Goal: Task Accomplishment & Management: Manage account settings

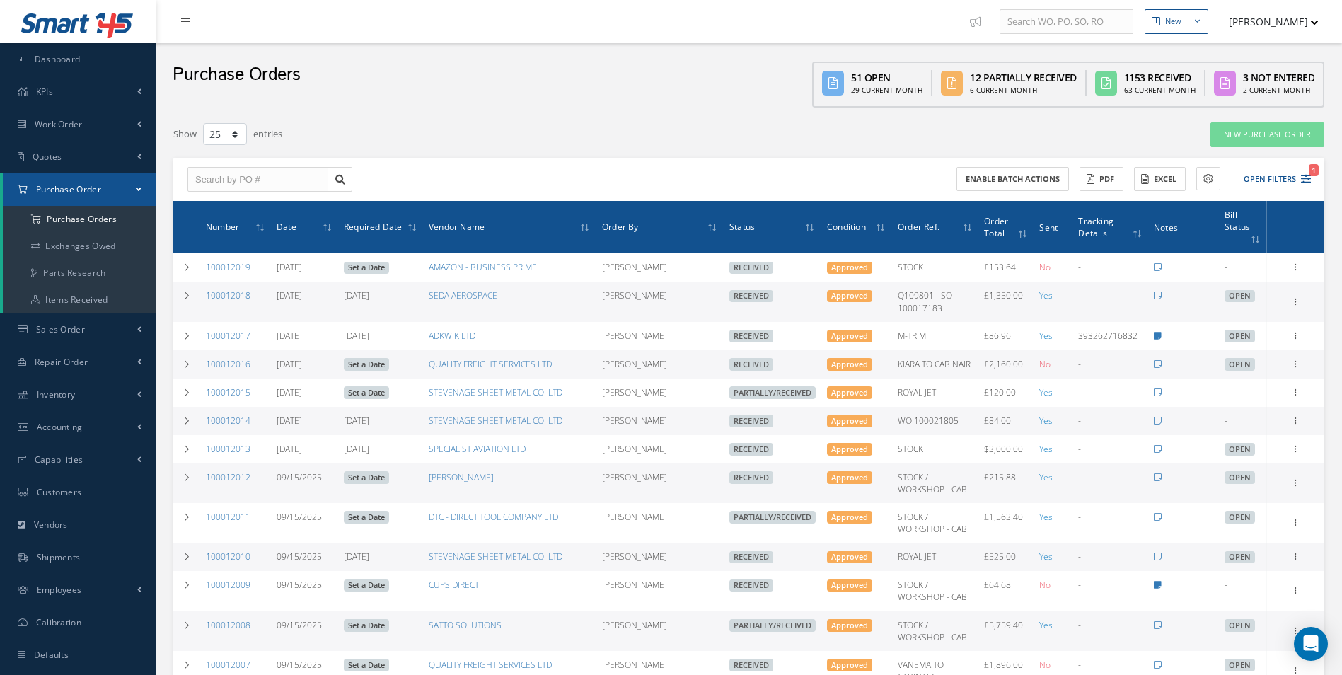
select select "25"
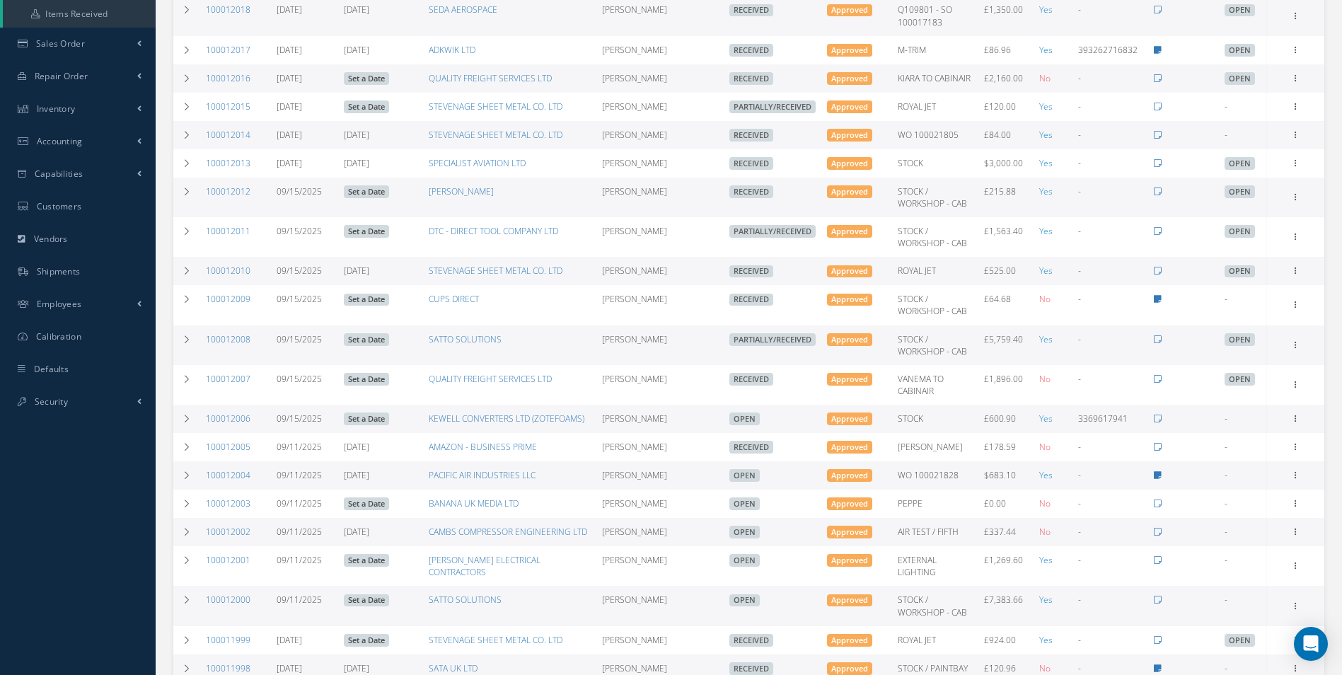
scroll to position [100, 0]
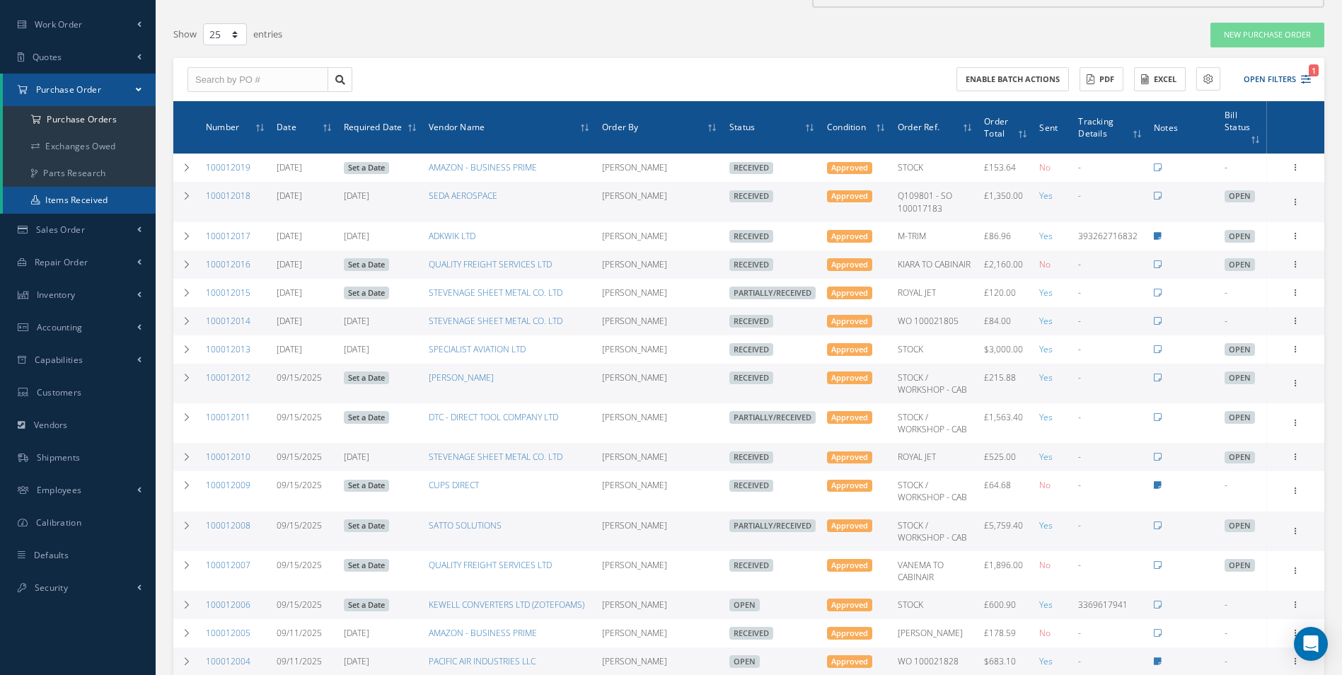
click at [96, 198] on link "Items Received" at bounding box center [79, 200] width 153 height 27
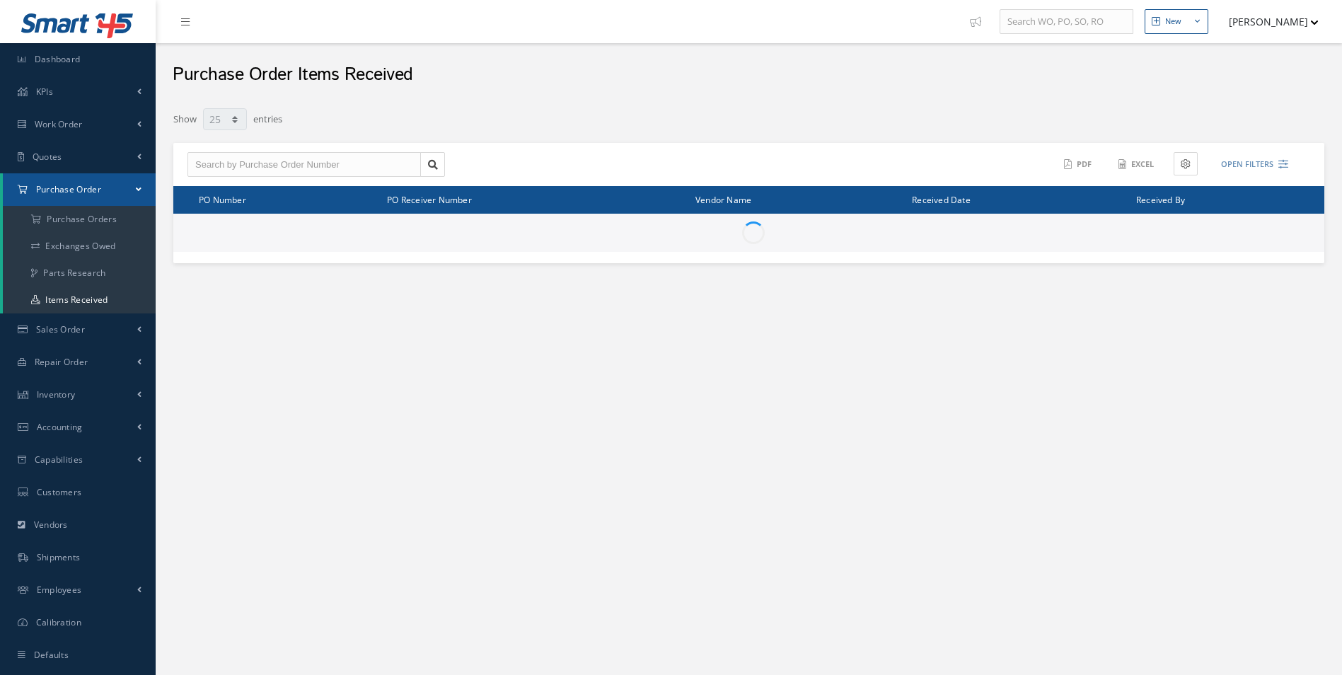
select select "25"
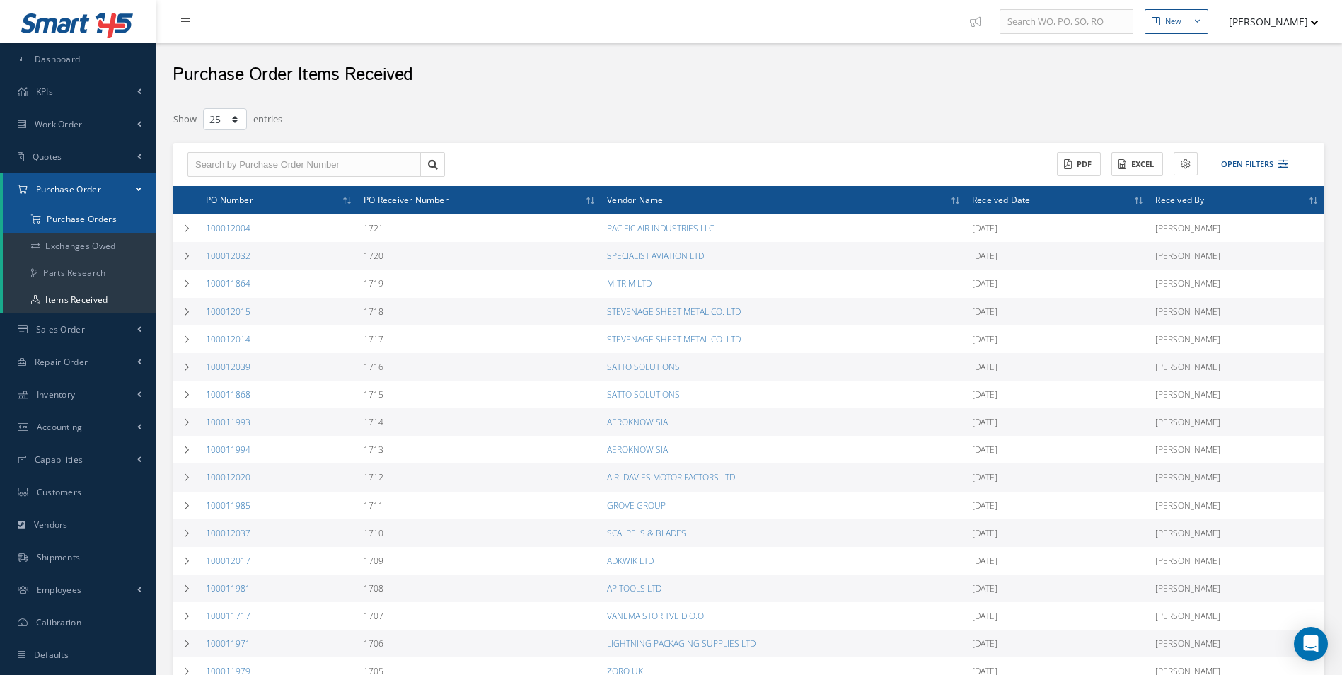
click at [86, 214] on a=1&status_id=2&status_id=3&status_id=5&collapsedFilters"] "Purchase Orders" at bounding box center [79, 219] width 153 height 27
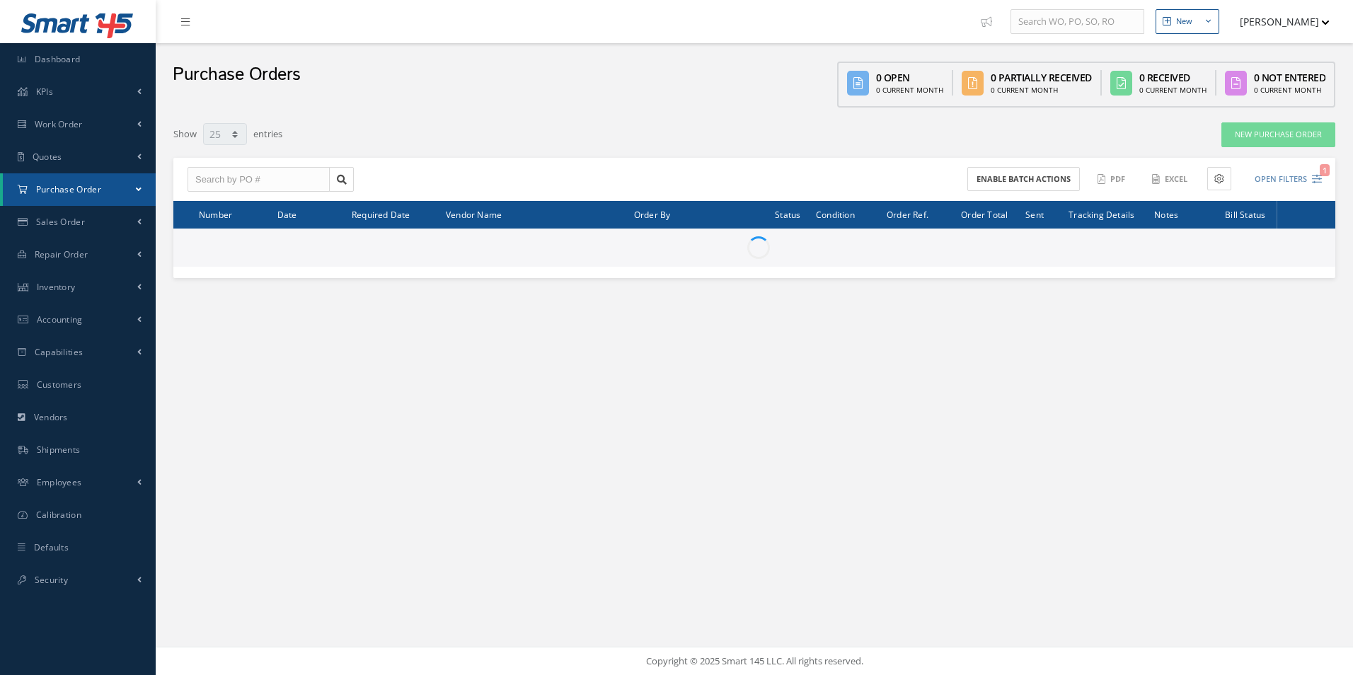
select select "25"
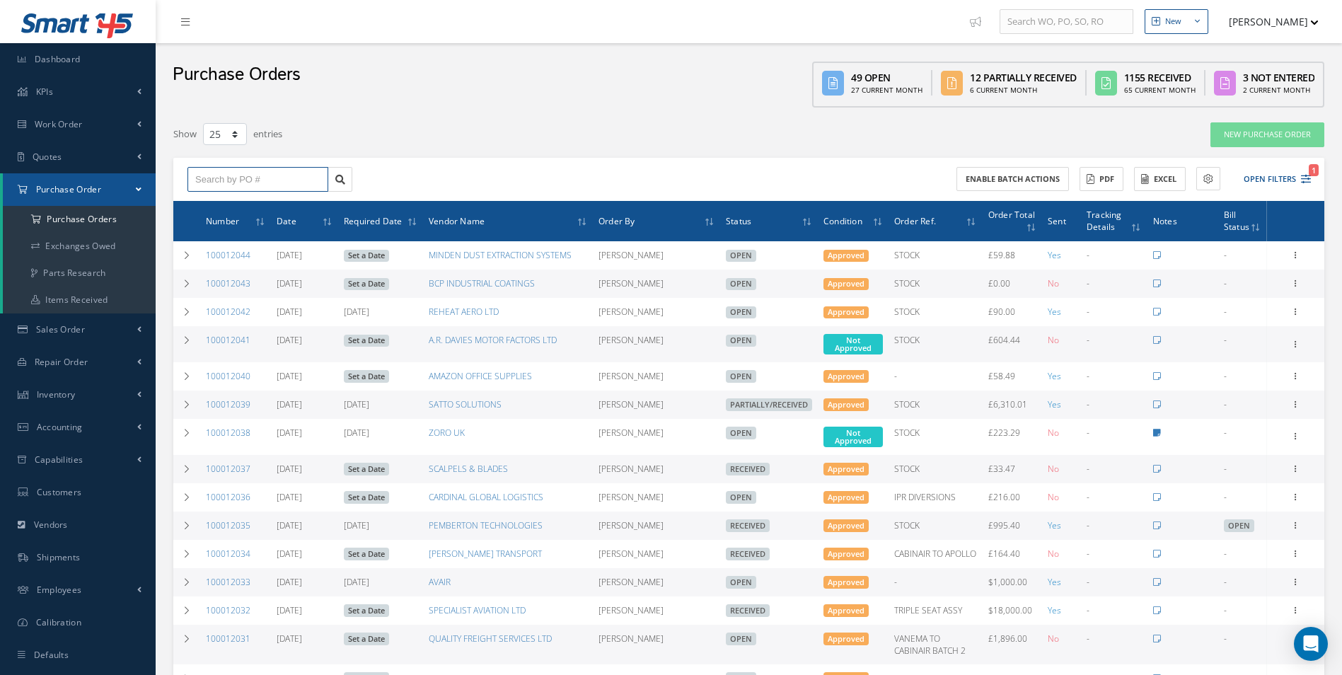
click at [229, 183] on input "text" at bounding box center [258, 179] width 141 height 25
paste input "100012000"
type input "100012000"
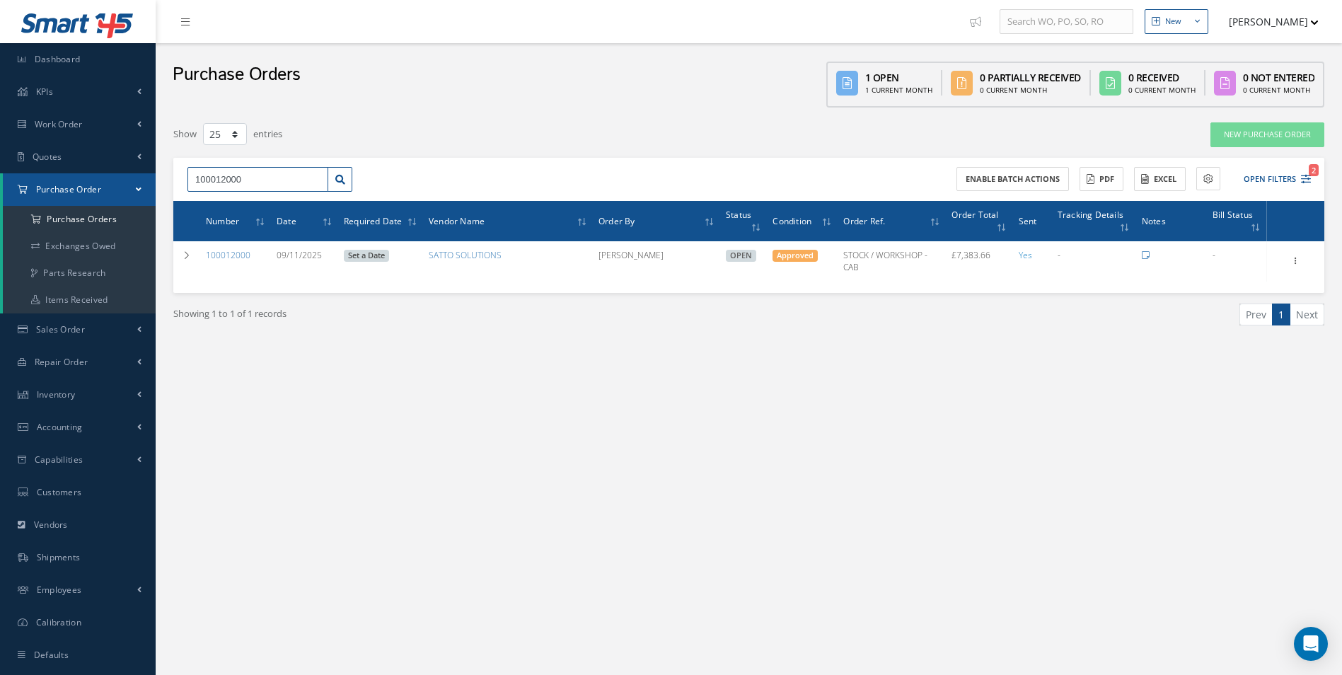
drag, startPoint x: 118, startPoint y: 197, endPoint x: -3, endPoint y: 195, distance: 121.0
click at [0, 195] on html "Smart 145 Dashboard KPIs Work Order Accounting Work Order Work Order Work Order…" at bounding box center [671, 337] width 1342 height 675
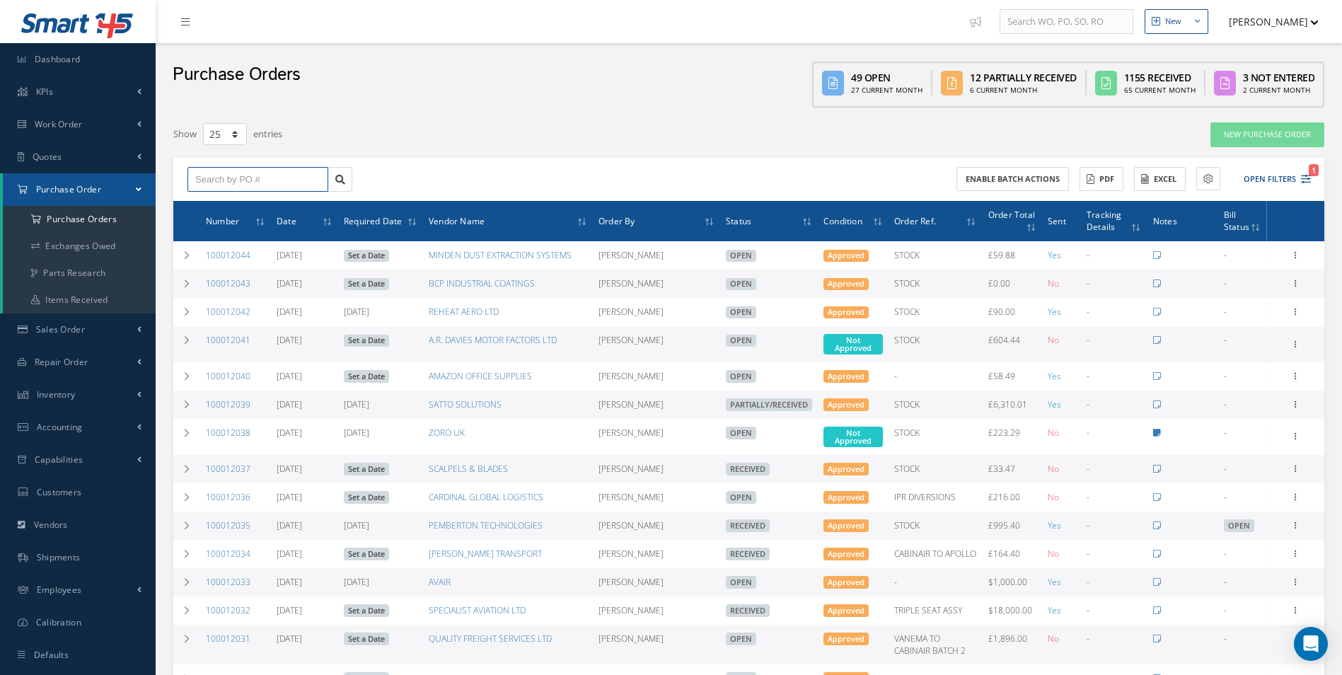
drag, startPoint x: 233, startPoint y: 186, endPoint x: 256, endPoint y: 181, distance: 23.9
click at [236, 186] on input "text" at bounding box center [258, 179] width 141 height 25
paste input "100011405"
type input "100011405"
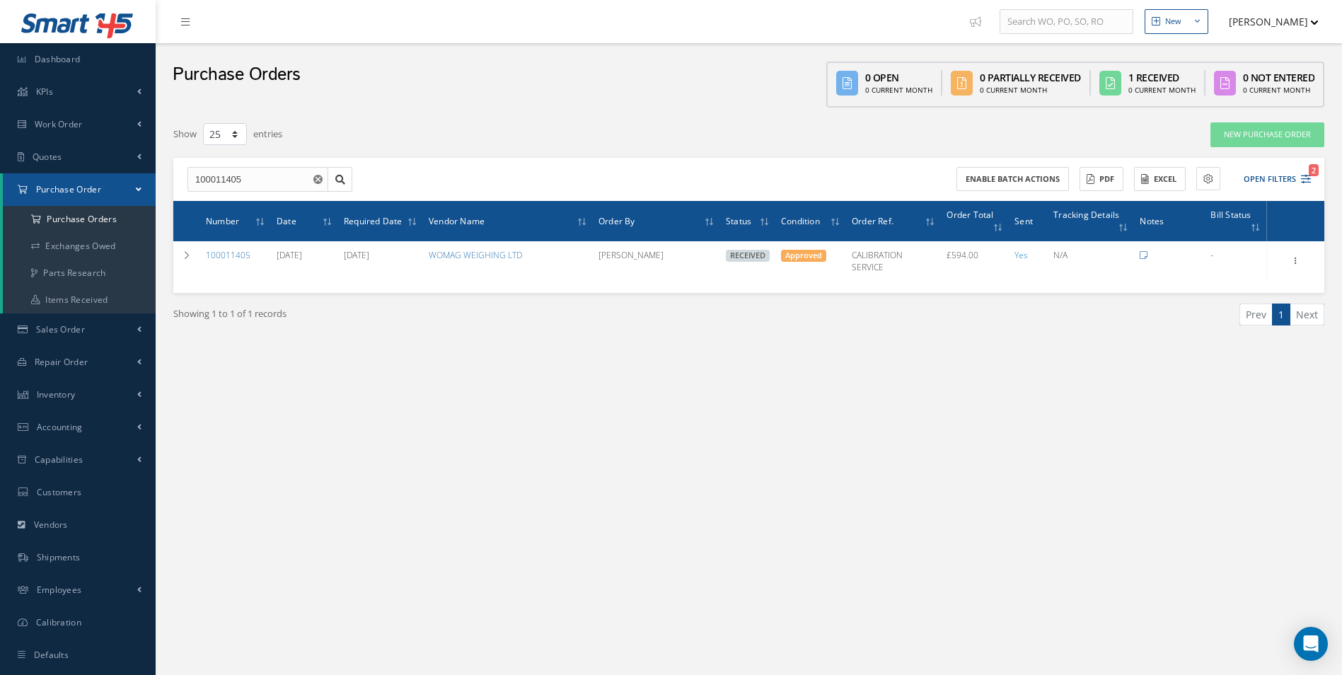
drag, startPoint x: 1116, startPoint y: 489, endPoint x: 1108, endPoint y: 490, distance: 7.8
click at [1116, 489] on div "New New Work Order New Purchase Order New Customer Quote New Sales Order New Re…" at bounding box center [749, 352] width 1187 height 704
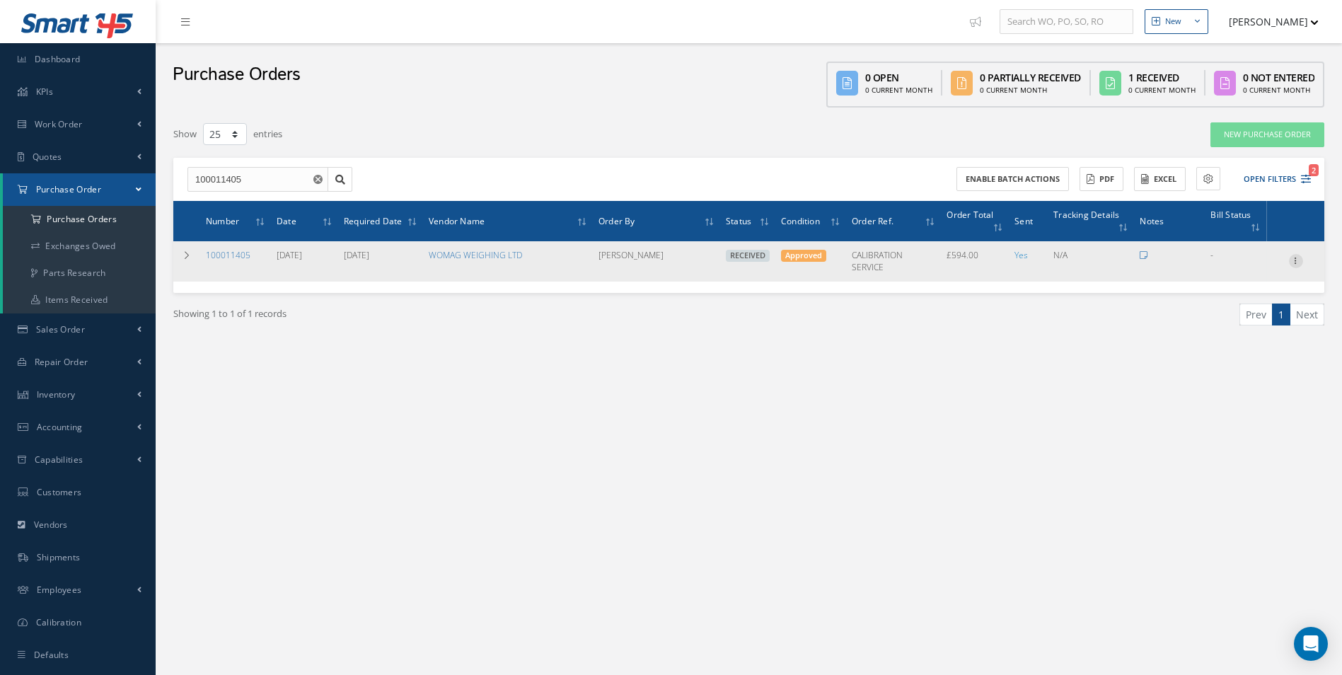
click at [1298, 259] on icon at bounding box center [1296, 259] width 14 height 11
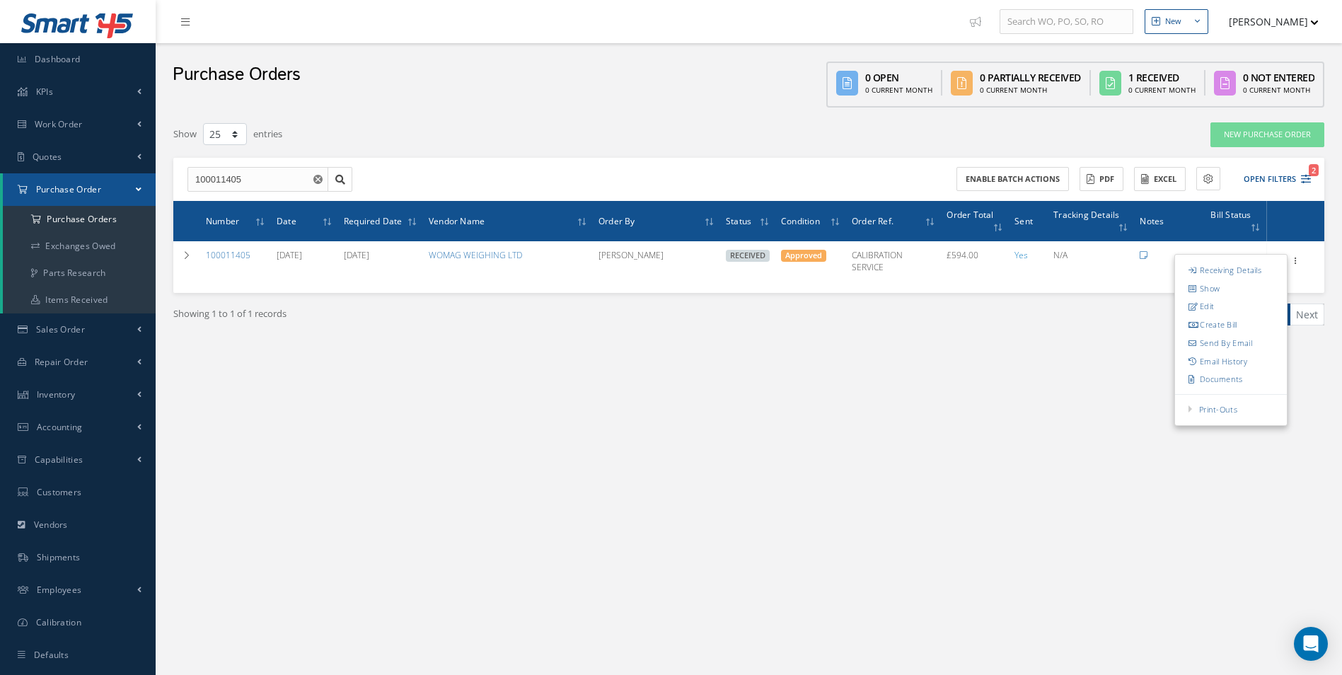
click at [1226, 326] on link "Create Bill" at bounding box center [1231, 325] width 112 height 18
type input "99.00"
type input "0.00"
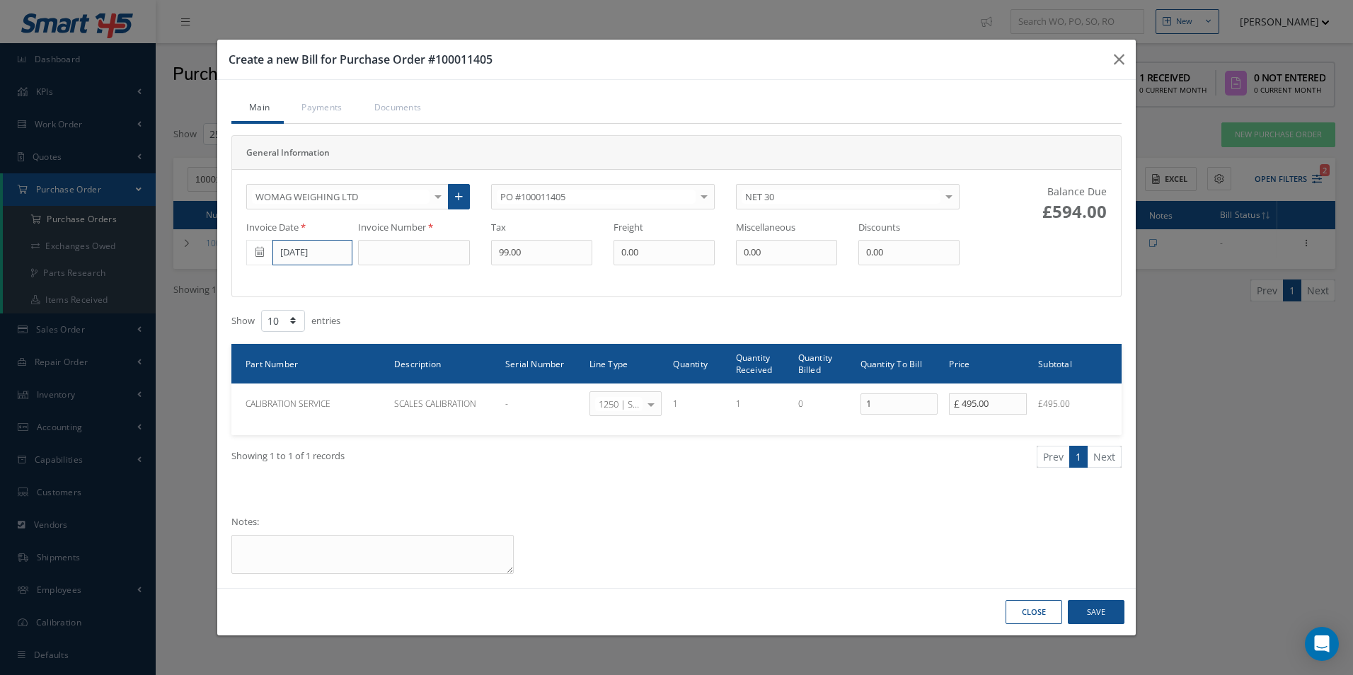
click at [311, 258] on input "[DATE]" at bounding box center [312, 252] width 80 height 25
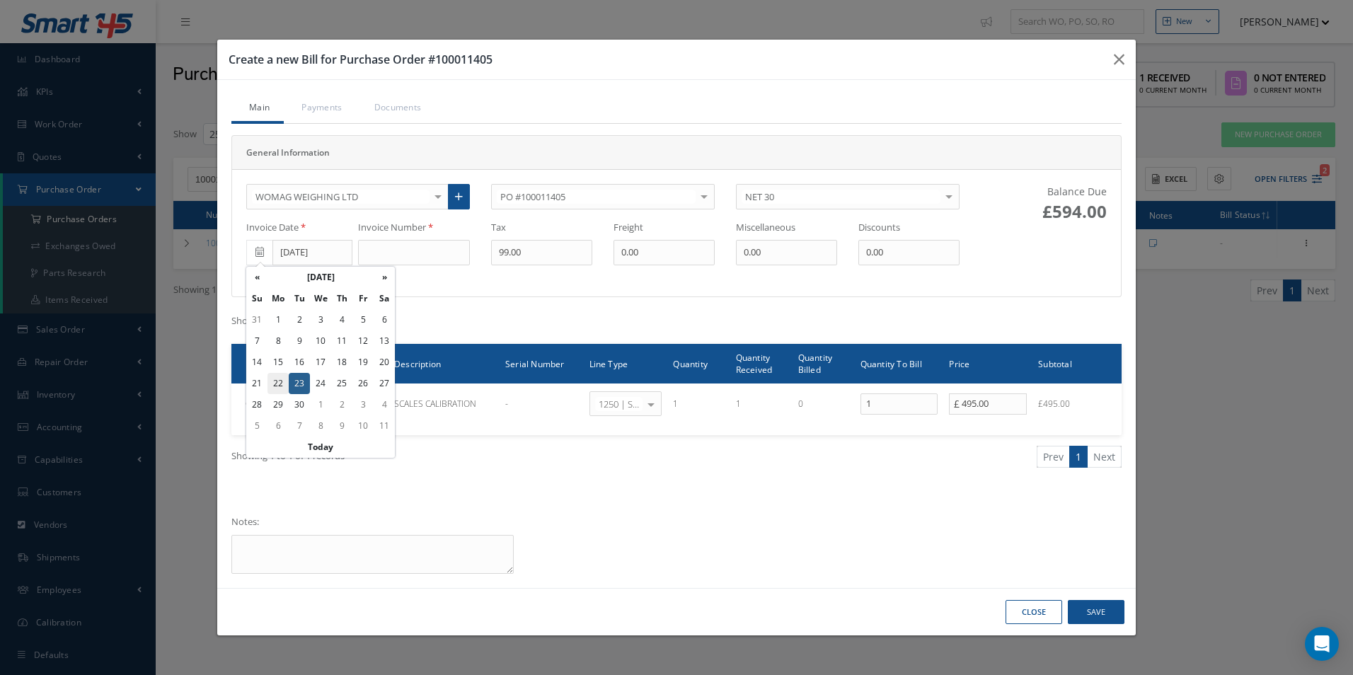
click at [283, 382] on td "22" at bounding box center [277, 383] width 21 height 21
type input "[DATE]"
click at [420, 256] on input at bounding box center [414, 252] width 112 height 25
paste input "44607"
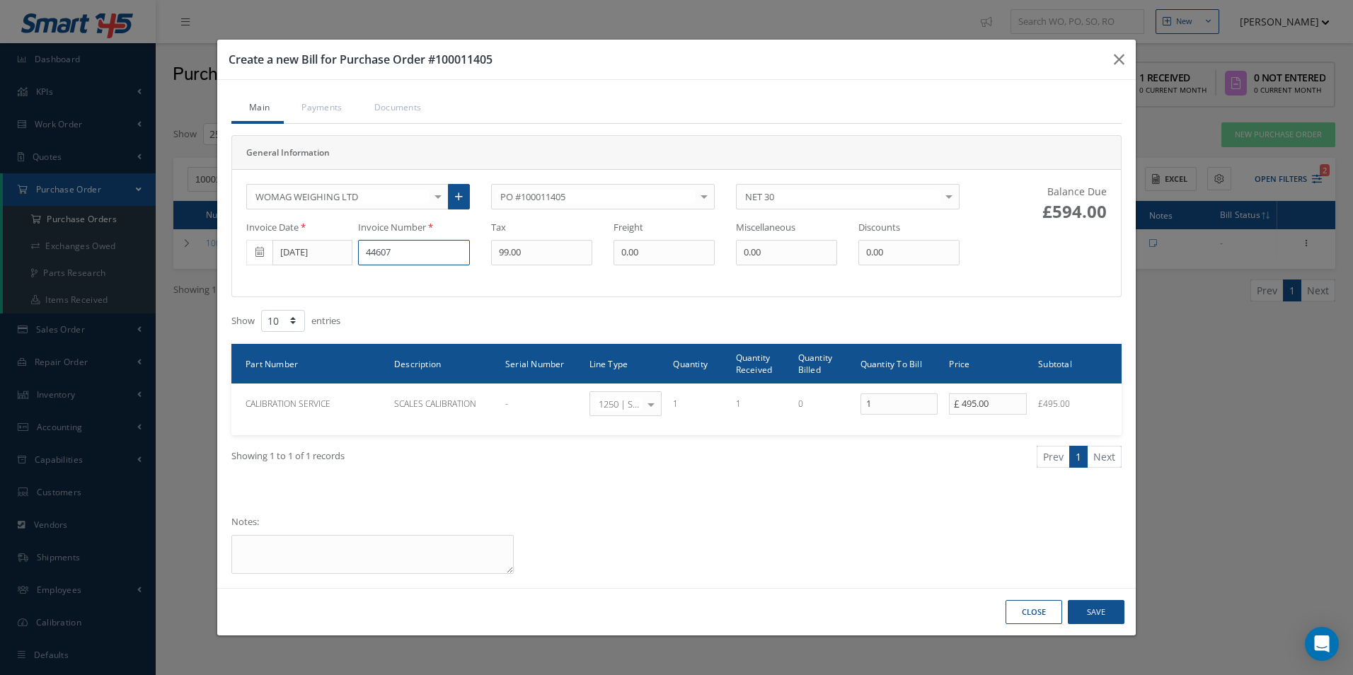
type input "44607"
click at [1100, 608] on button "Save" at bounding box center [1096, 612] width 57 height 25
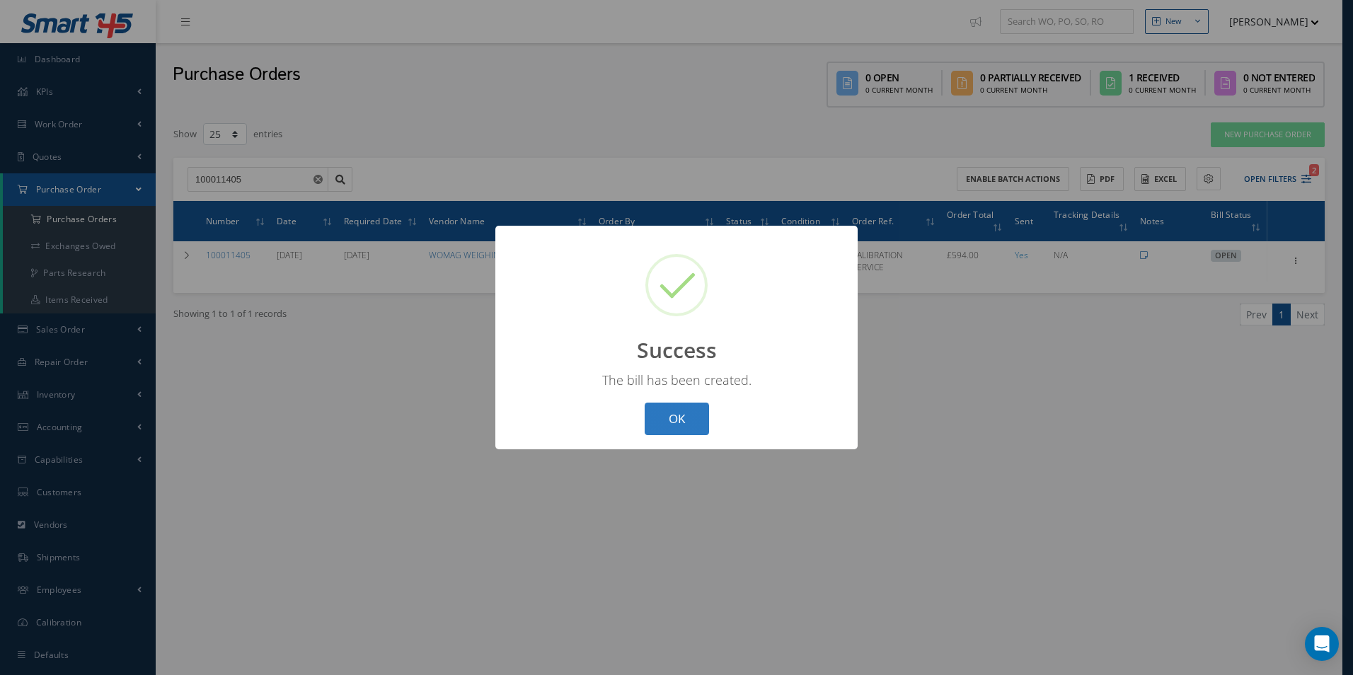
click at [676, 422] on button "OK" at bounding box center [677, 419] width 64 height 33
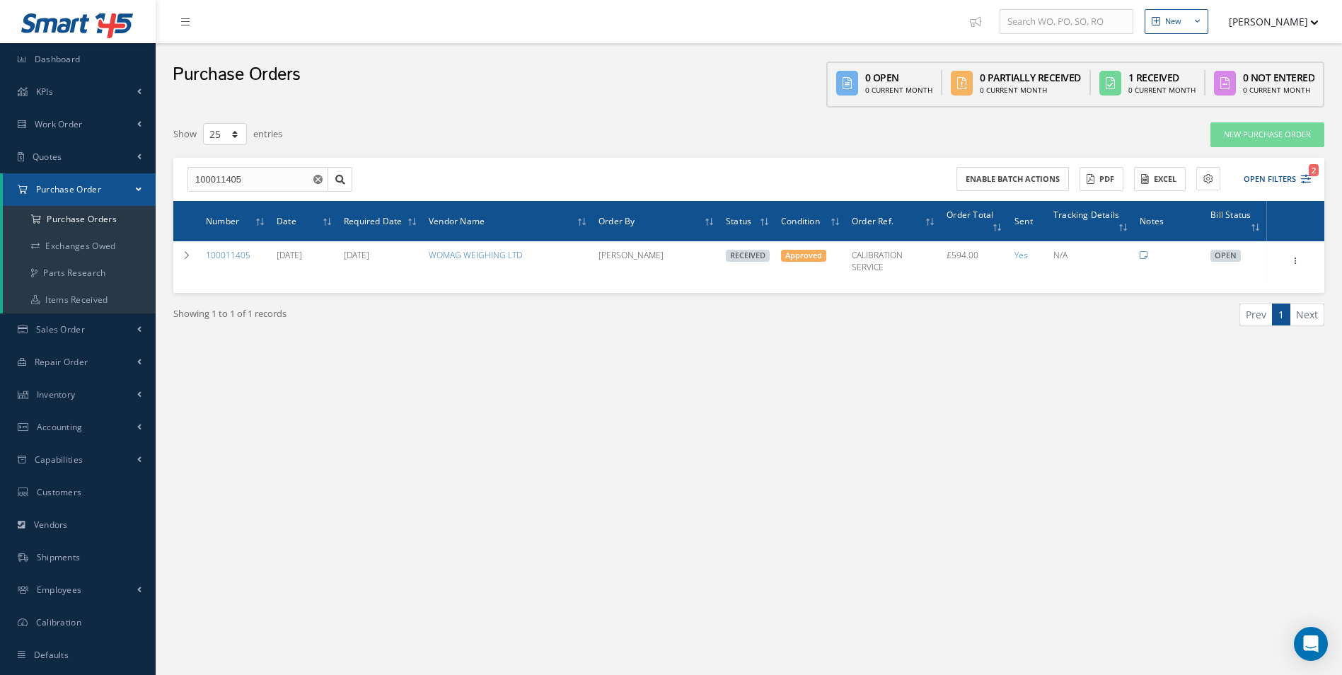
click at [1086, 483] on div "New New Work Order New Purchase Order New Customer Quote New Sales Order New Re…" at bounding box center [749, 352] width 1187 height 704
drag, startPoint x: 280, startPoint y: 182, endPoint x: 105, endPoint y: 180, distance: 174.8
click at [105, 180] on div "Smart 145 Dashboard KPIs Work Order Accounting Work Order Work Order Work Order…" at bounding box center [671, 352] width 1342 height 704
paste input "44607"
drag, startPoint x: 229, startPoint y: 178, endPoint x: 178, endPoint y: 178, distance: 51.7
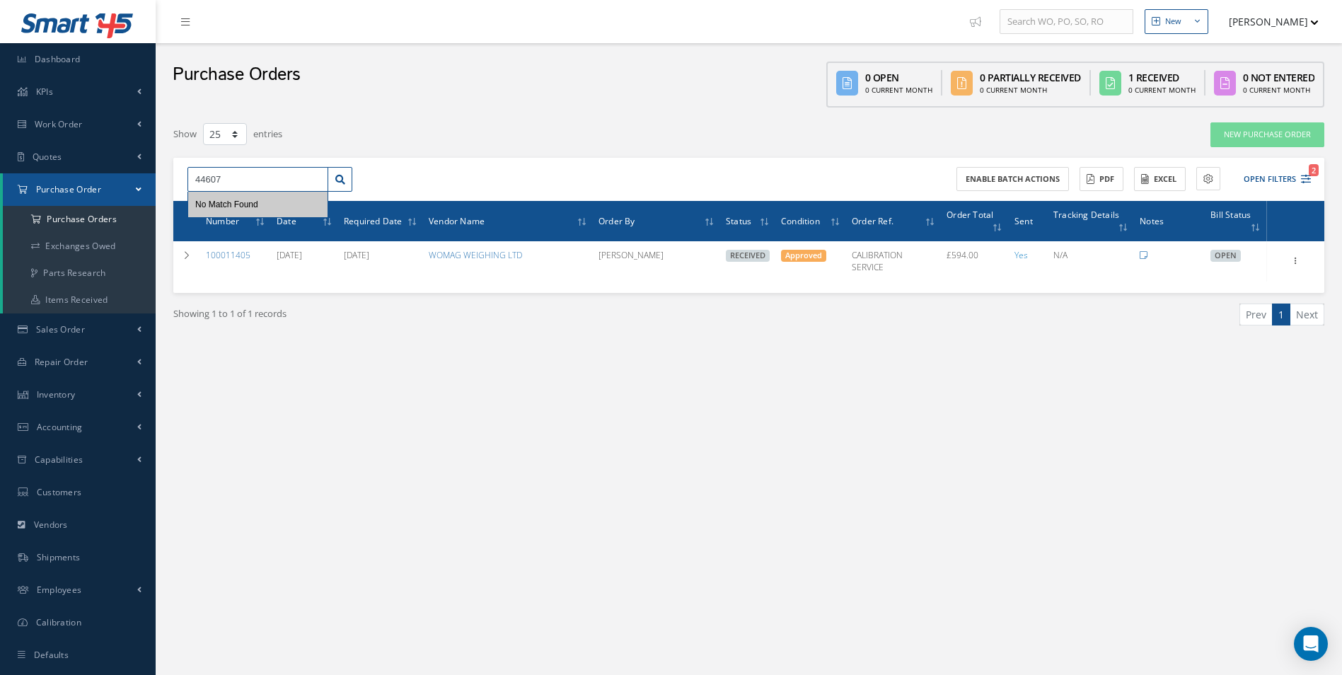
click at [178, 178] on div "44607 No Match Found" at bounding box center [270, 179] width 186 height 25
paste input "100011868"
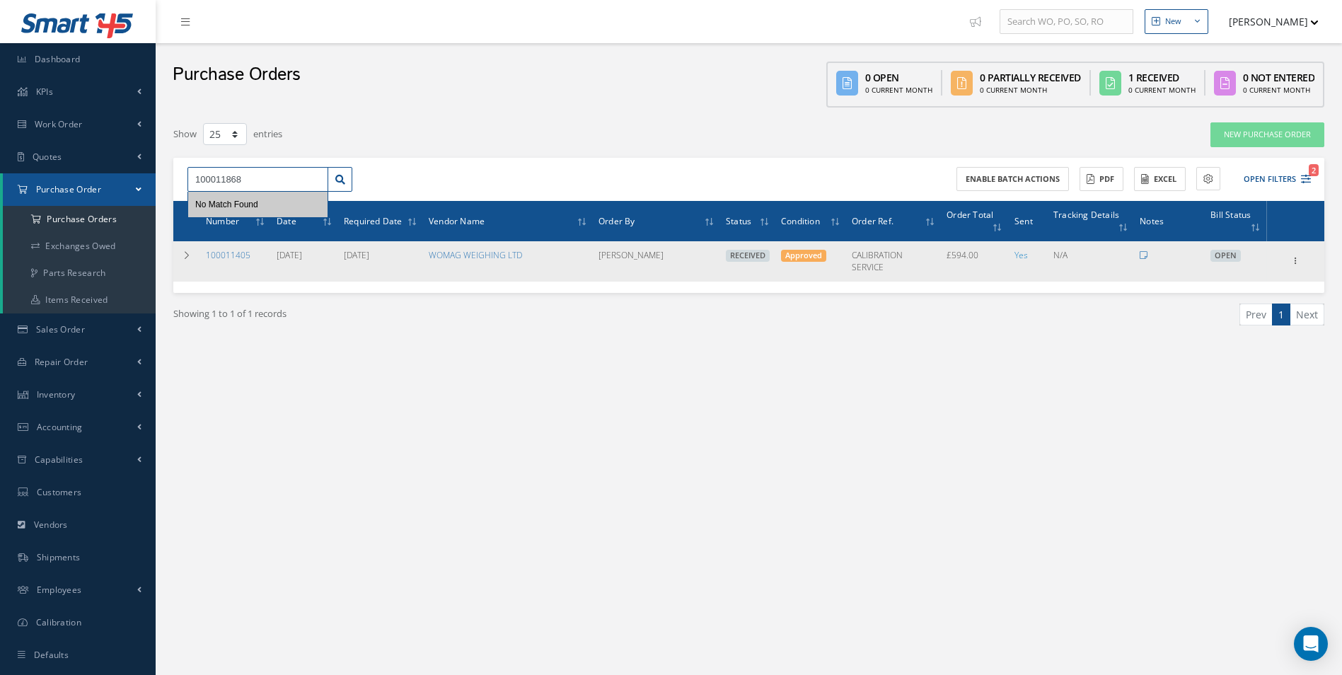
type input "No Match Found"
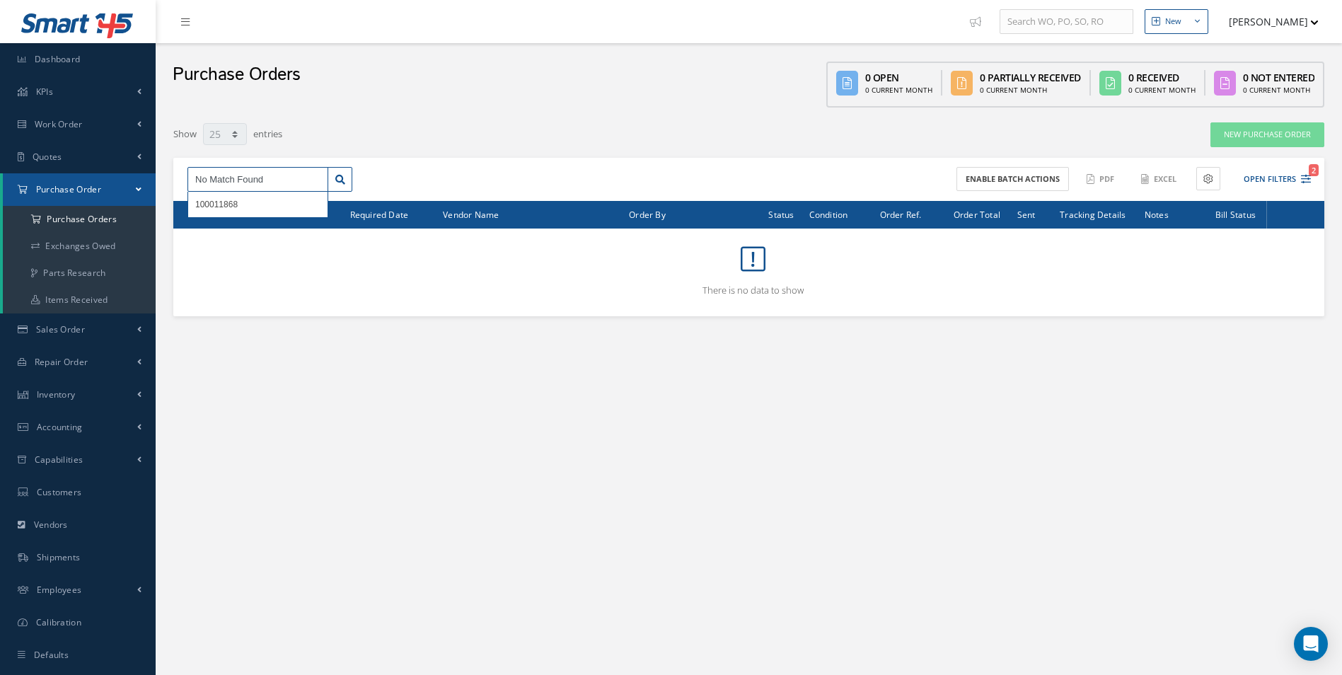
click at [241, 177] on input "No Match Found" at bounding box center [258, 179] width 141 height 25
paste input "100011868"
type input "100011868"
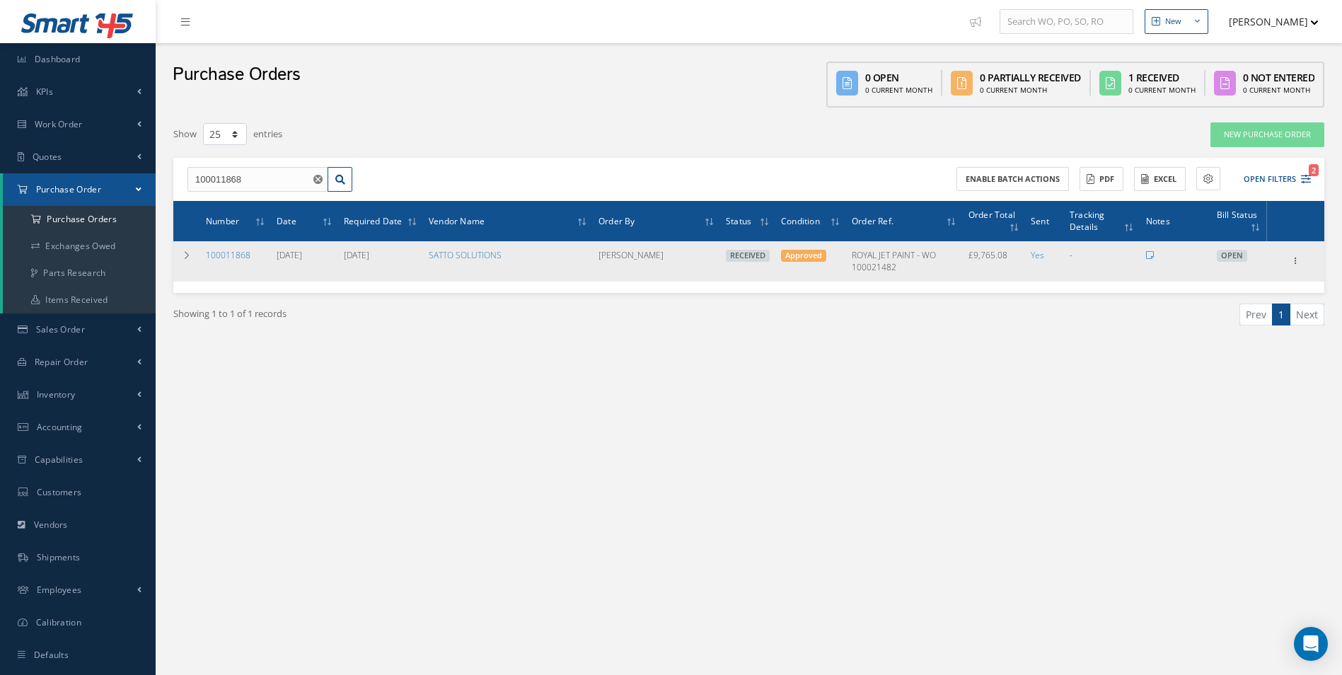
drag, startPoint x: 1347, startPoint y: 347, endPoint x: 1286, endPoint y: 266, distance: 101.2
click at [1286, 266] on div "Receiving Details Show Edit Create Bill Send By Email Email History Documents P…" at bounding box center [1295, 261] width 53 height 17
click at [1293, 263] on icon at bounding box center [1296, 259] width 14 height 11
click at [1228, 327] on link "Create Bill" at bounding box center [1231, 325] width 112 height 18
type input "1627.51"
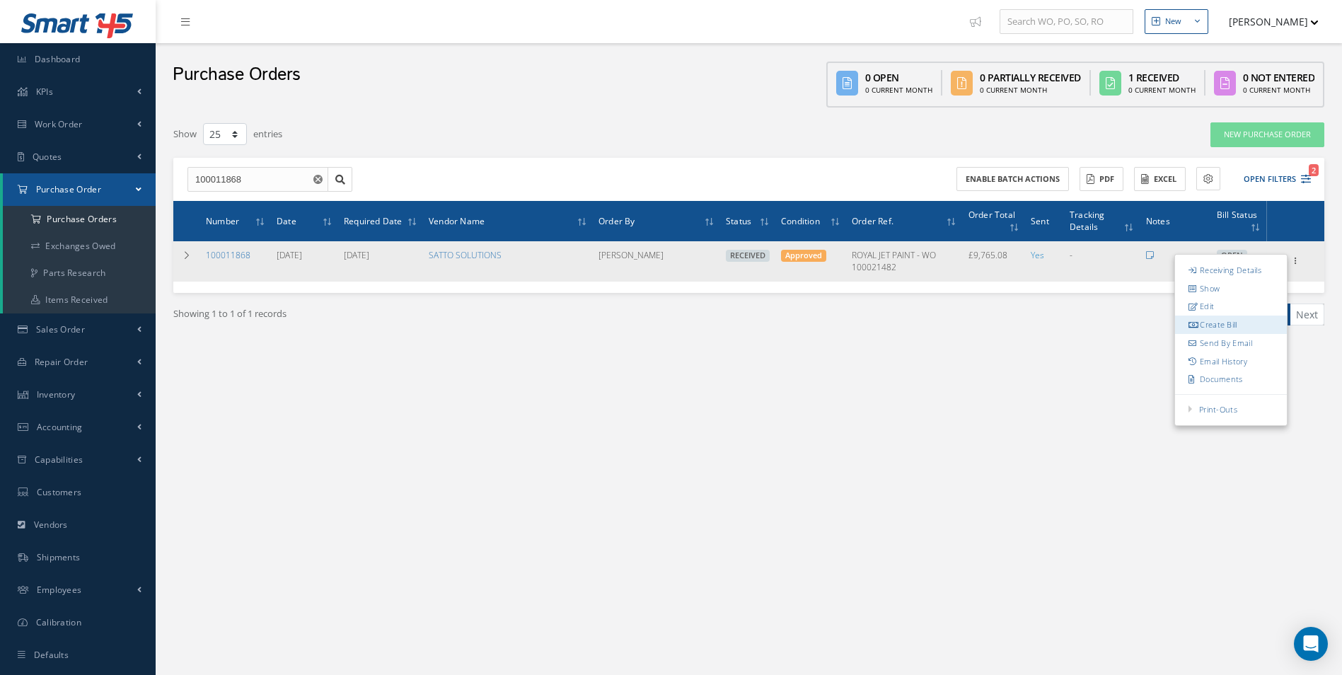
type input "0.00"
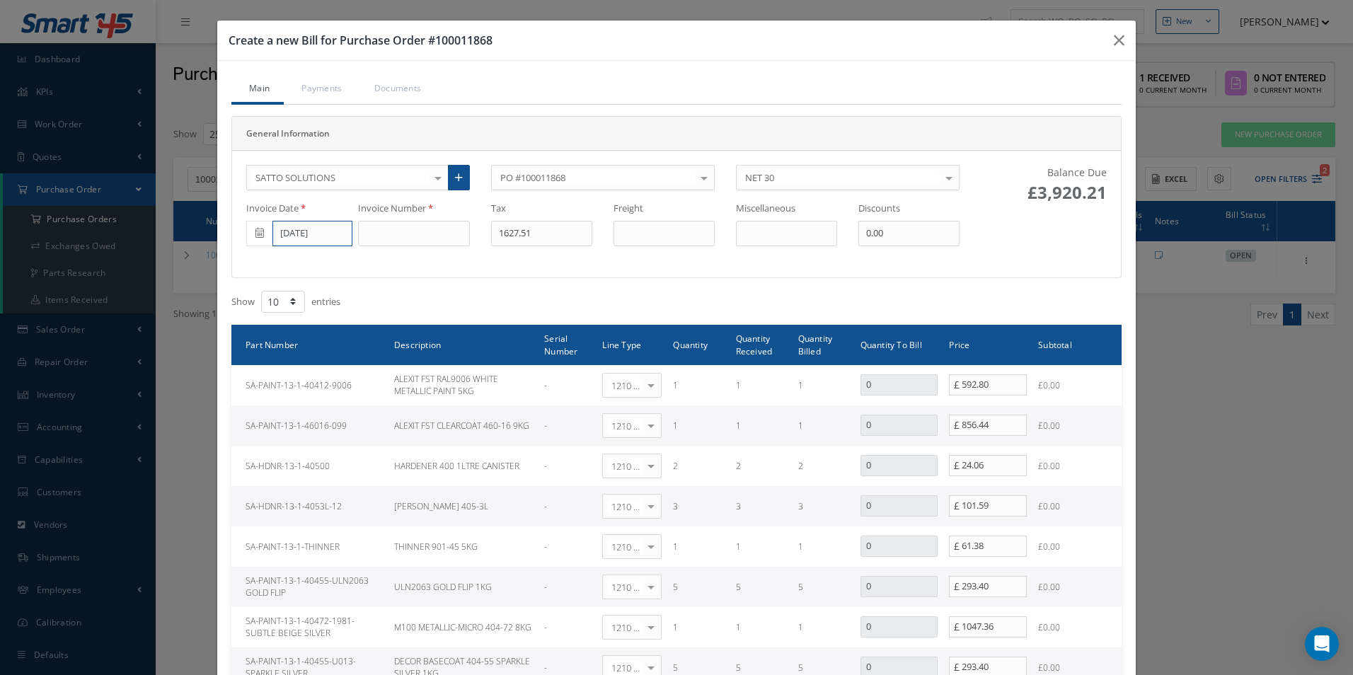
click at [293, 233] on input "[DATE]" at bounding box center [312, 233] width 80 height 25
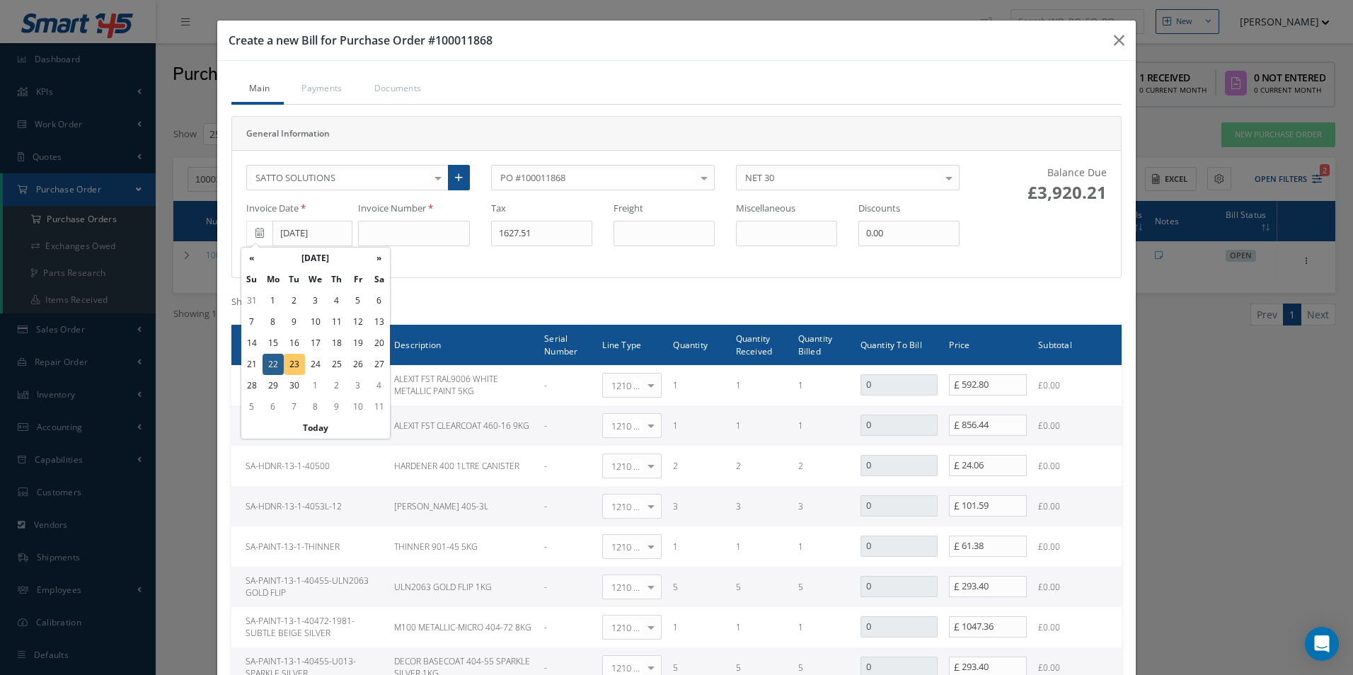
click at [295, 363] on td "23" at bounding box center [294, 364] width 21 height 21
type input "[DATE]"
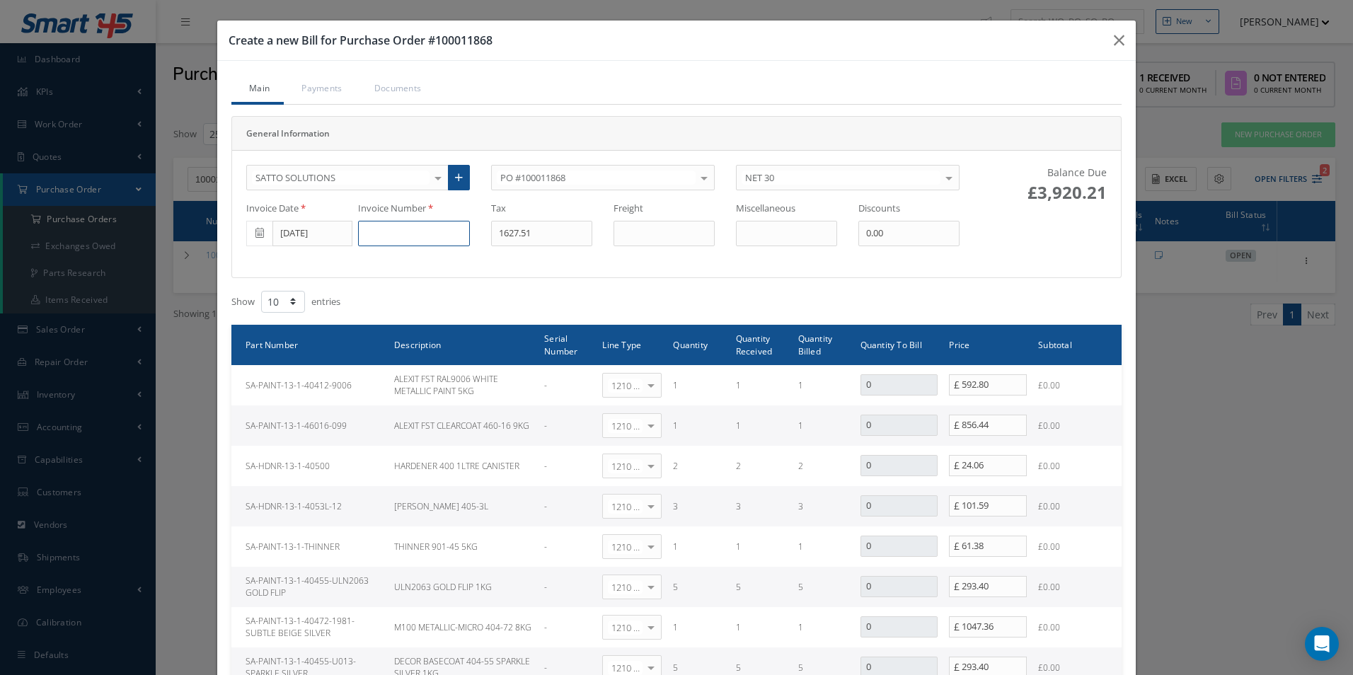
click at [400, 235] on input at bounding box center [414, 233] width 112 height 25
paste input "500001989"
type input "500001989"
type input "458.54"
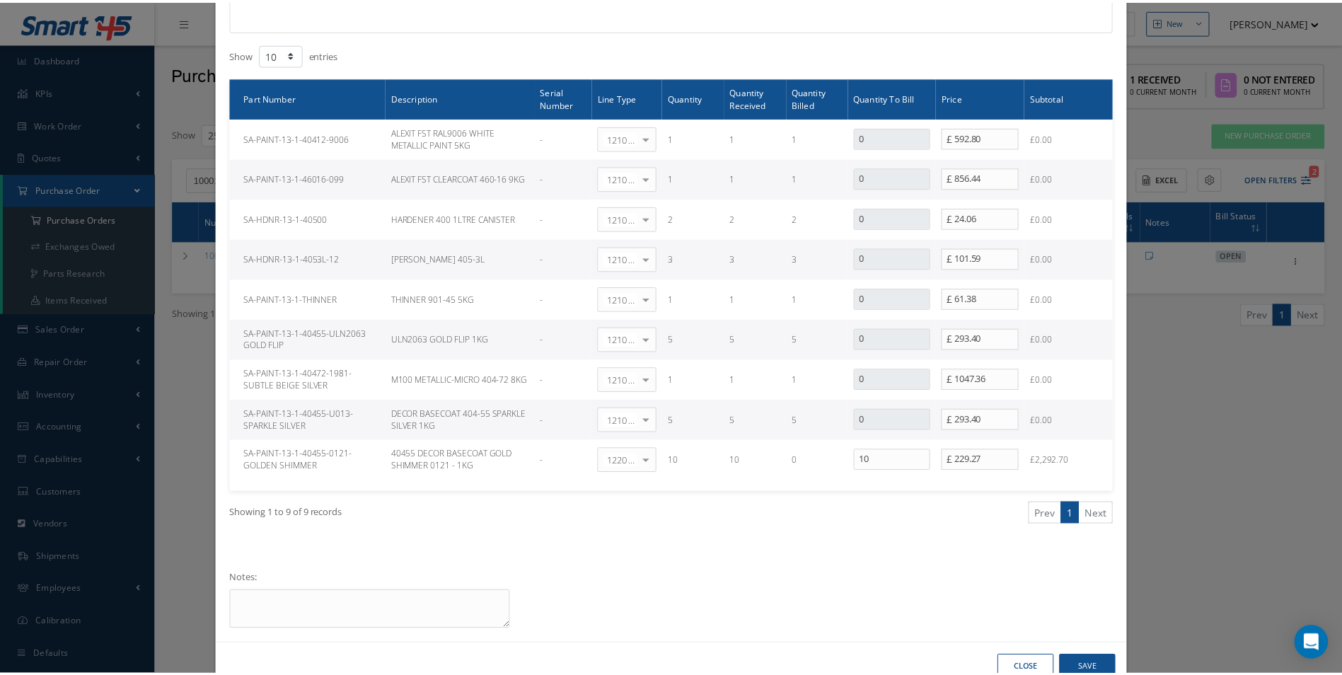
scroll to position [283, 0]
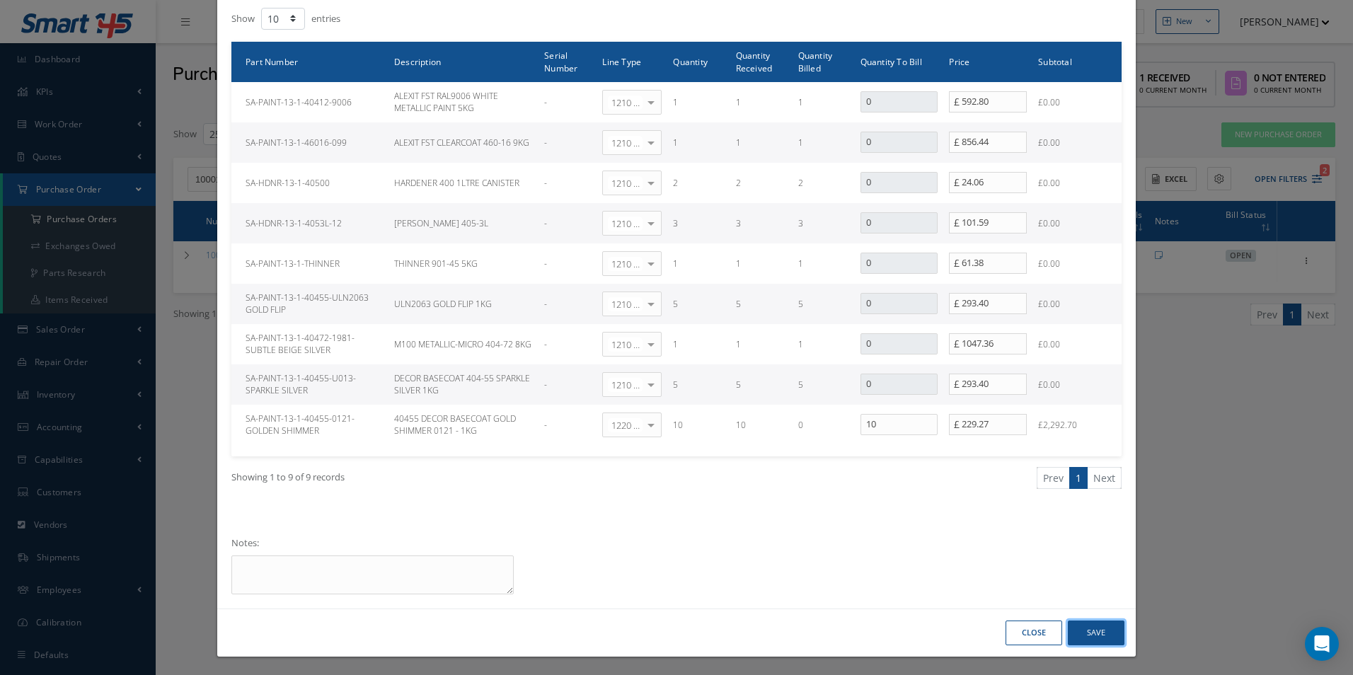
click at [1095, 630] on button "Save" at bounding box center [1096, 633] width 57 height 25
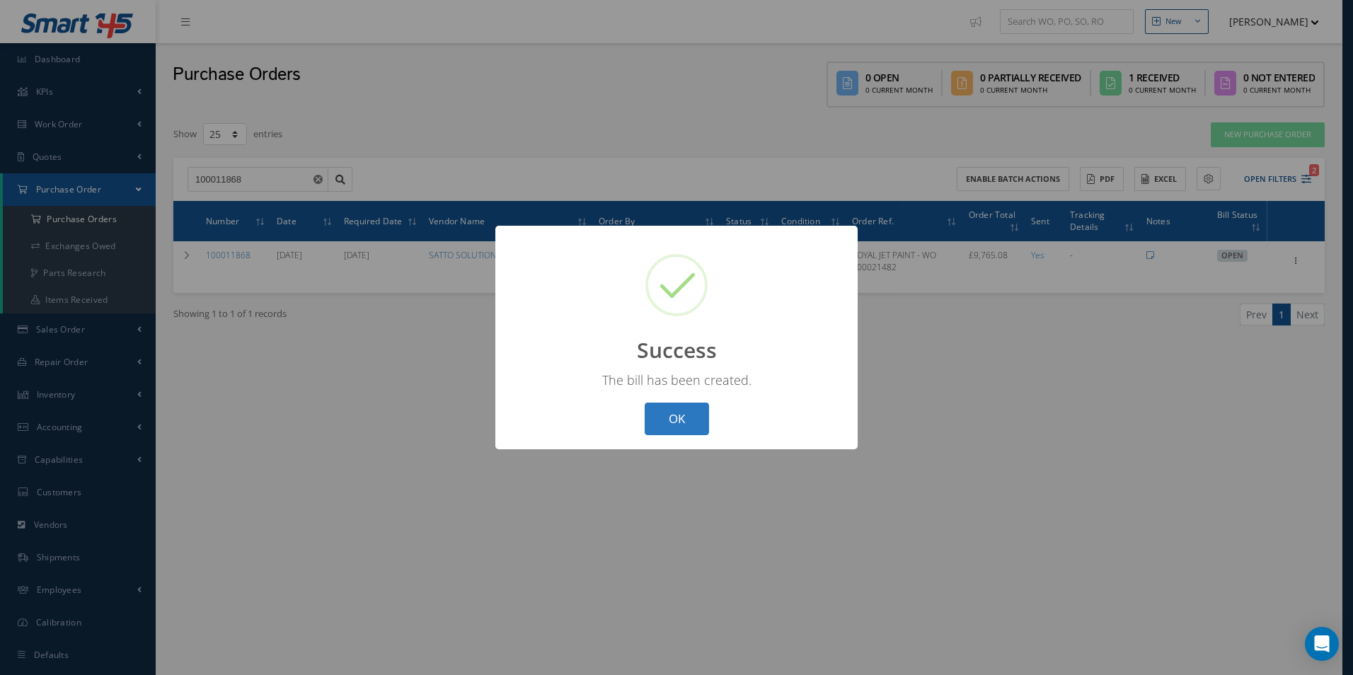
click at [694, 428] on button "OK" at bounding box center [677, 419] width 64 height 33
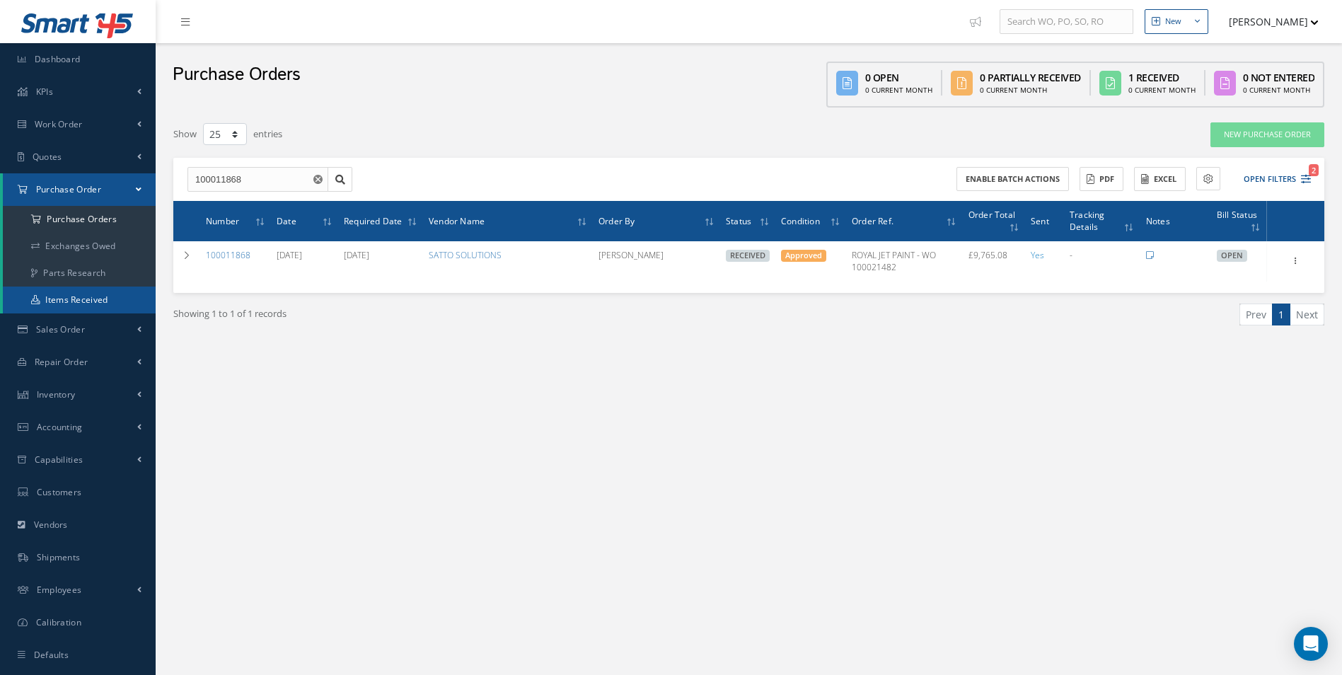
click at [103, 301] on link "Items Received" at bounding box center [79, 300] width 153 height 27
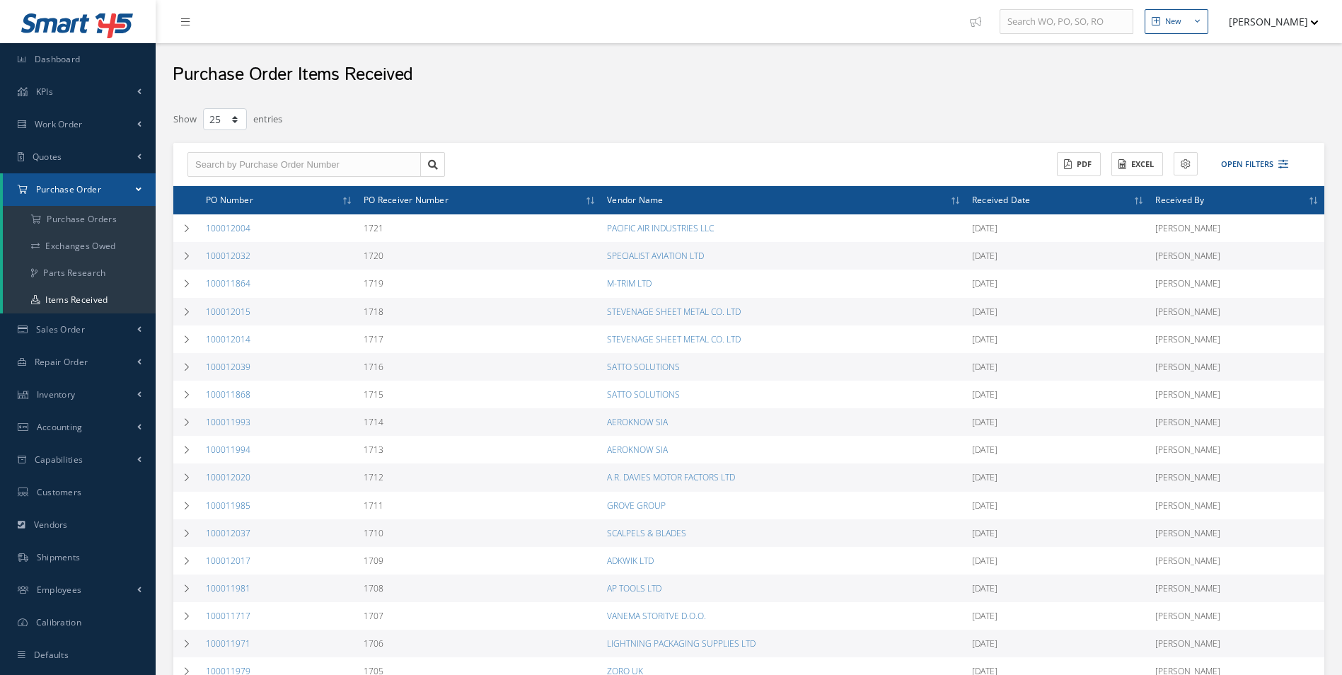
select select "25"
drag, startPoint x: 1007, startPoint y: 118, endPoint x: 965, endPoint y: 132, distance: 44.1
click at [1007, 118] on div at bounding box center [1091, 119] width 488 height 25
click at [98, 221] on a=1&status_id=2&status_id=3&status_id=5&collapsedFilters"] "Purchase Orders" at bounding box center [79, 219] width 153 height 27
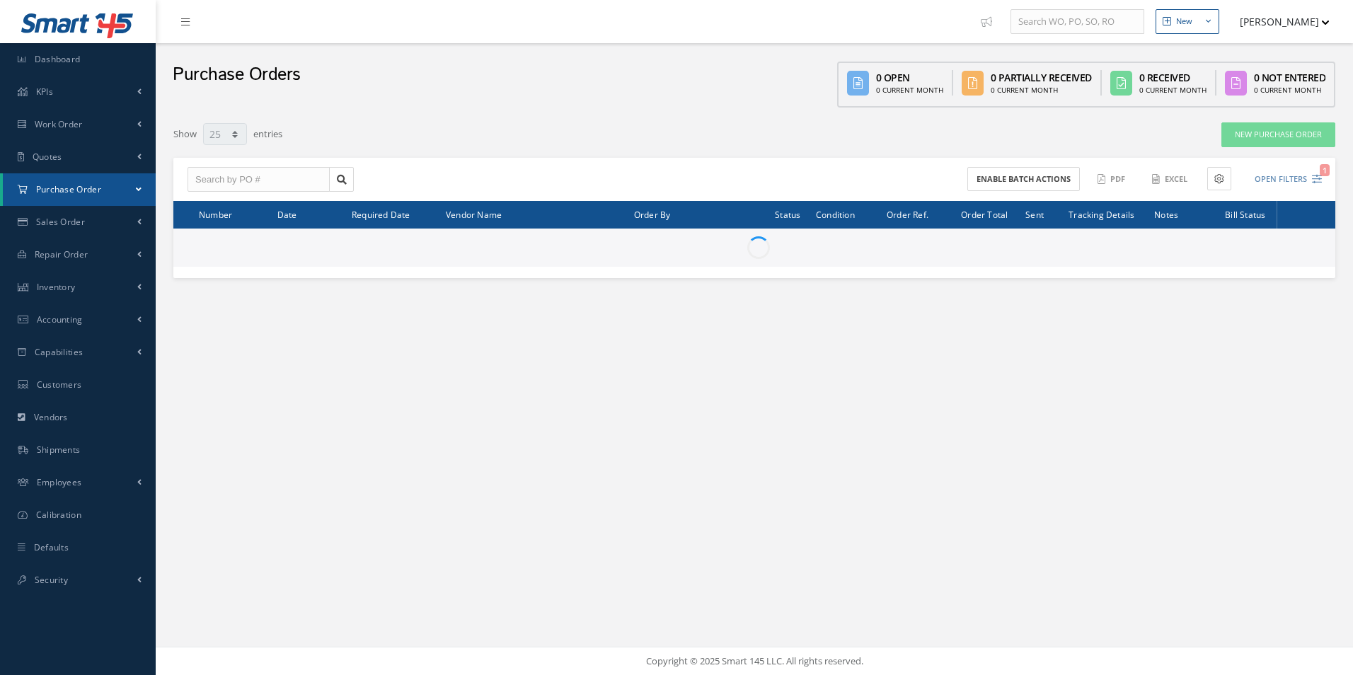
select select "25"
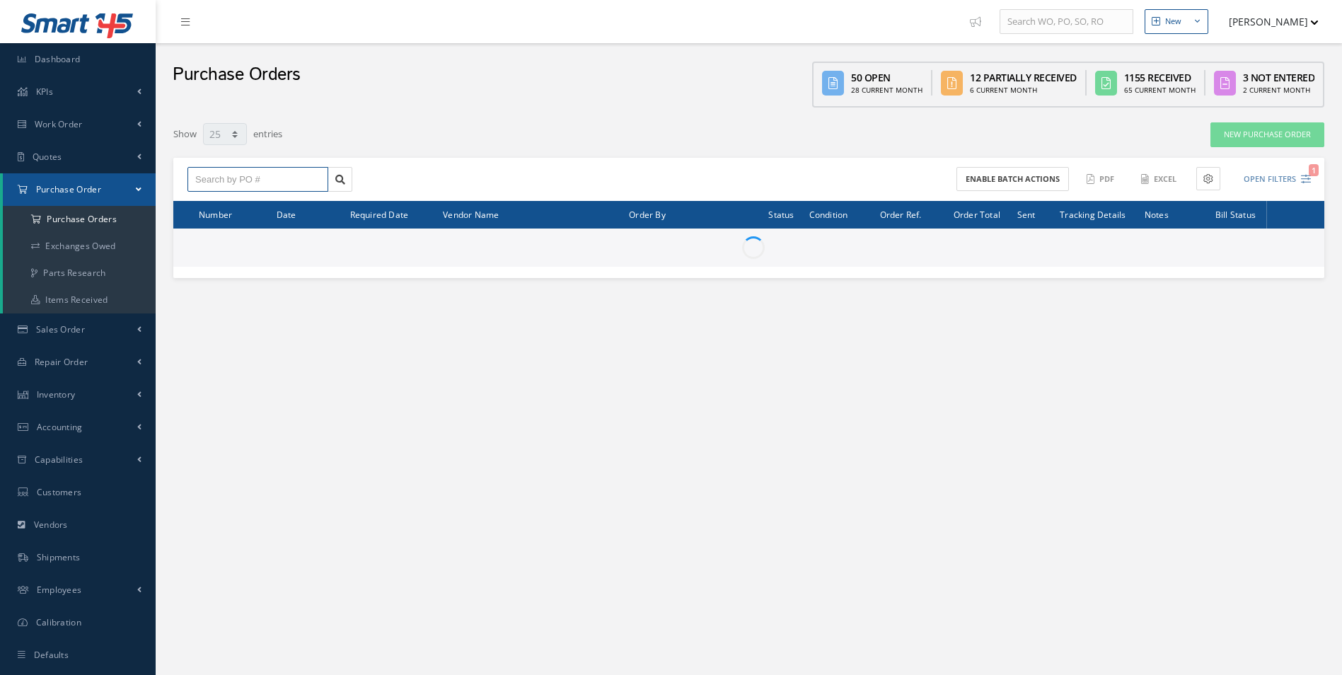
click at [264, 181] on input "text" at bounding box center [258, 179] width 141 height 25
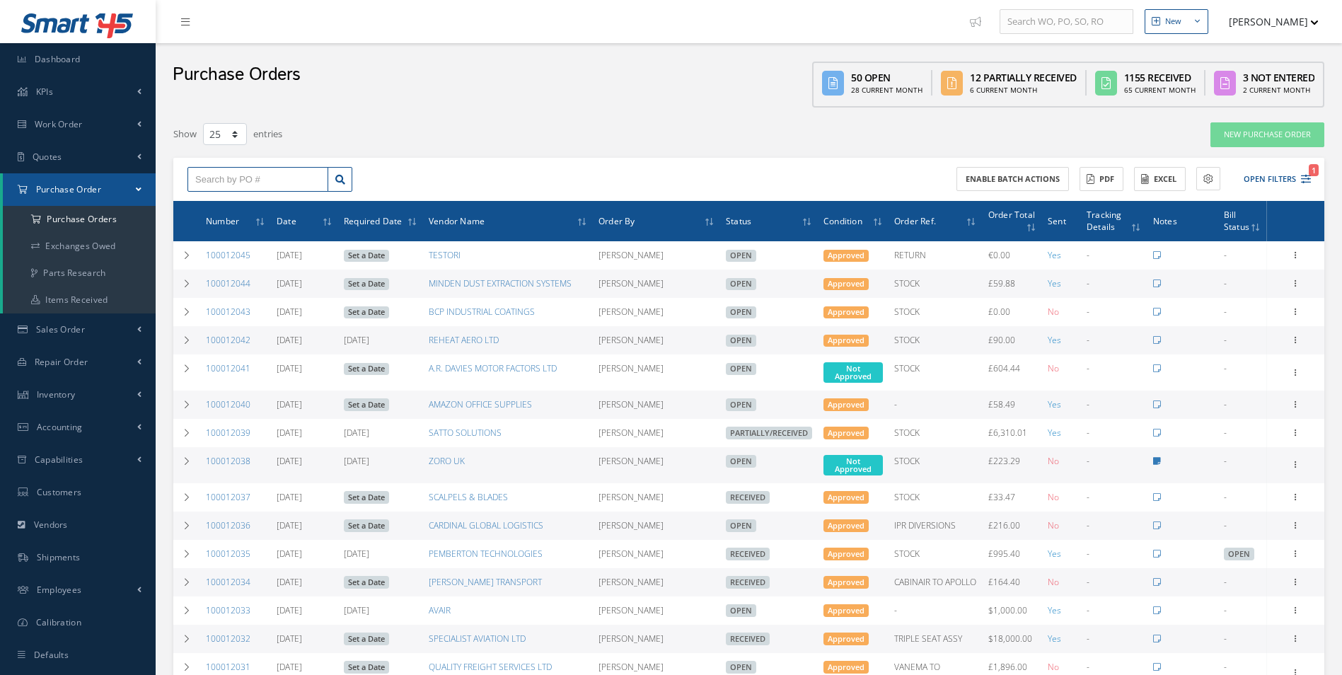
paste input "100012004"
type input "100012004"
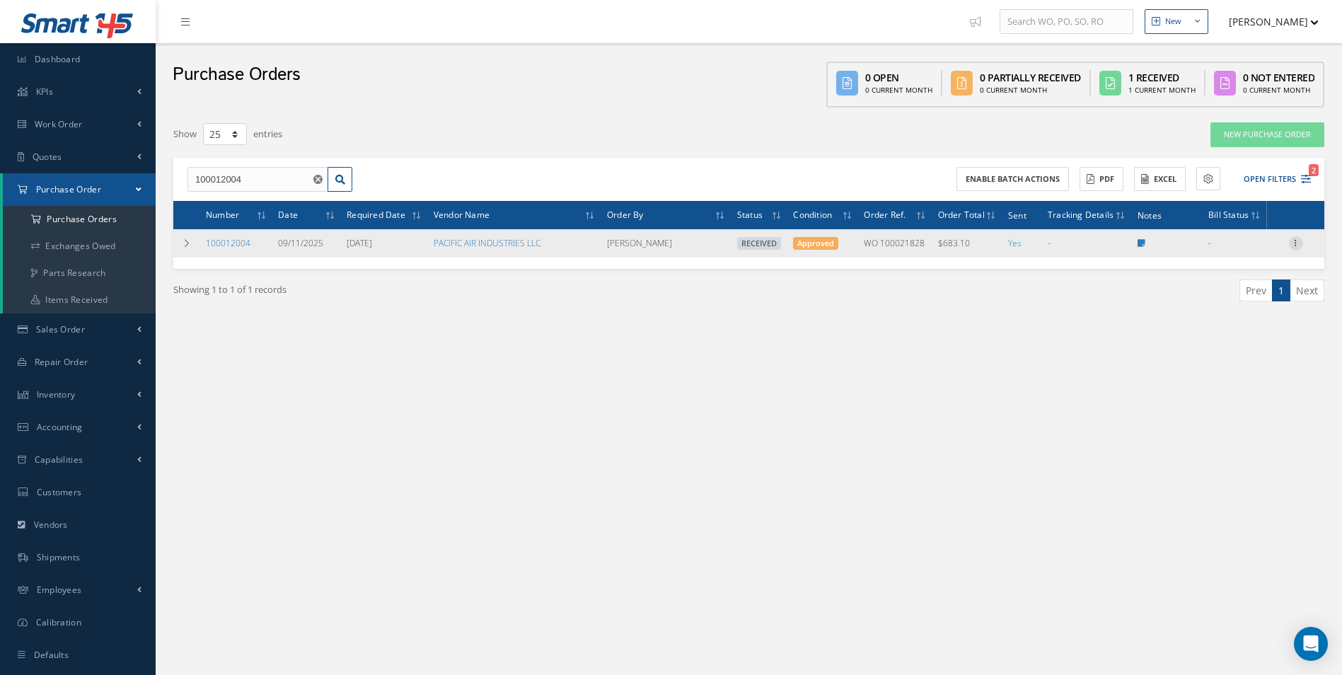
click at [1299, 241] on icon at bounding box center [1296, 241] width 14 height 11
click at [1230, 304] on link "Create Bill" at bounding box center [1231, 307] width 112 height 18
type input "0.00"
type input "23.10"
type input "0.00"
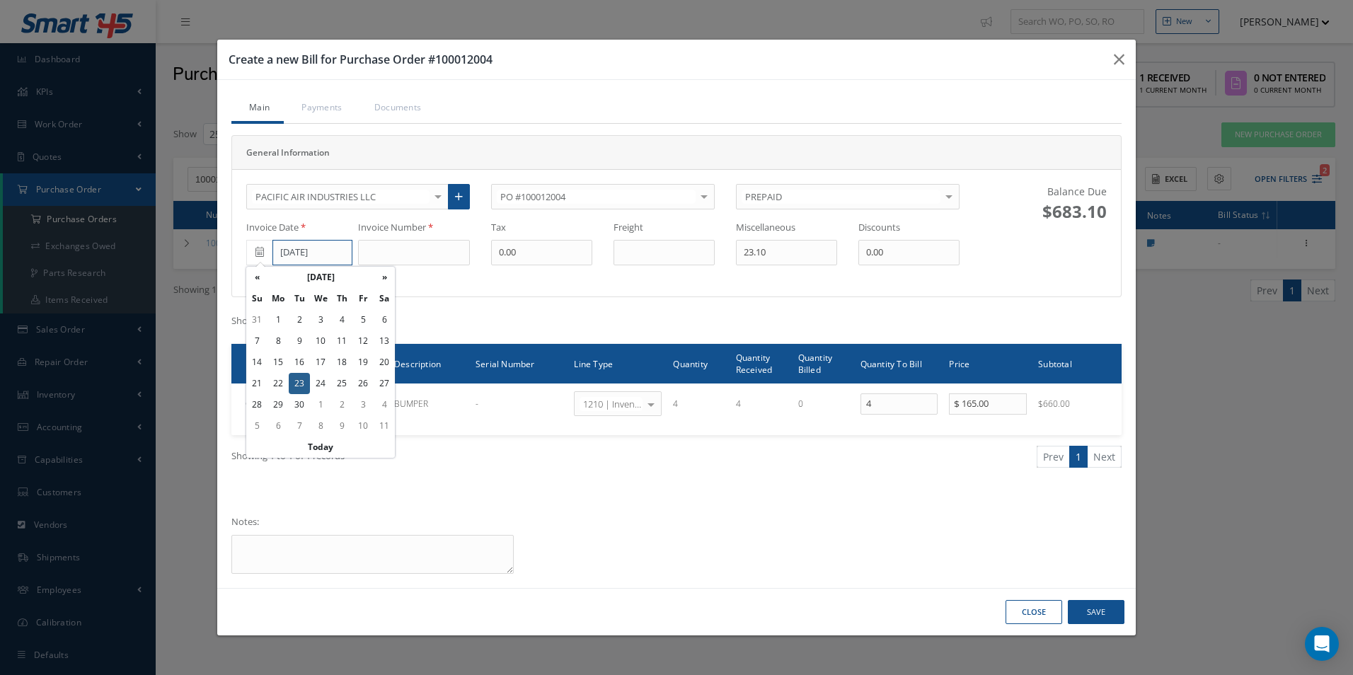
click at [309, 250] on input "[DATE]" at bounding box center [312, 252] width 80 height 25
click at [358, 362] on td "19" at bounding box center [362, 362] width 21 height 21
type input "[DATE]"
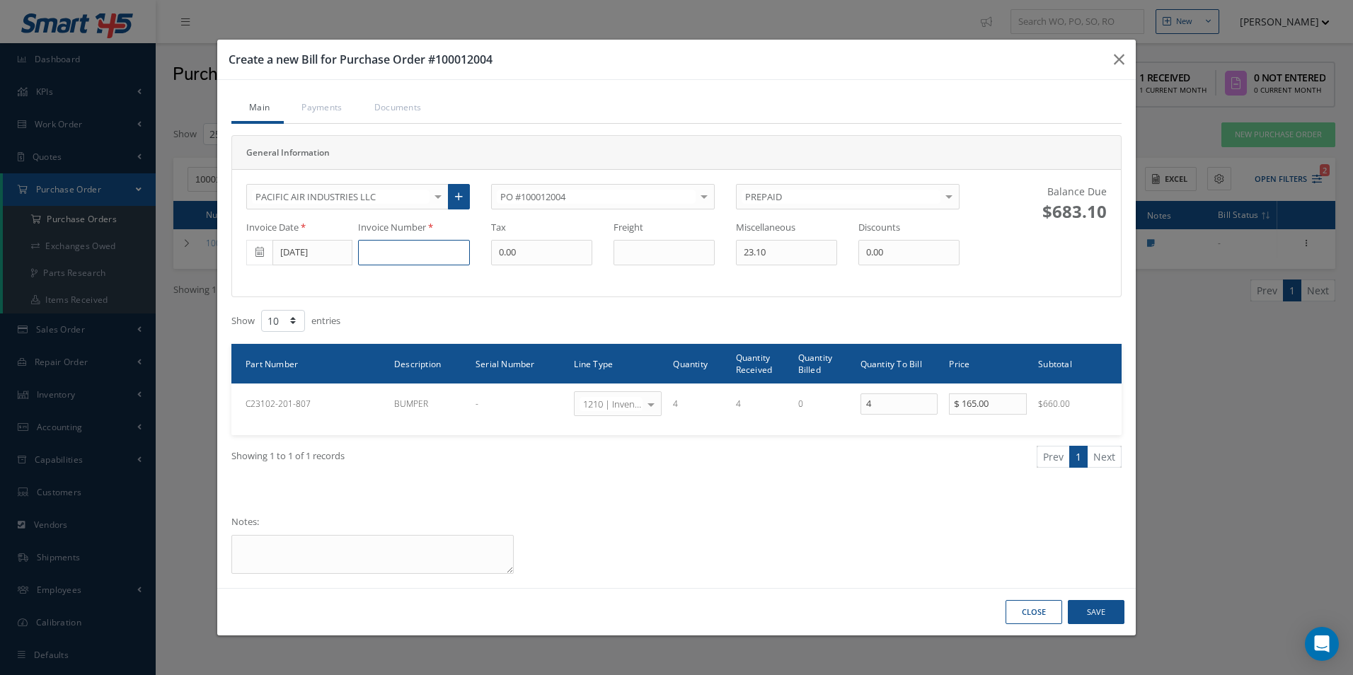
click at [424, 245] on input at bounding box center [414, 252] width 112 height 25
paste input "INVC-308842"
type input "INVC-308842"
click at [1092, 608] on button "Save" at bounding box center [1096, 612] width 57 height 25
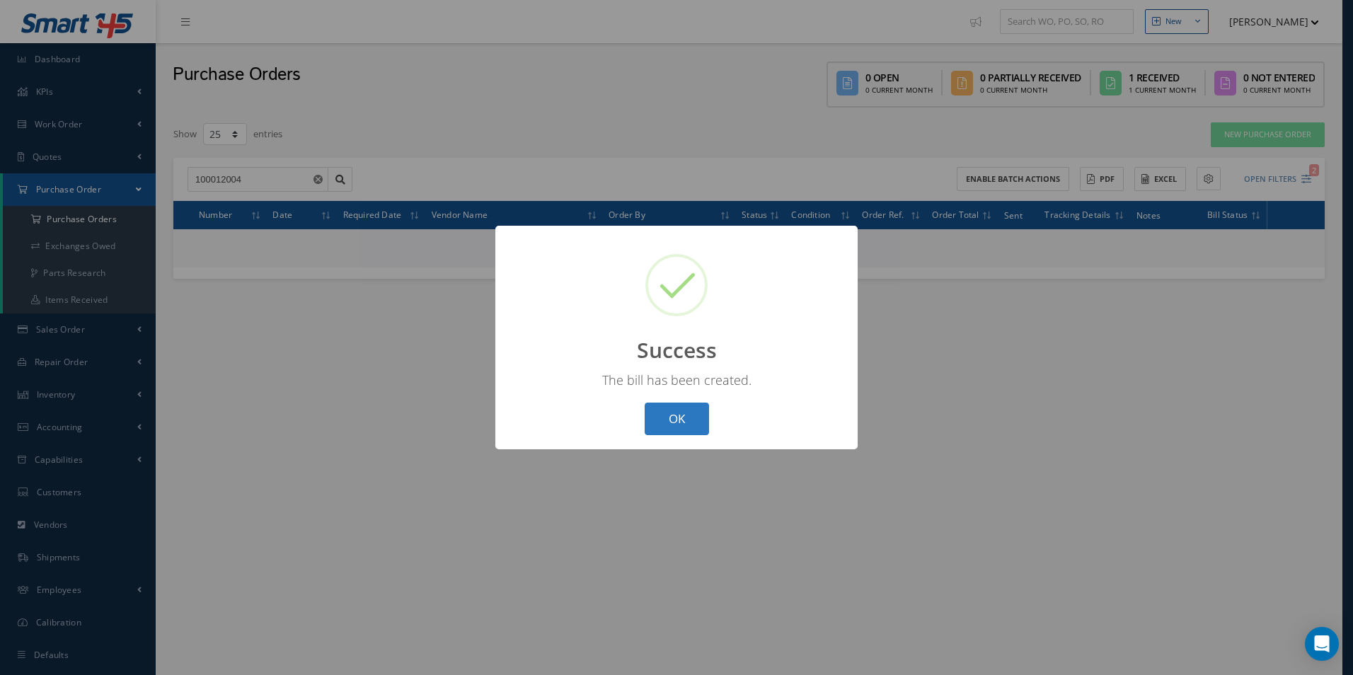
click at [662, 422] on button "OK" at bounding box center [677, 419] width 64 height 33
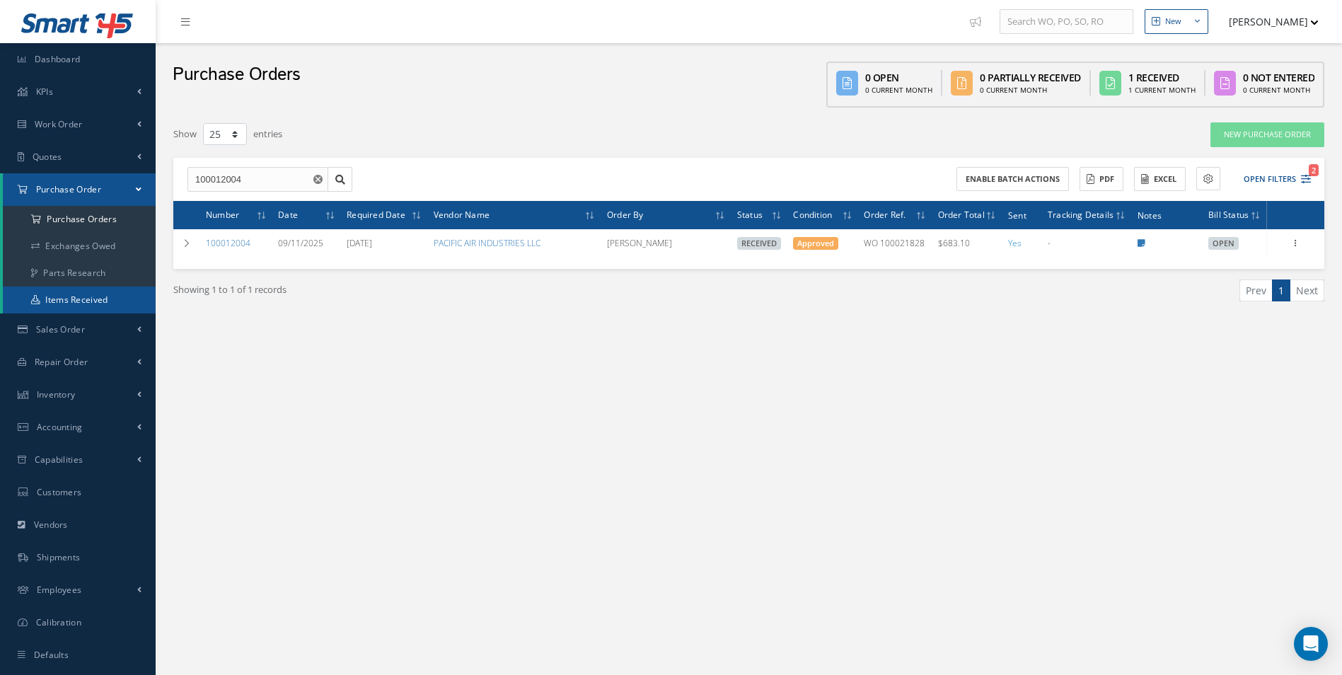
click at [98, 290] on link "Items Received" at bounding box center [79, 300] width 153 height 27
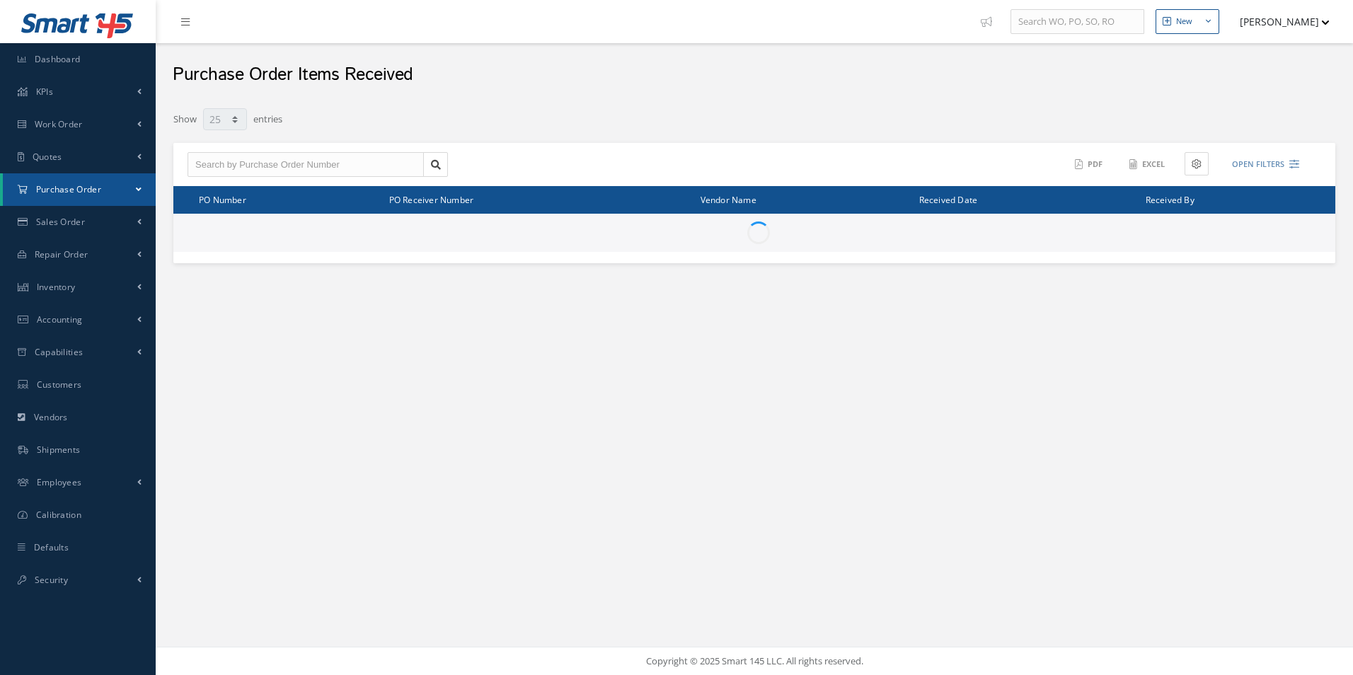
select select "25"
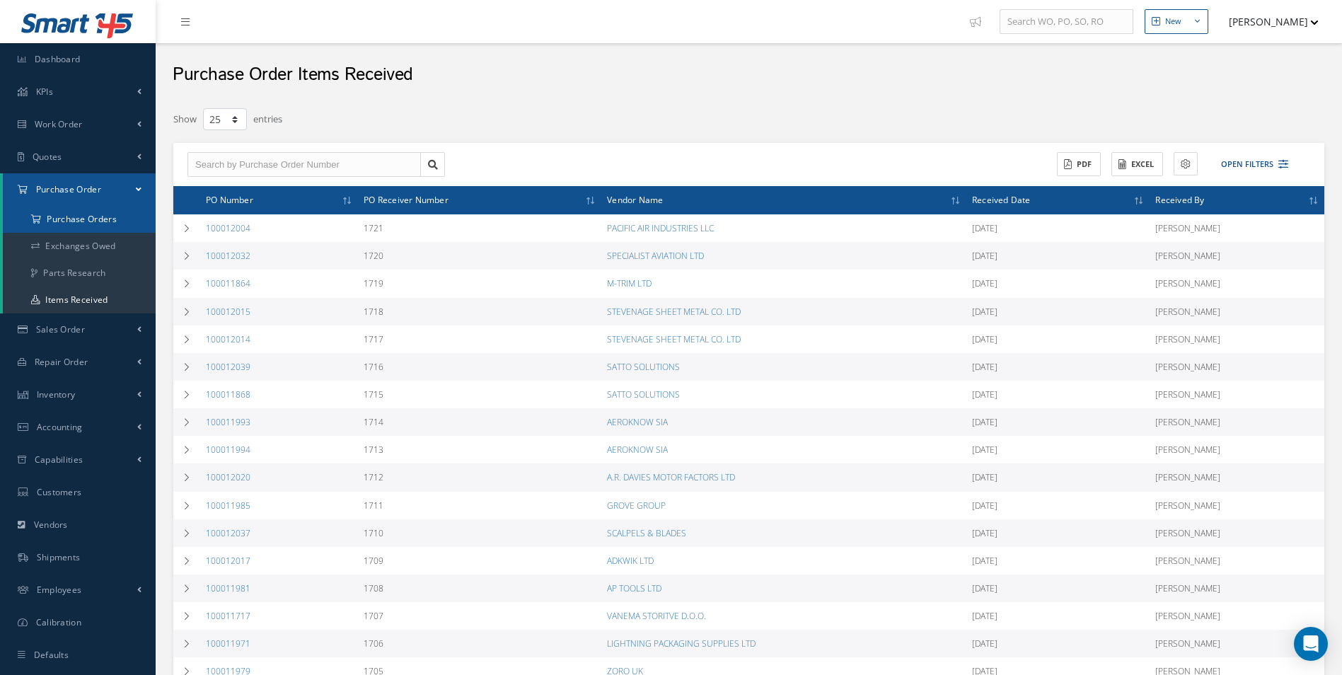
click at [70, 215] on a=1&status_id=2&status_id=3&status_id=5&collapsedFilters"] "Purchase Orders" at bounding box center [79, 219] width 153 height 27
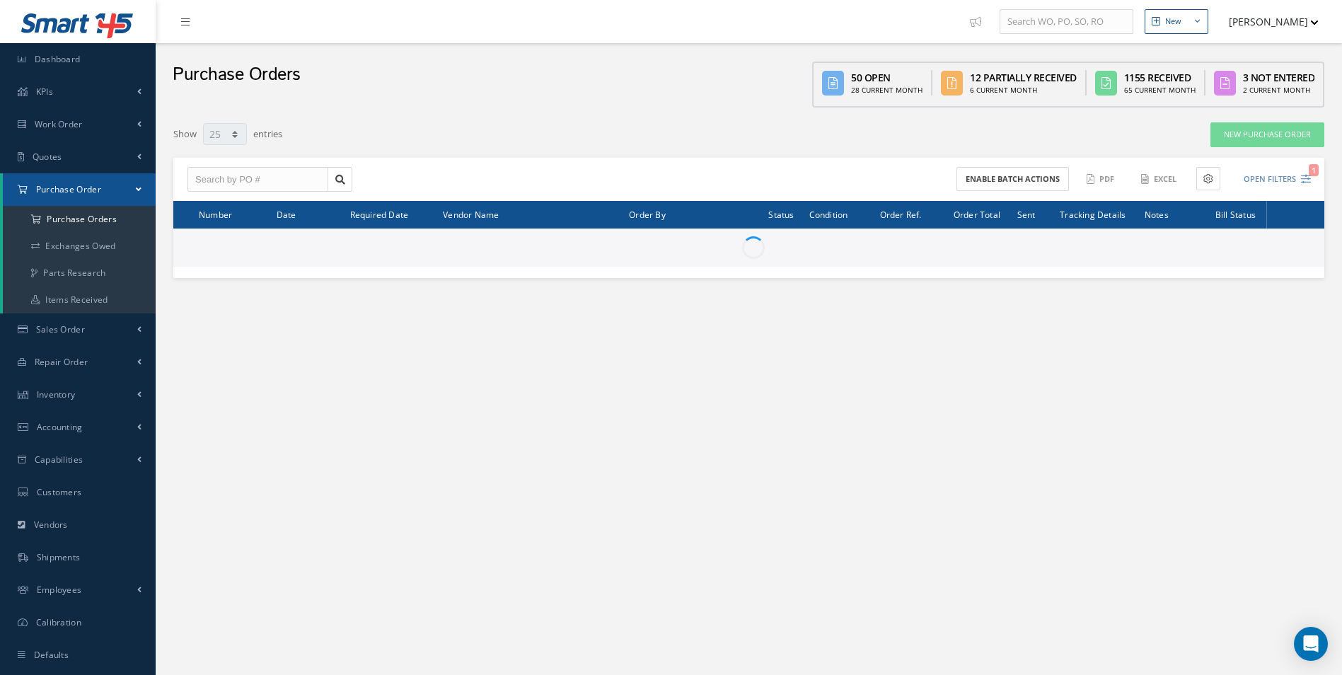
select select "25"
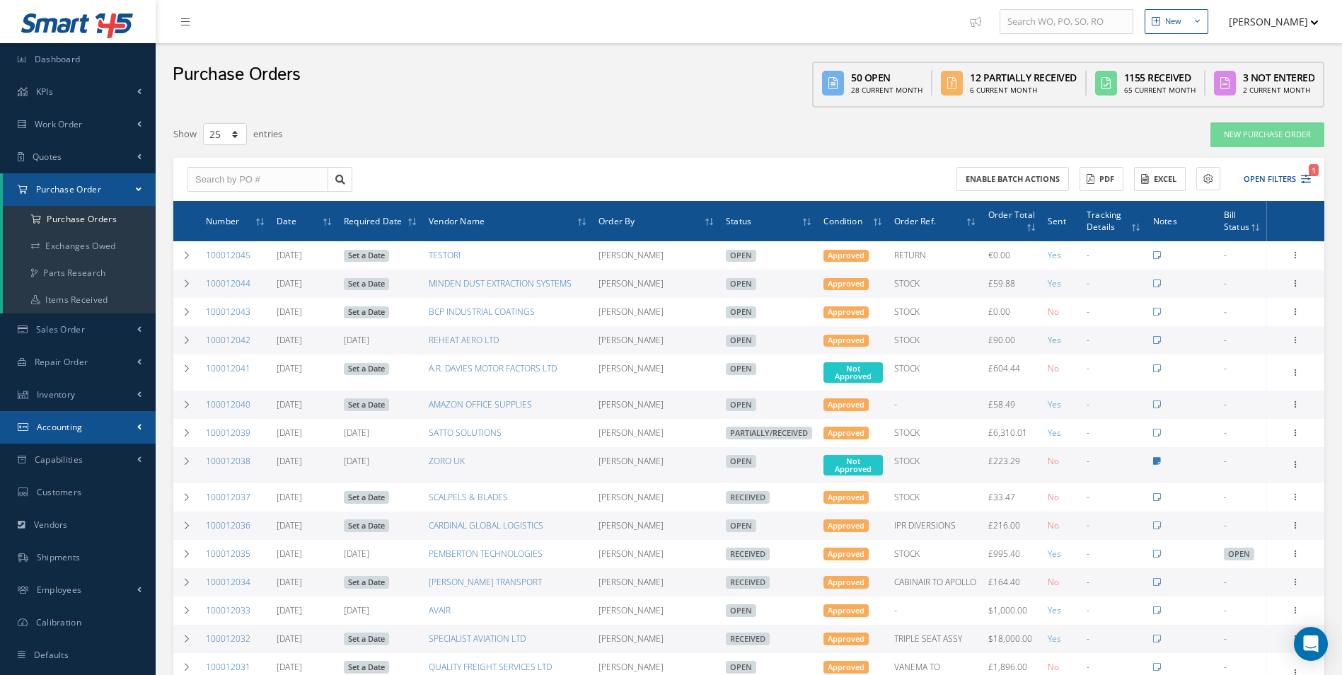
click at [110, 422] on link "Accounting" at bounding box center [78, 427] width 156 height 33
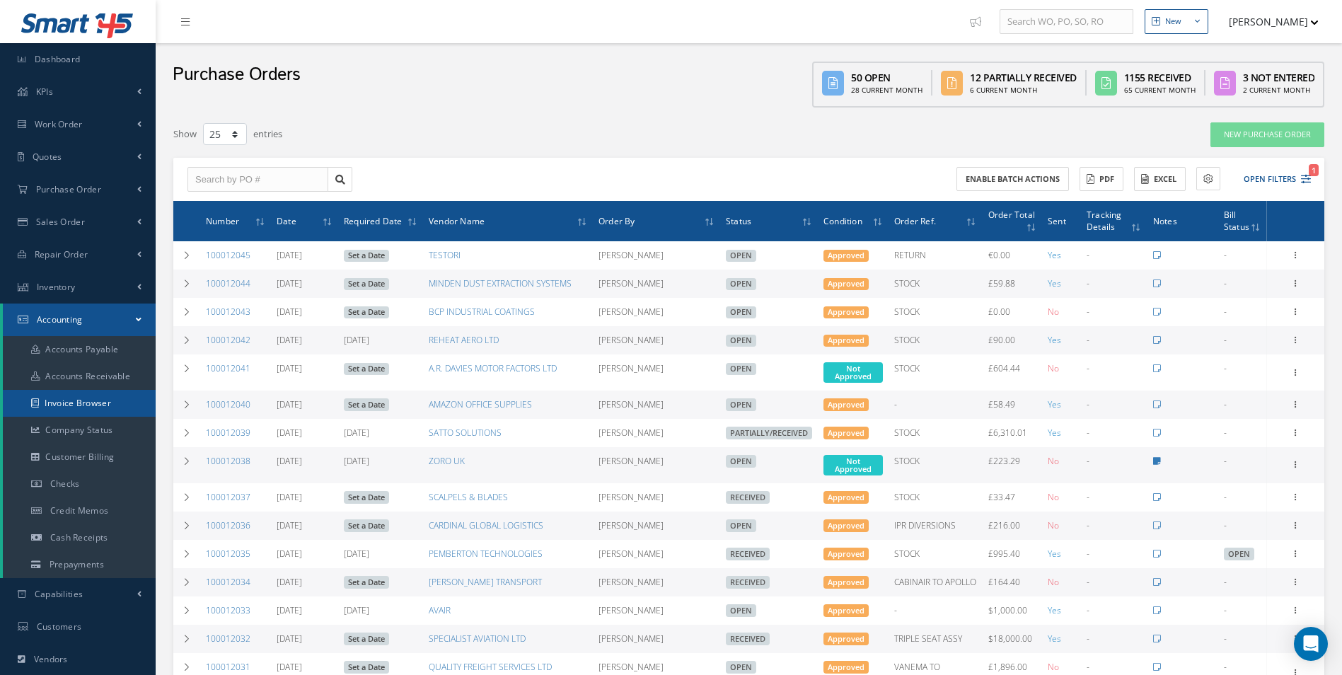
click at [106, 404] on link "Invoice Browser" at bounding box center [79, 403] width 153 height 27
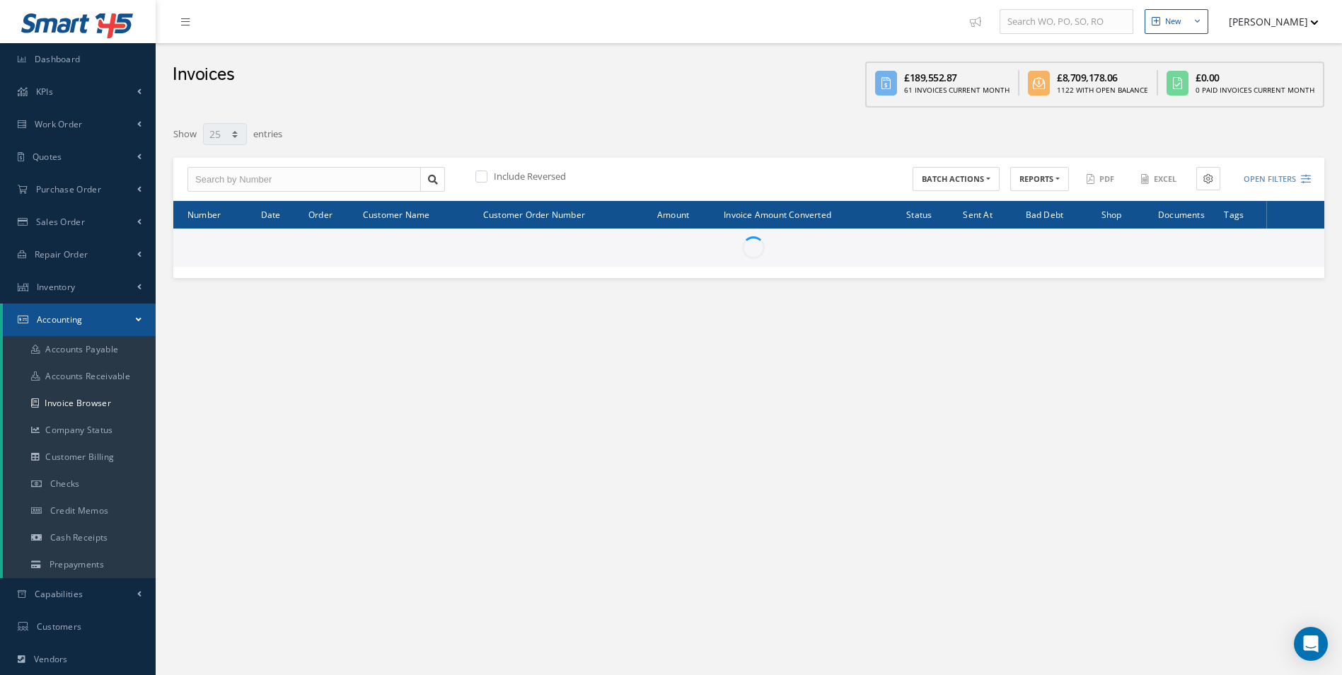
select select "25"
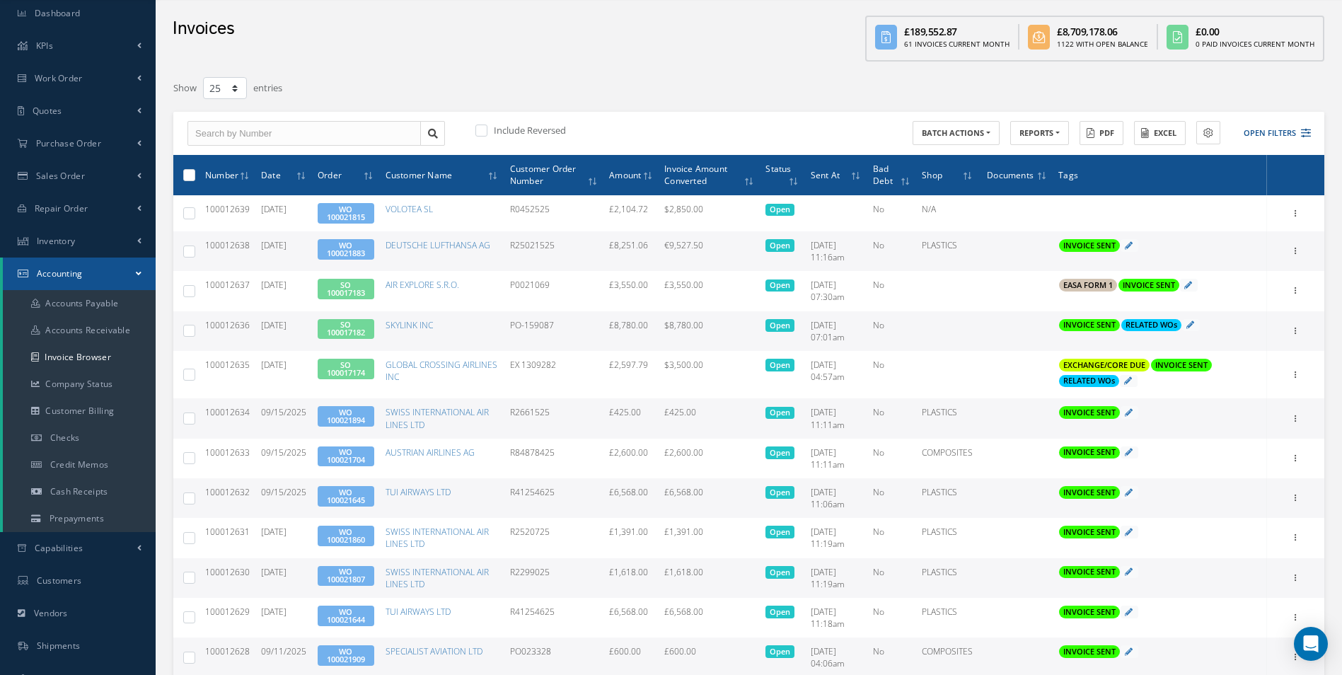
scroll to position [71, 0]
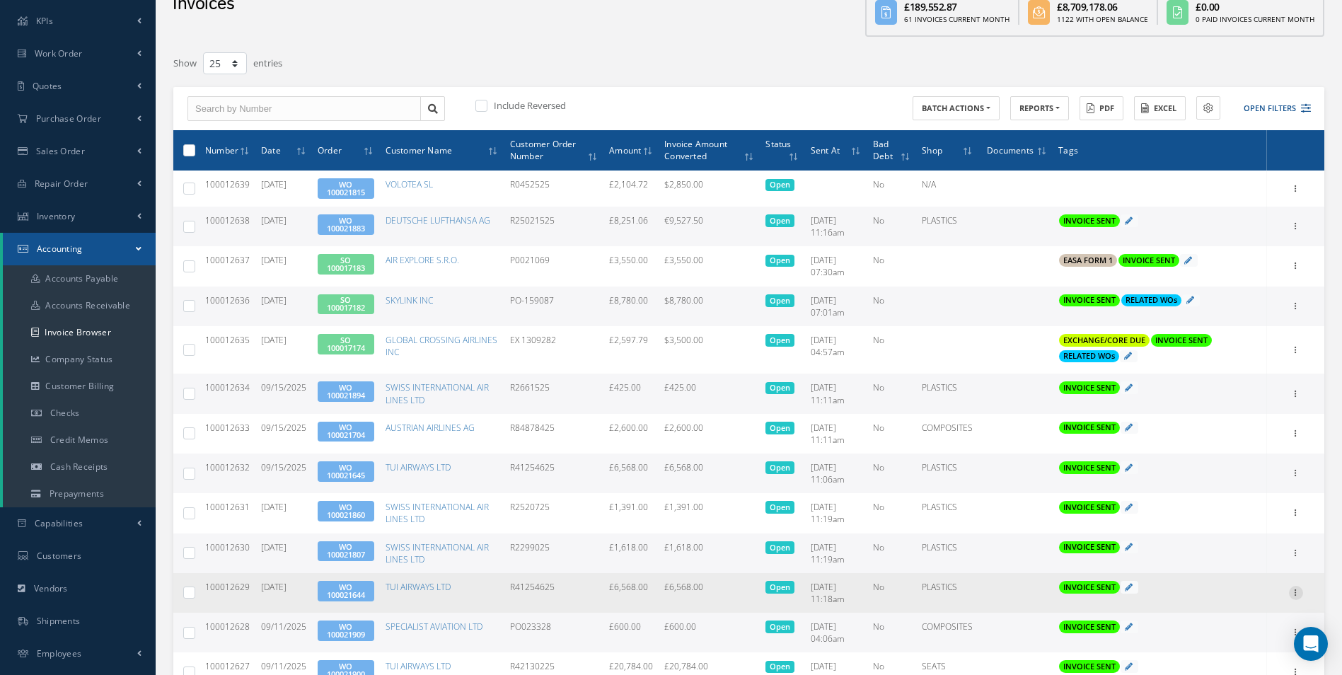
click at [1297, 592] on icon at bounding box center [1296, 591] width 14 height 11
click at [1219, 601] on link "Print" at bounding box center [1231, 602] width 112 height 18
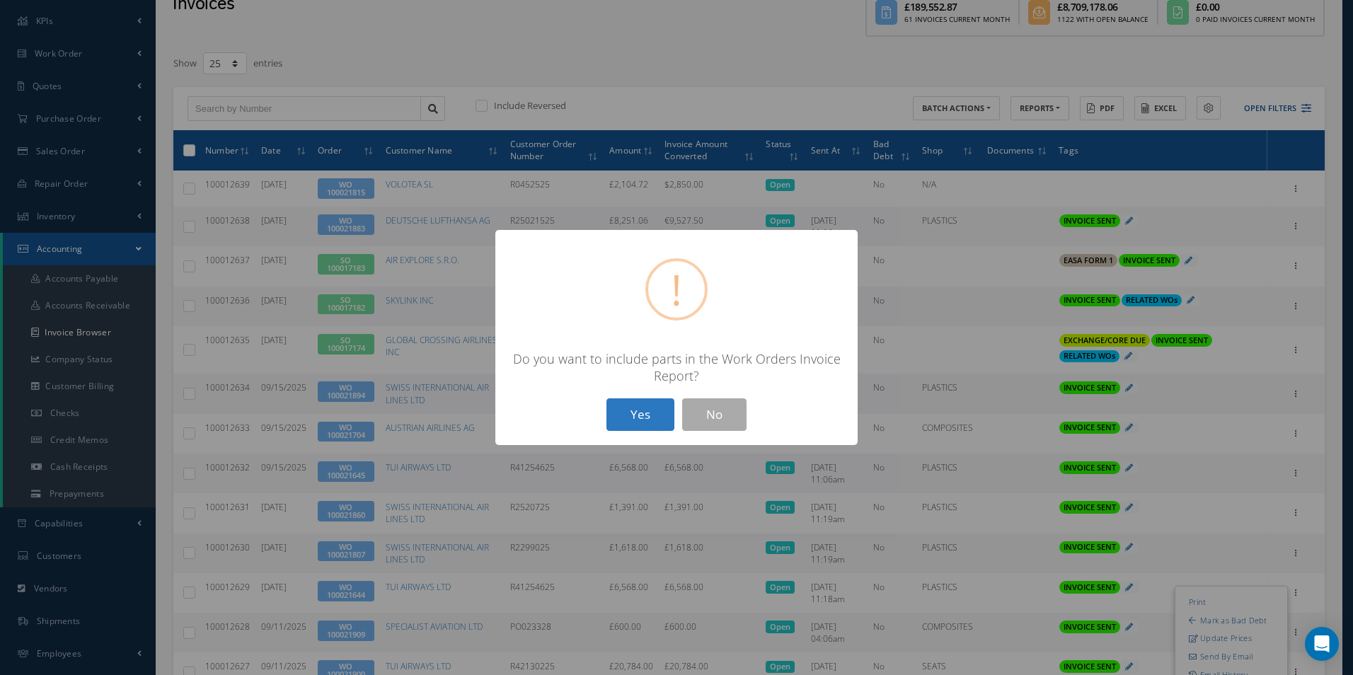
click at [643, 422] on button "Yes" at bounding box center [640, 414] width 68 height 33
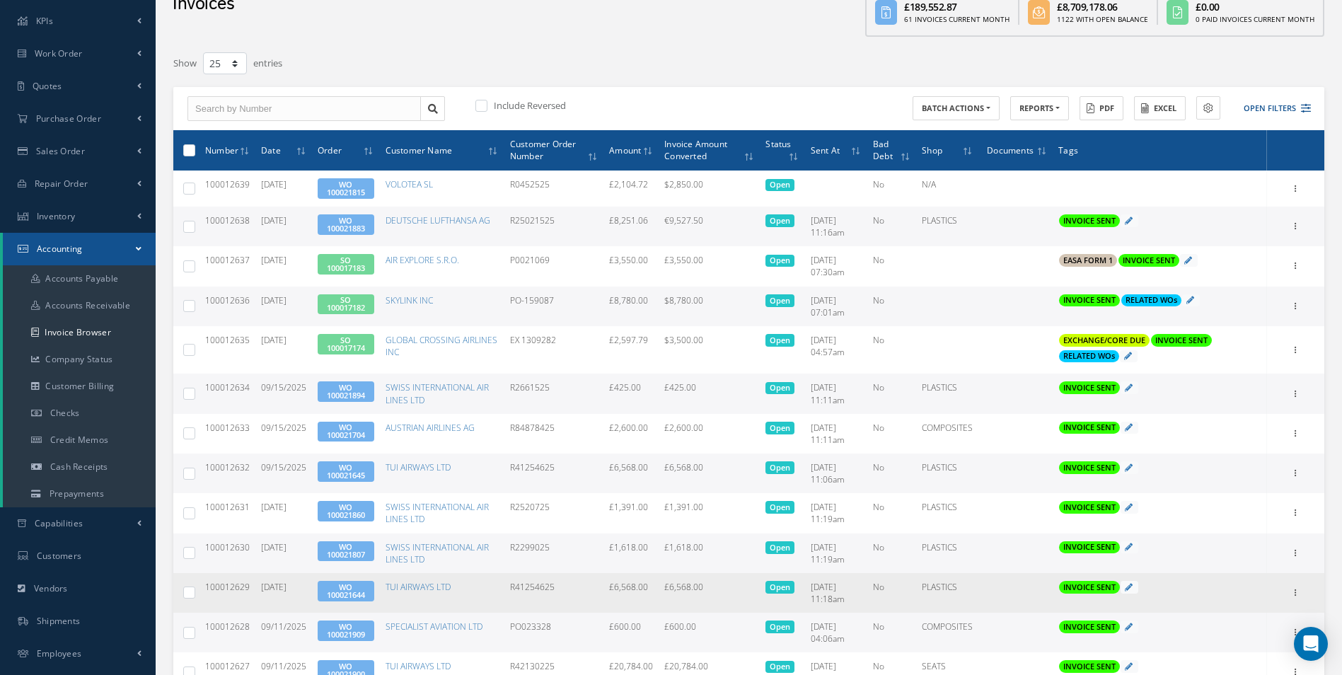
click at [357, 592] on link "WO 100021644" at bounding box center [346, 591] width 38 height 18
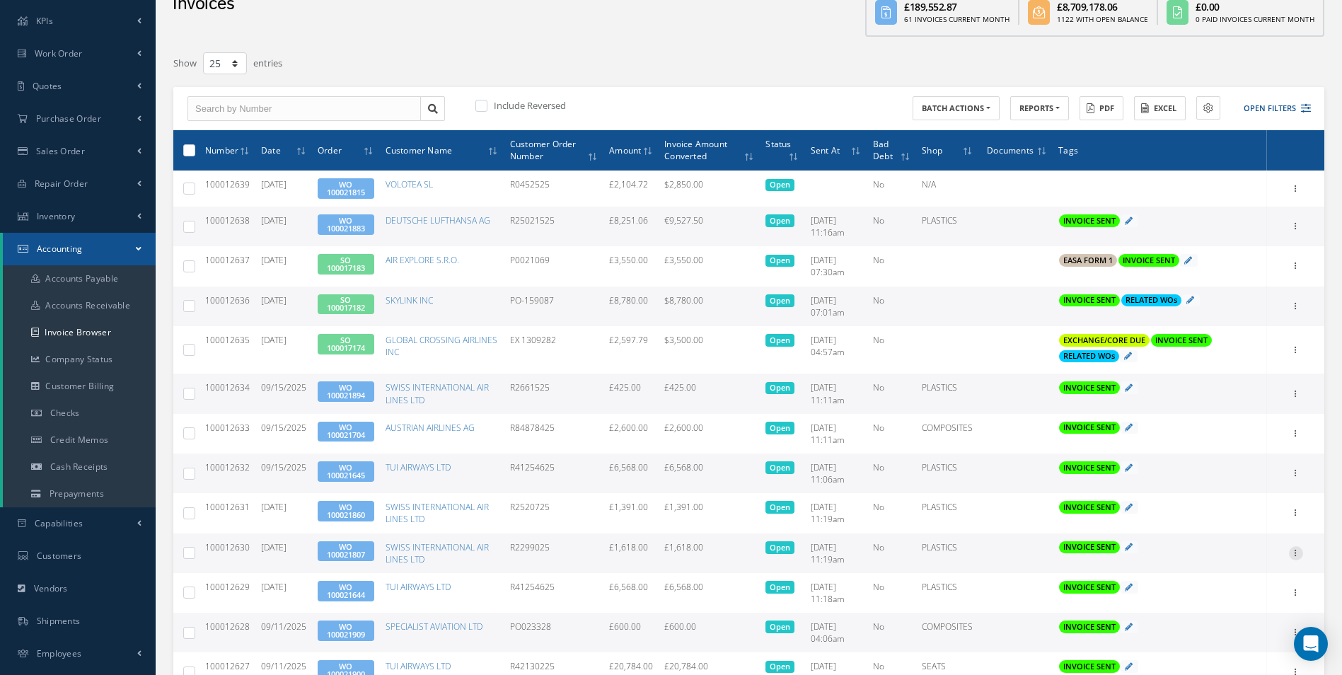
click at [1291, 553] on icon at bounding box center [1296, 551] width 14 height 11
click at [1205, 561] on link "Print" at bounding box center [1231, 562] width 112 height 18
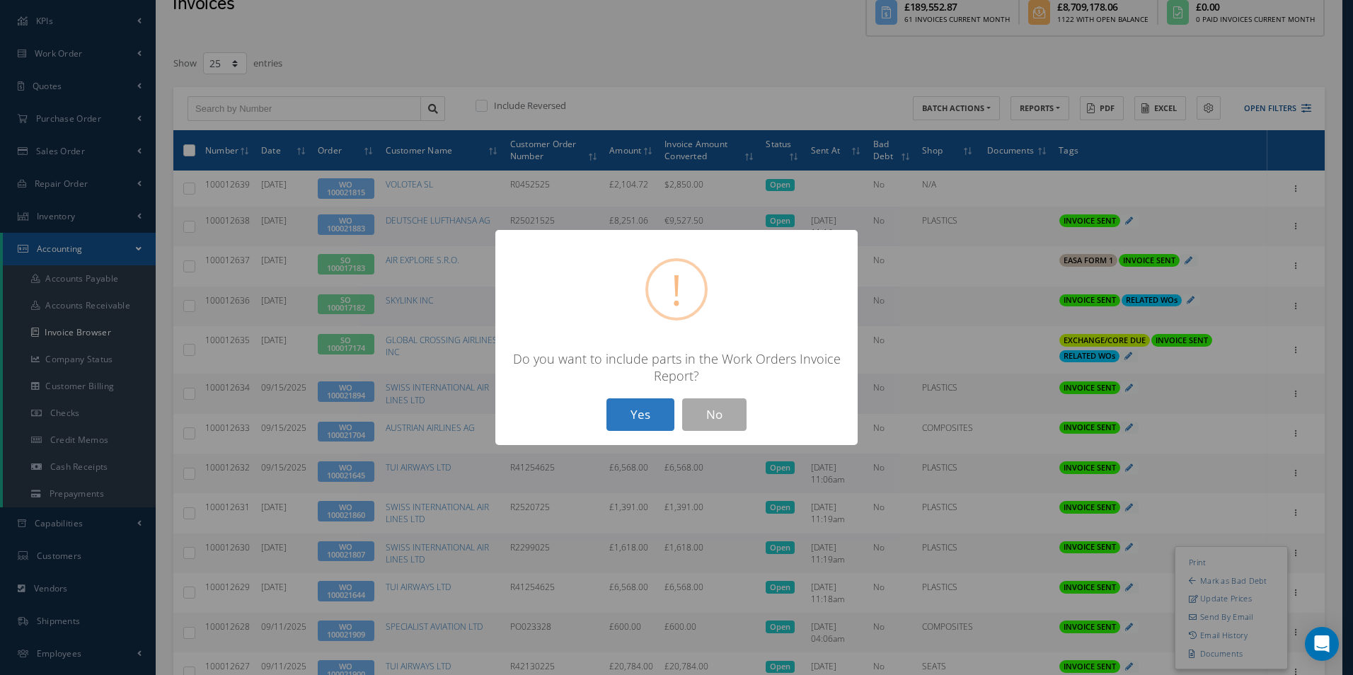
click at [631, 417] on button "Yes" at bounding box center [640, 414] width 68 height 33
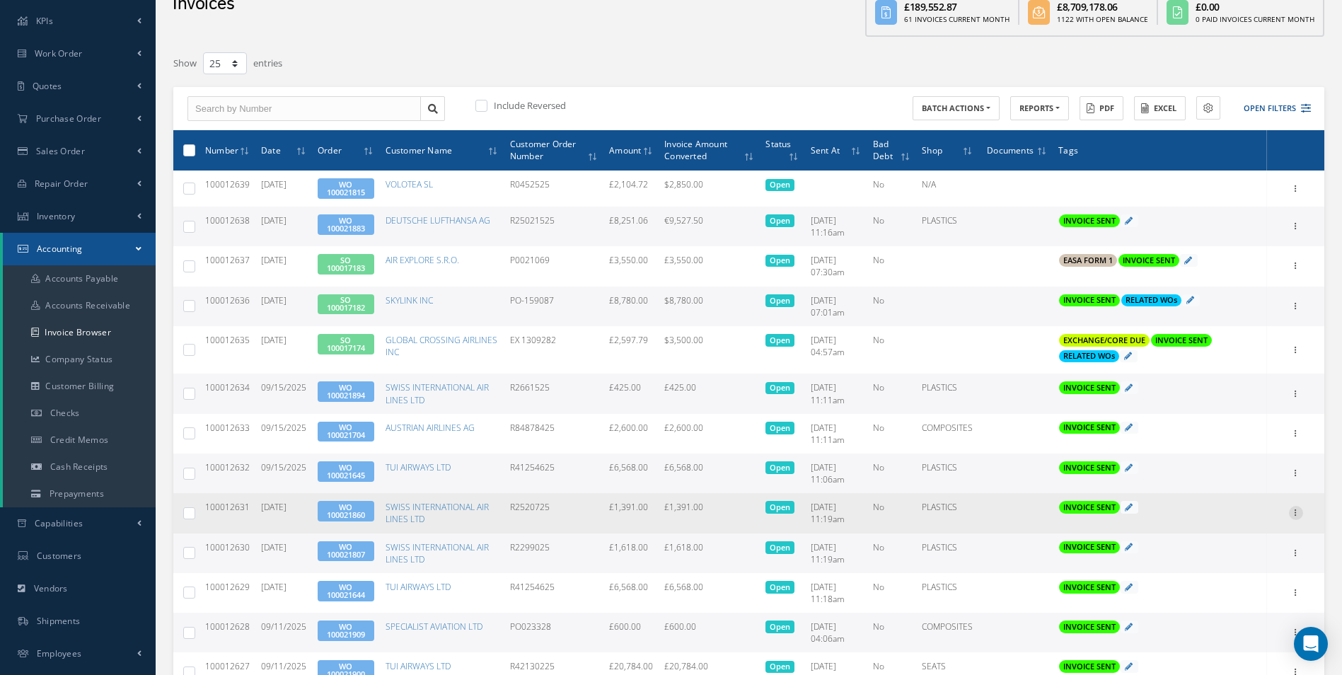
click at [1294, 515] on icon at bounding box center [1296, 511] width 14 height 11
click at [1235, 524] on link "Print" at bounding box center [1231, 522] width 112 height 18
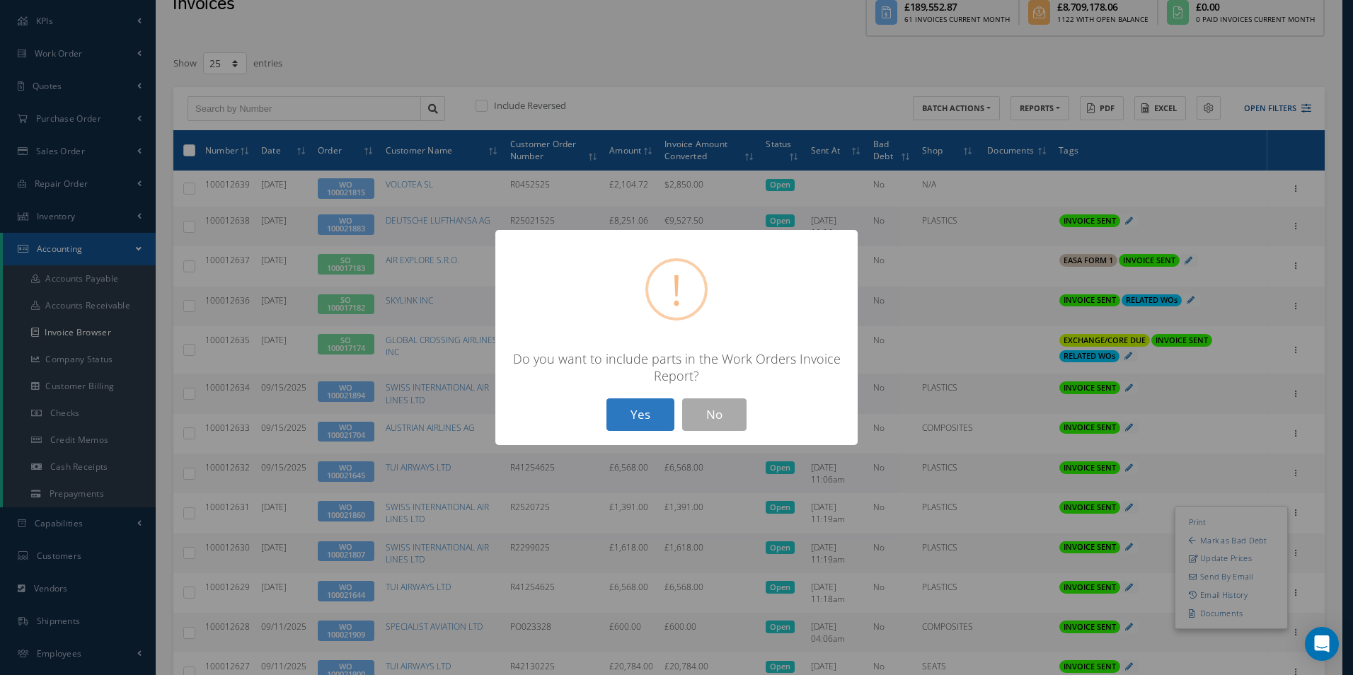
click at [658, 410] on button "Yes" at bounding box center [640, 414] width 68 height 33
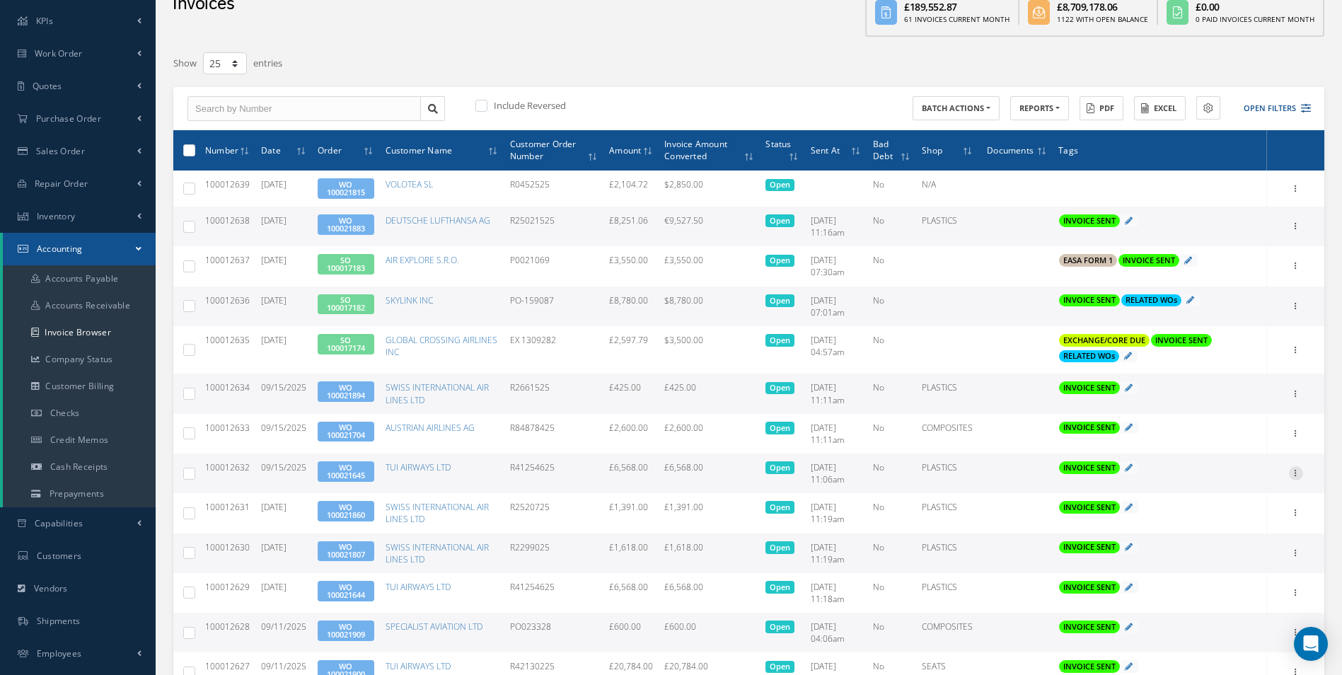
click at [1302, 476] on icon at bounding box center [1296, 471] width 14 height 11
click at [1223, 479] on link "Print" at bounding box center [1231, 482] width 112 height 18
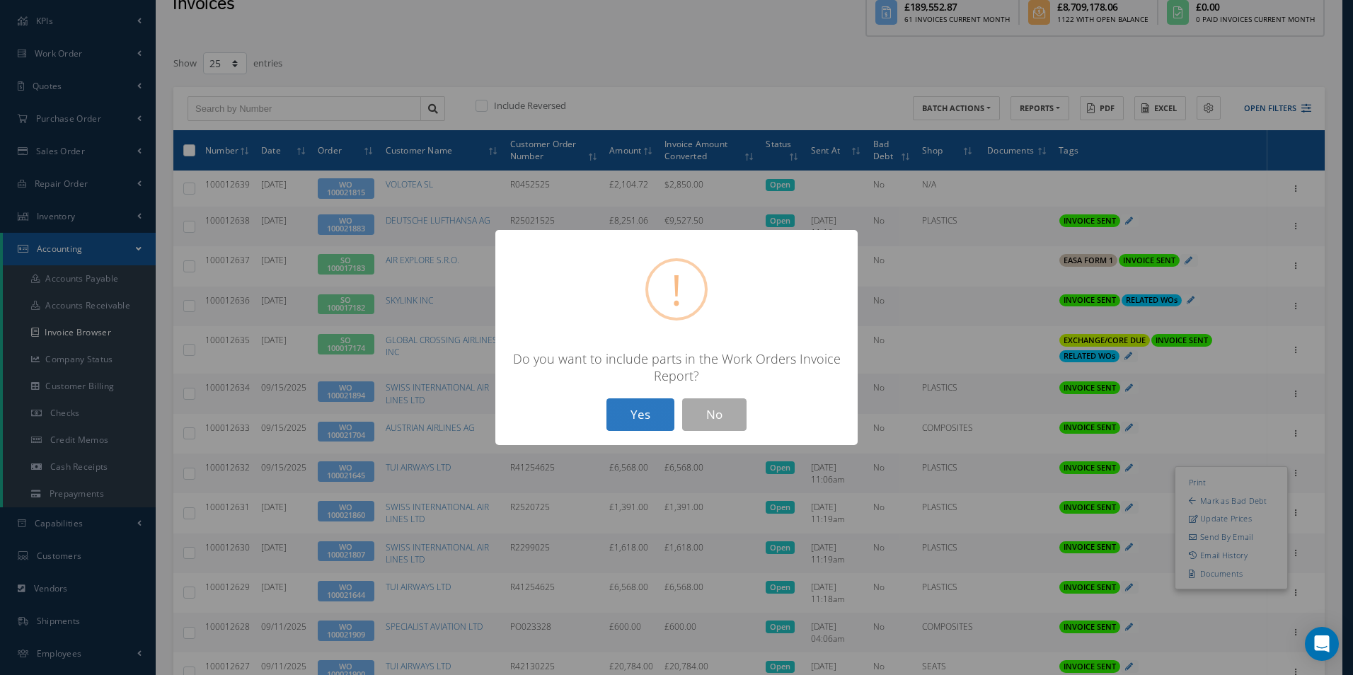
click at [639, 426] on button "Yes" at bounding box center [640, 414] width 68 height 33
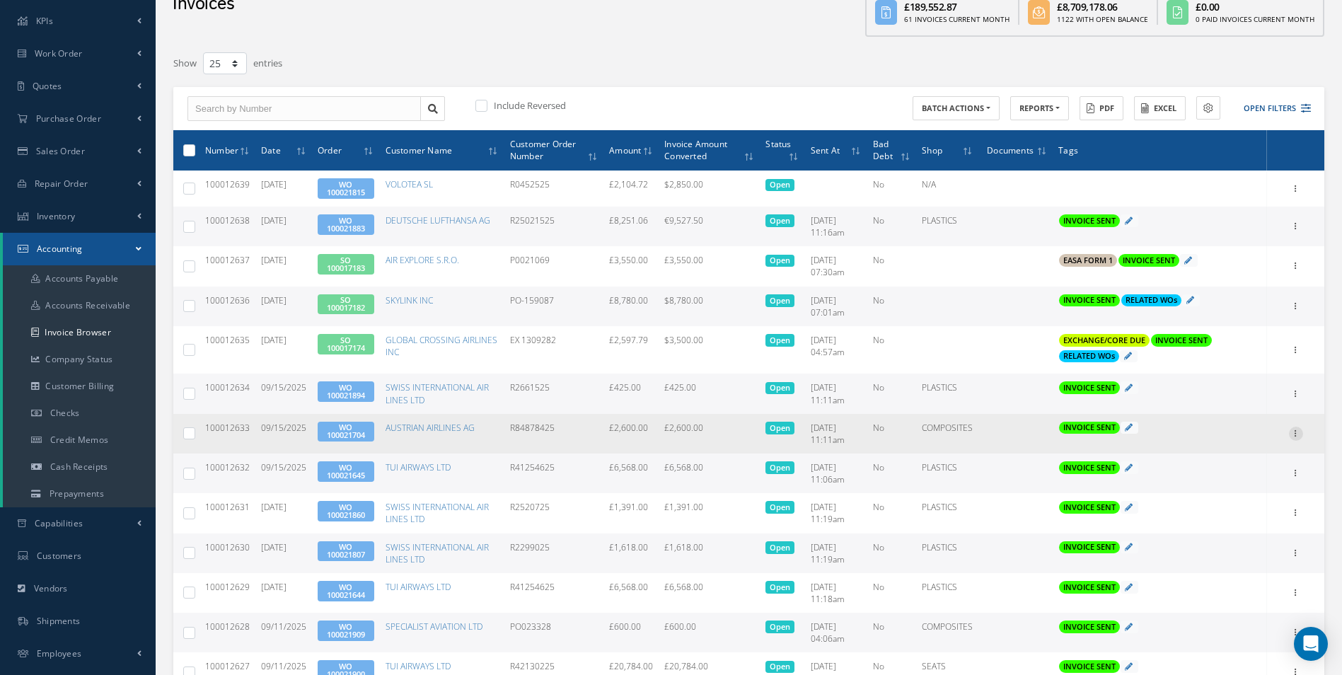
click at [1298, 434] on icon at bounding box center [1296, 432] width 14 height 11
click at [1203, 446] on link "Print" at bounding box center [1231, 443] width 112 height 18
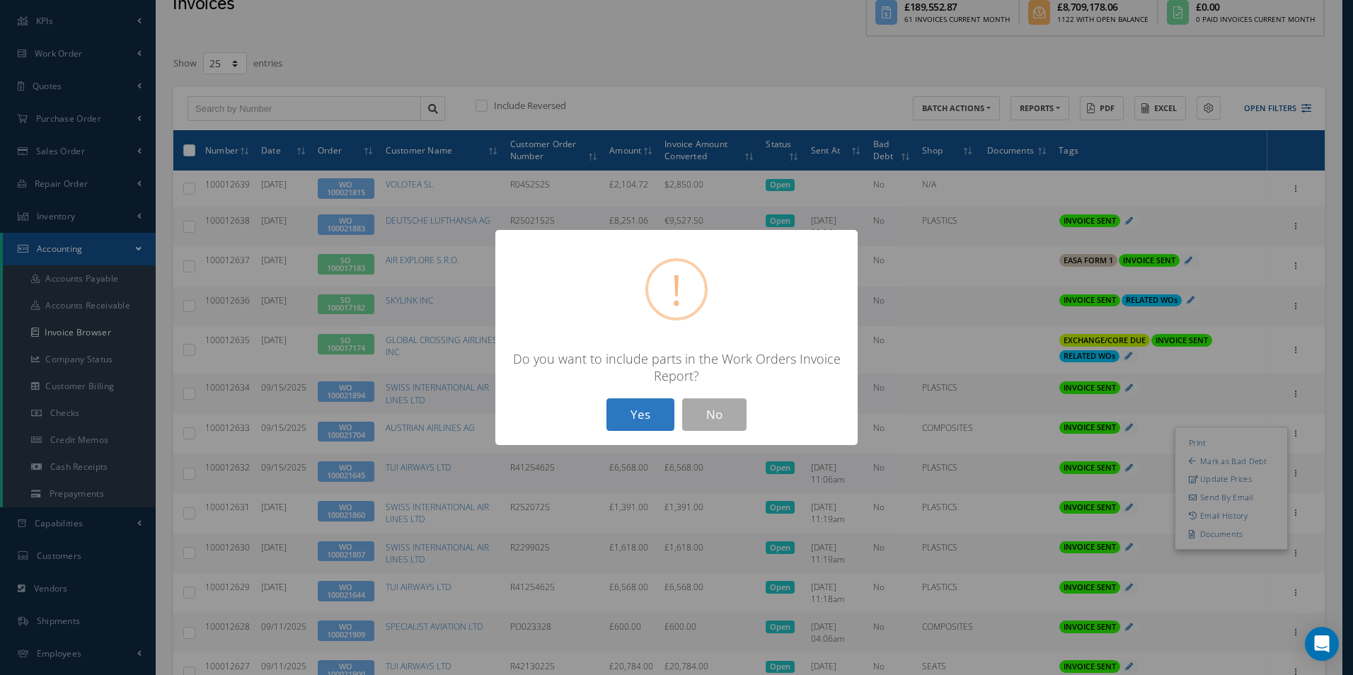
click at [631, 415] on button "Yes" at bounding box center [640, 414] width 68 height 33
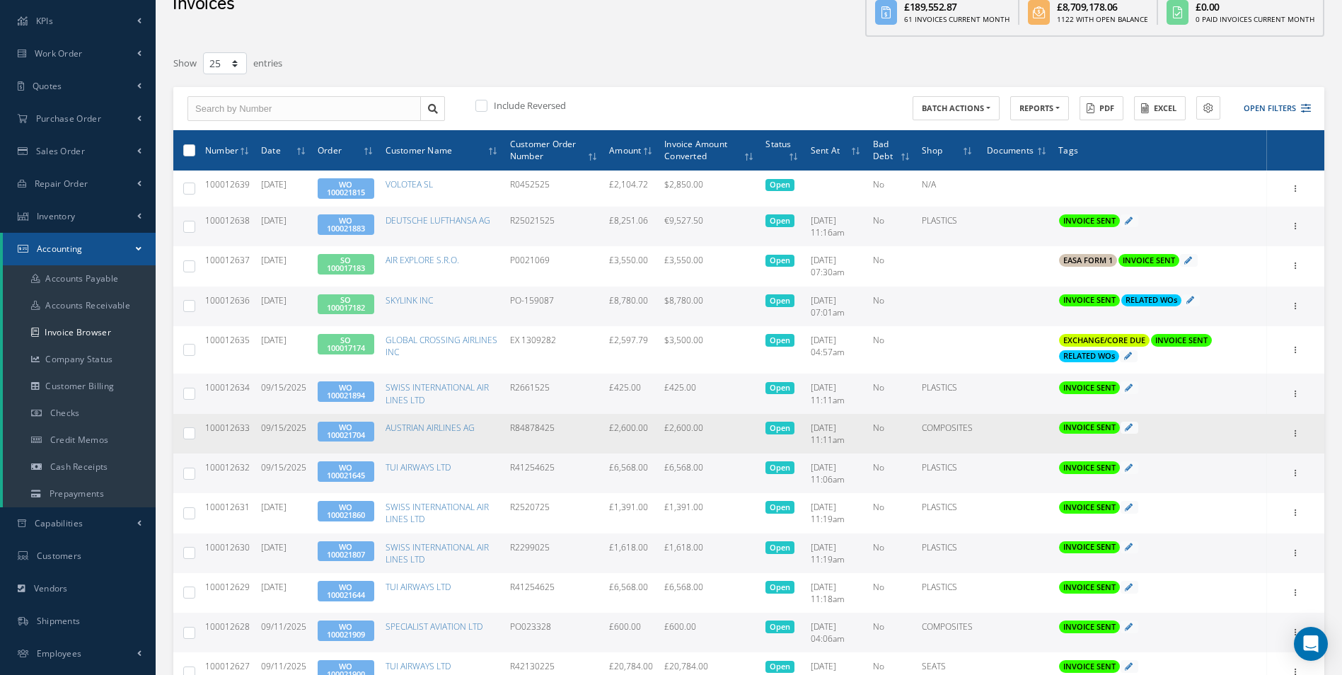
click at [338, 432] on link "WO 100021704" at bounding box center [346, 431] width 38 height 18
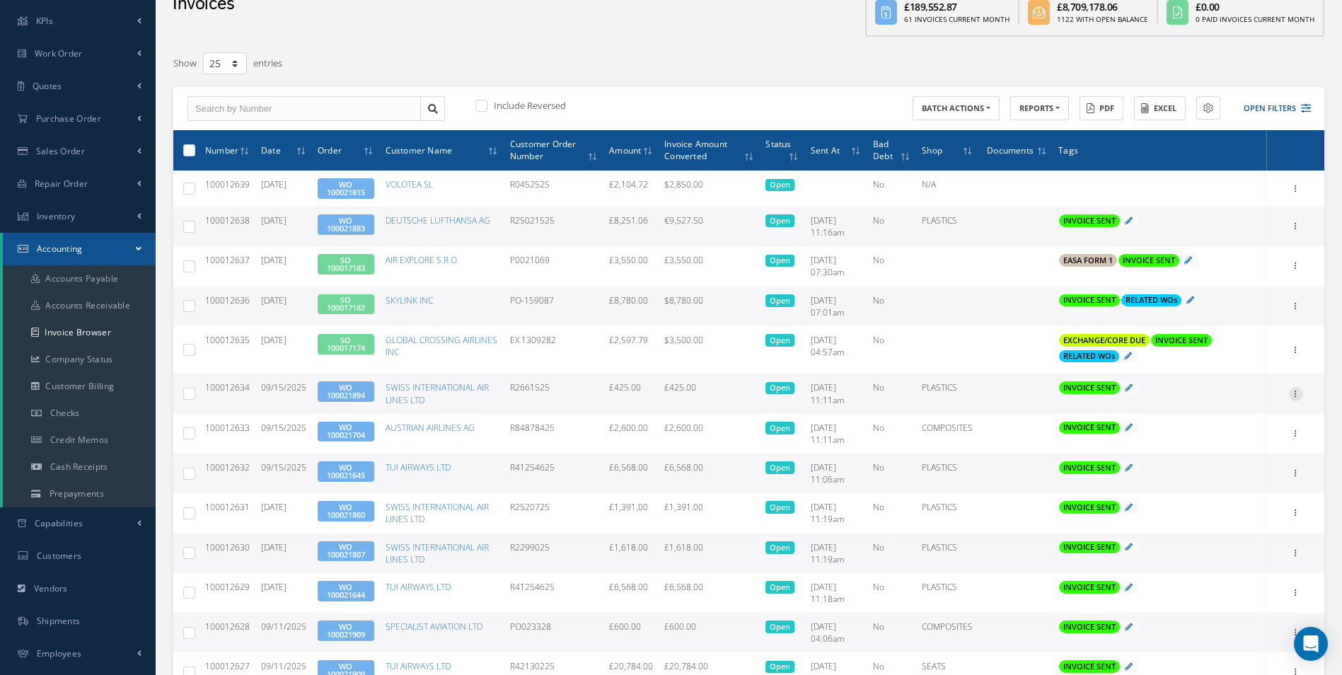
click at [1294, 390] on icon at bounding box center [1296, 392] width 14 height 11
click at [1227, 403] on link "Print" at bounding box center [1231, 403] width 112 height 18
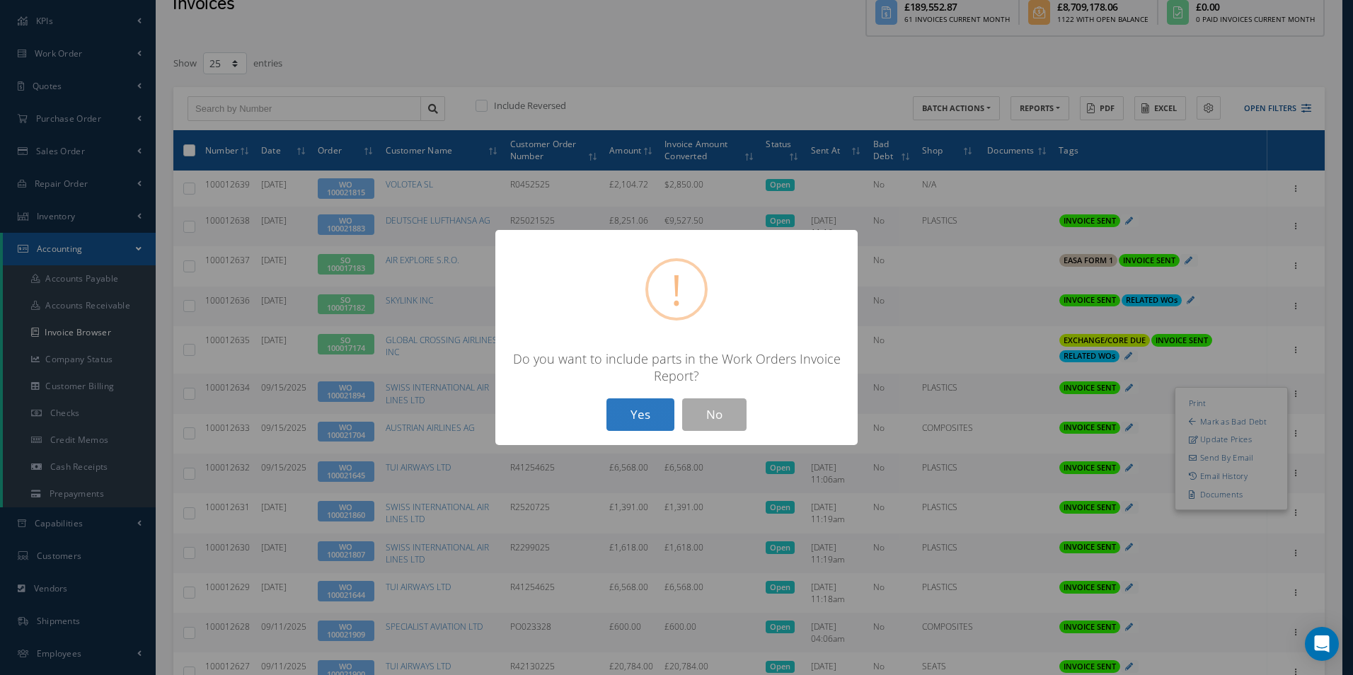
click at [652, 408] on button "Yes" at bounding box center [640, 414] width 68 height 33
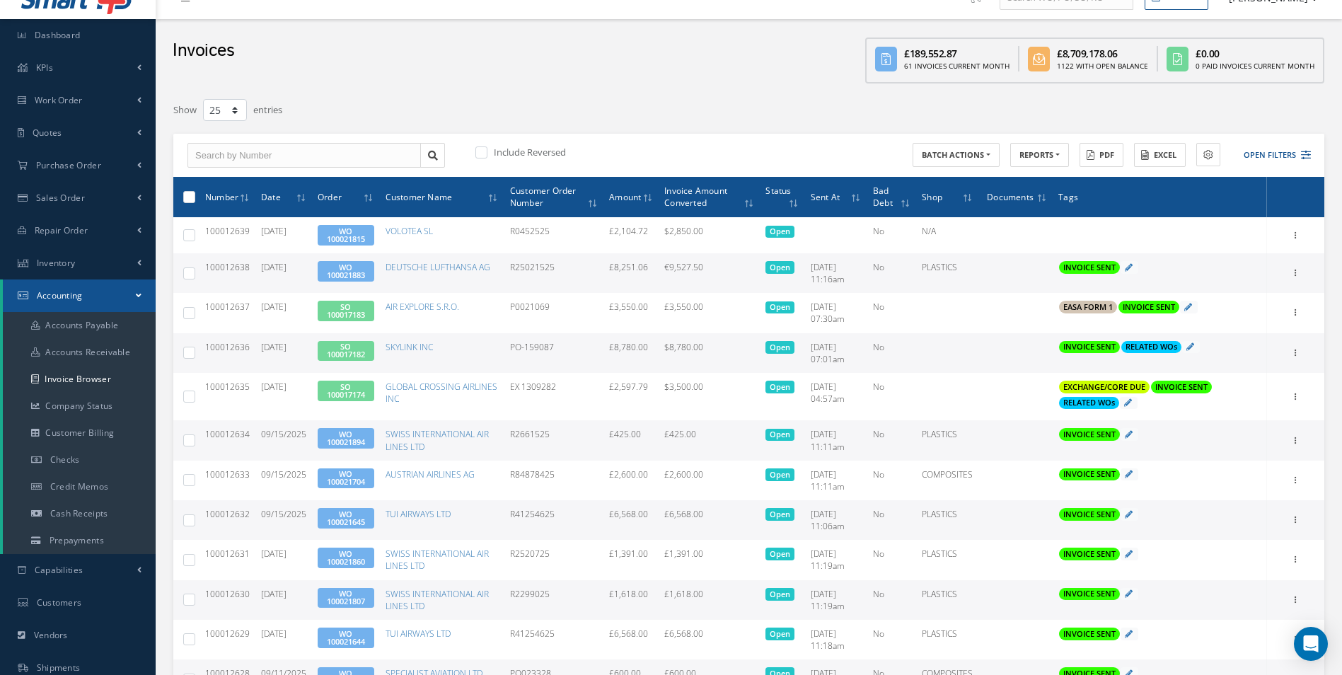
scroll to position [0, 0]
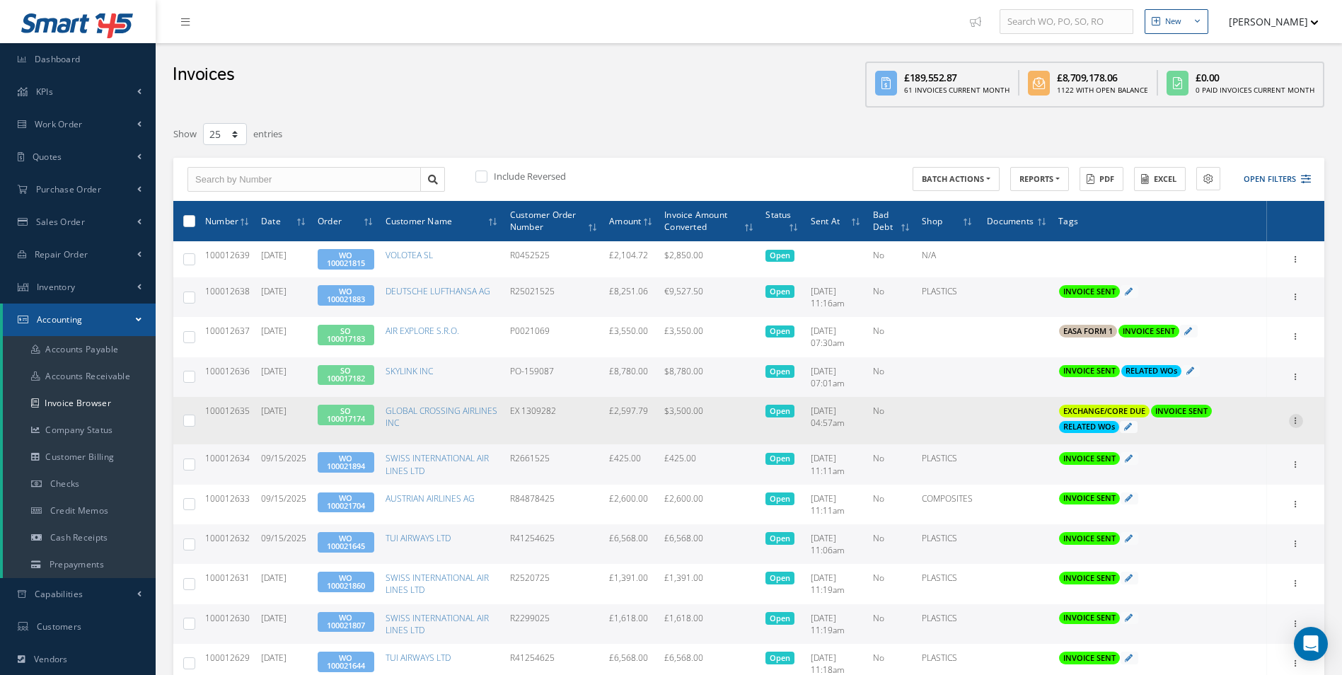
click at [1293, 422] on icon at bounding box center [1296, 419] width 14 height 11
click at [1248, 432] on link "Print" at bounding box center [1231, 430] width 112 height 18
click at [350, 415] on link "SO 100017174" at bounding box center [346, 414] width 38 height 18
click at [355, 419] on link "SO 100017174" at bounding box center [346, 414] width 38 height 18
click at [434, 410] on link "GLOBAL CROSSING AIRLINES INC" at bounding box center [442, 417] width 112 height 24
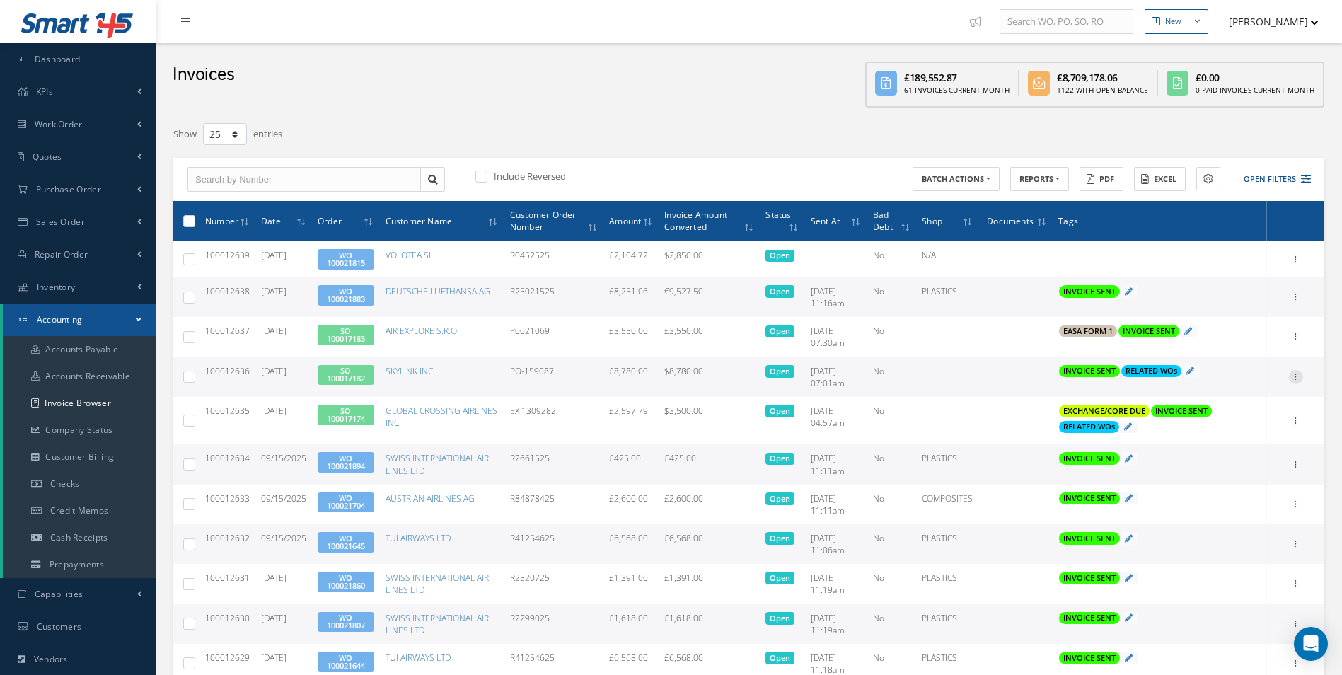
click at [1301, 374] on icon at bounding box center [1296, 375] width 14 height 11
click at [1238, 388] on link "Print" at bounding box center [1231, 386] width 112 height 18
click at [333, 380] on link "SO 100017182" at bounding box center [346, 374] width 38 height 18
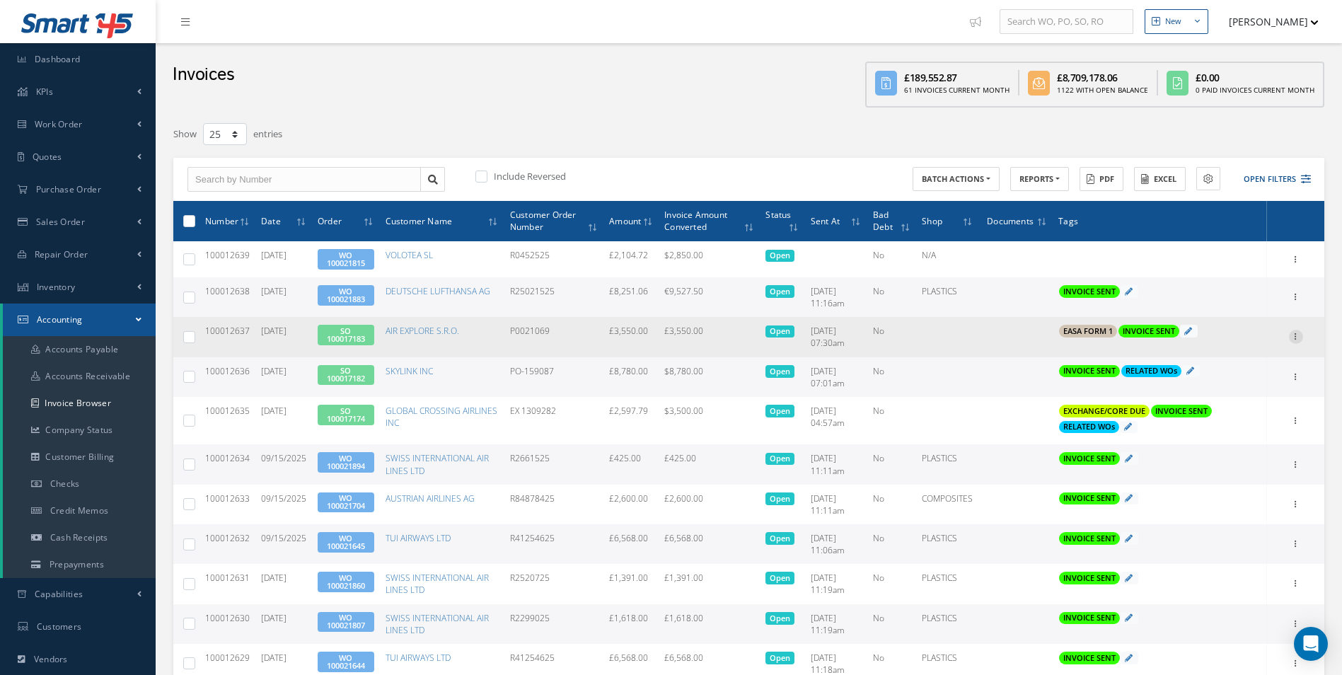
click at [1293, 335] on icon at bounding box center [1296, 335] width 14 height 11
click at [1215, 344] on link "Print" at bounding box center [1231, 346] width 112 height 18
click at [340, 340] on link "SO 100017183" at bounding box center [346, 335] width 38 height 18
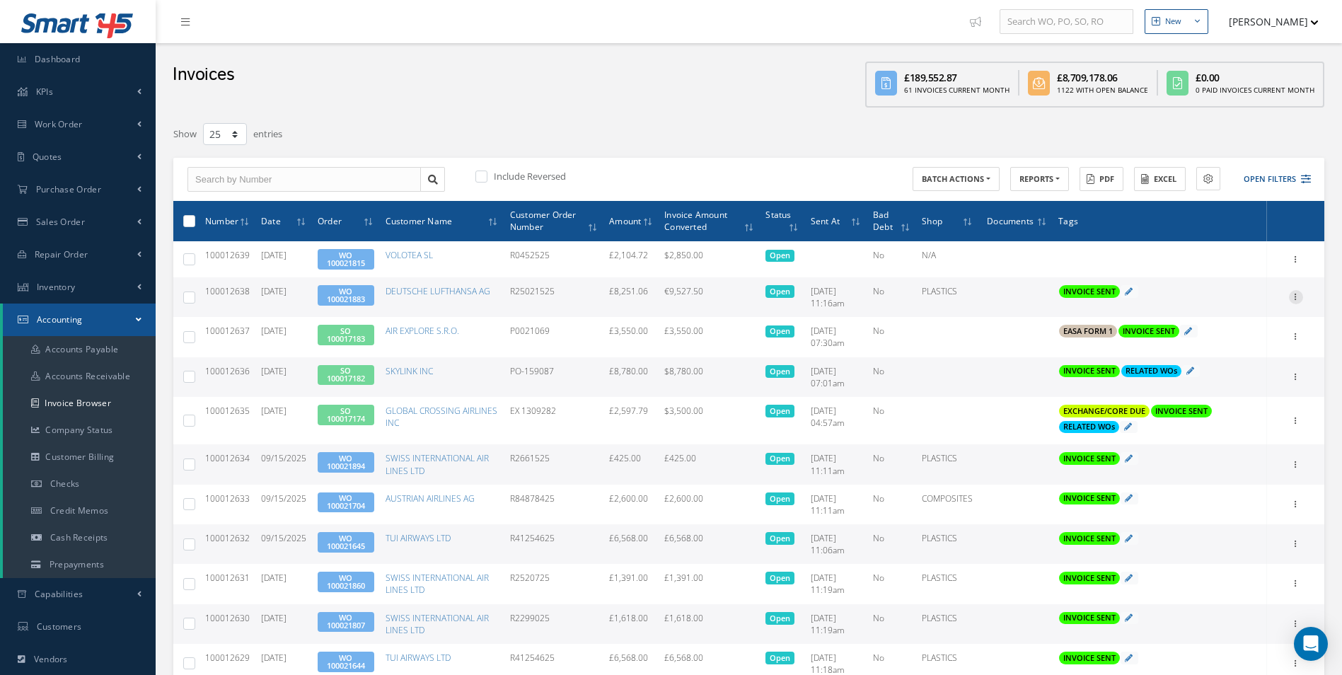
click at [1298, 298] on icon at bounding box center [1296, 295] width 14 height 11
click at [1235, 302] on link "Print" at bounding box center [1231, 306] width 112 height 18
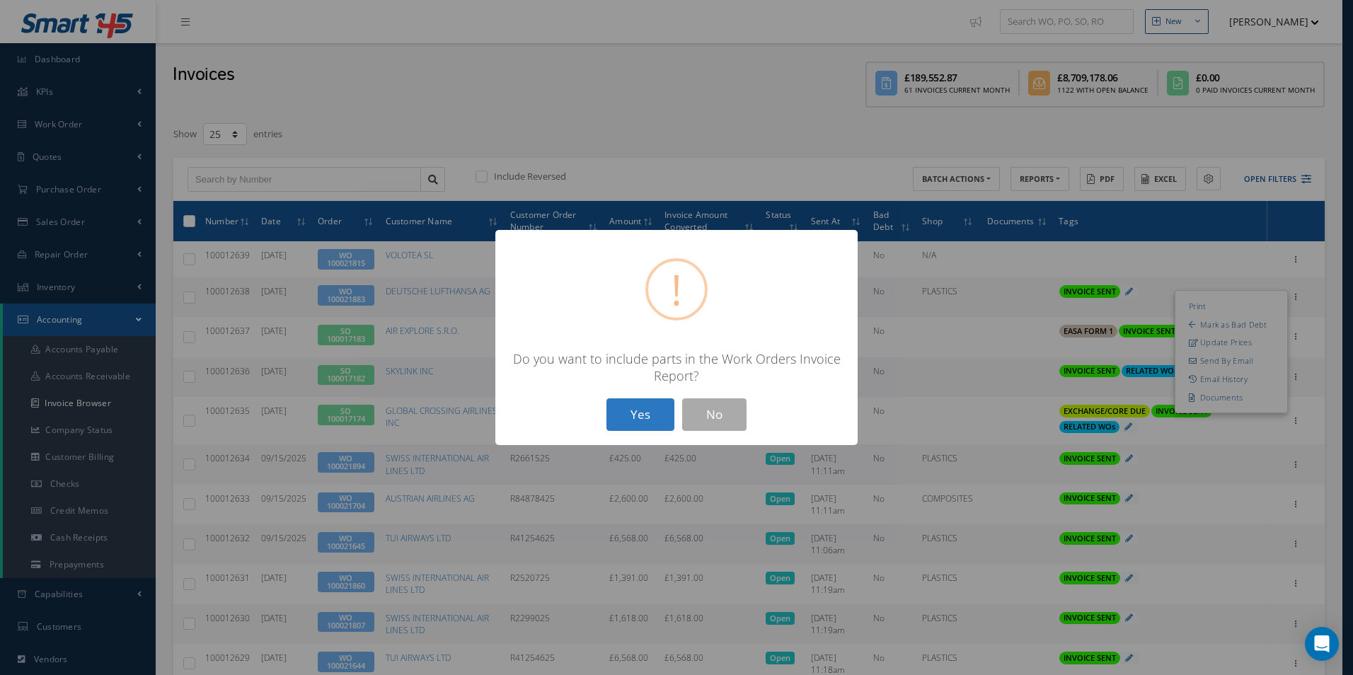
click at [658, 409] on button "Yes" at bounding box center [640, 414] width 68 height 33
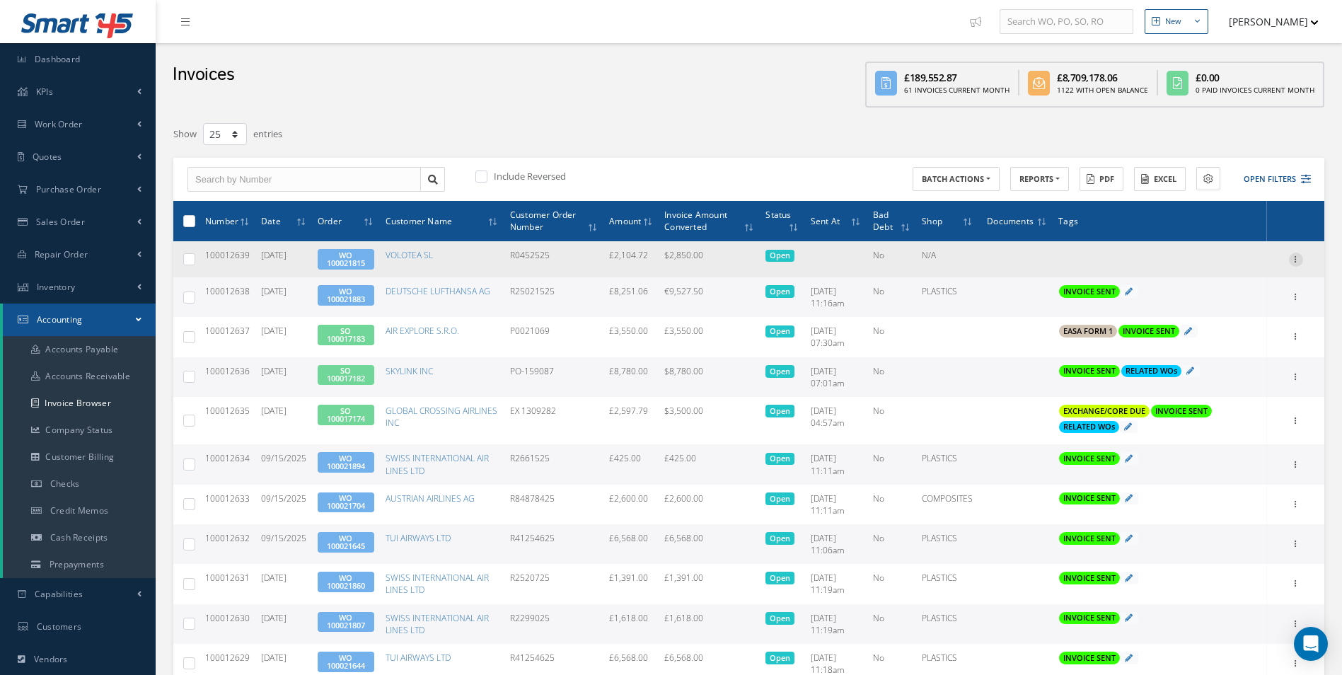
click at [1298, 257] on icon at bounding box center [1296, 258] width 14 height 11
click at [1219, 270] on link "Print" at bounding box center [1231, 269] width 112 height 18
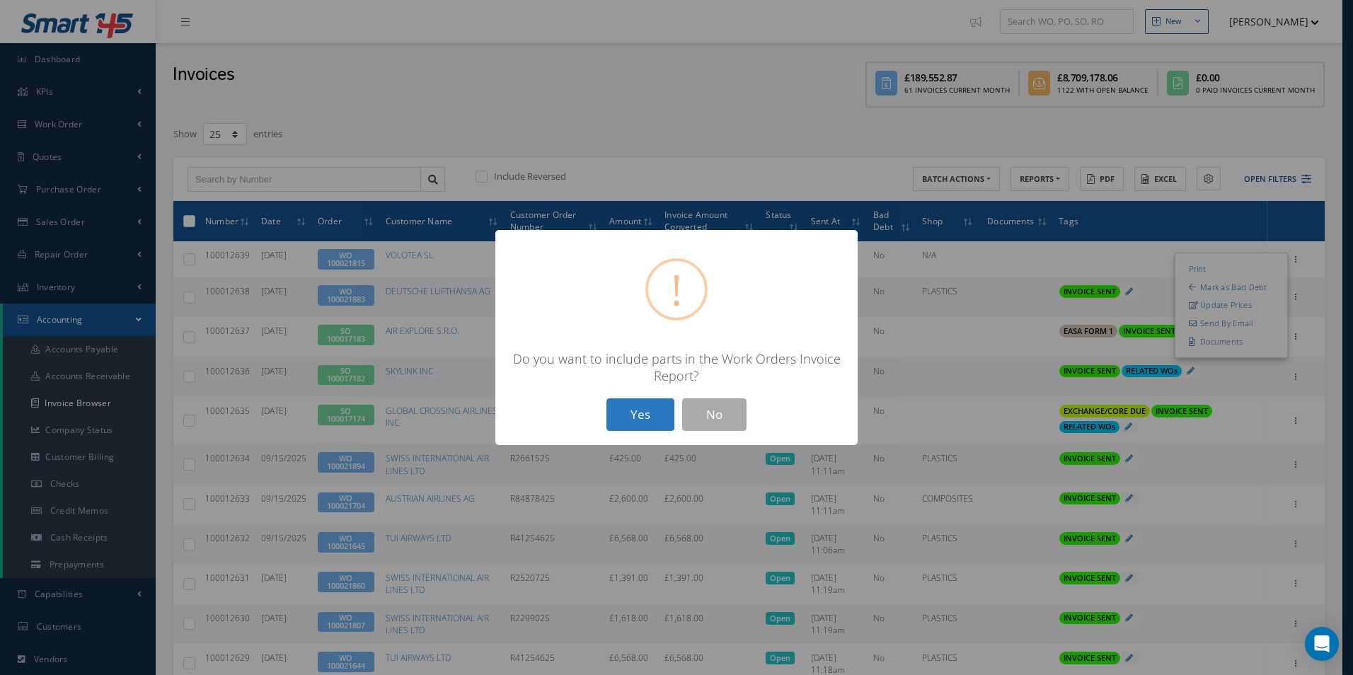
click at [640, 412] on button "Yes" at bounding box center [640, 414] width 68 height 33
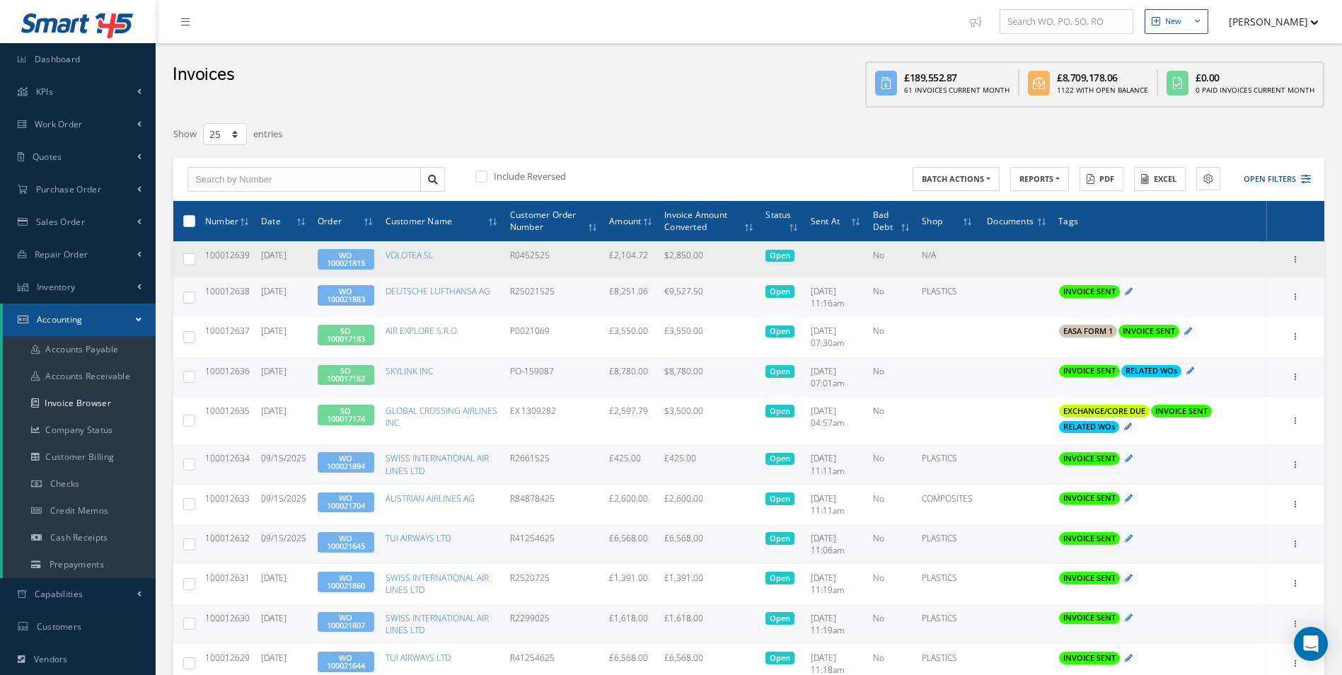
click at [348, 259] on link "WO 100021815" at bounding box center [346, 259] width 38 height 18
click at [1293, 258] on icon at bounding box center [1296, 258] width 14 height 11
click at [1237, 270] on link "Print" at bounding box center [1231, 269] width 112 height 18
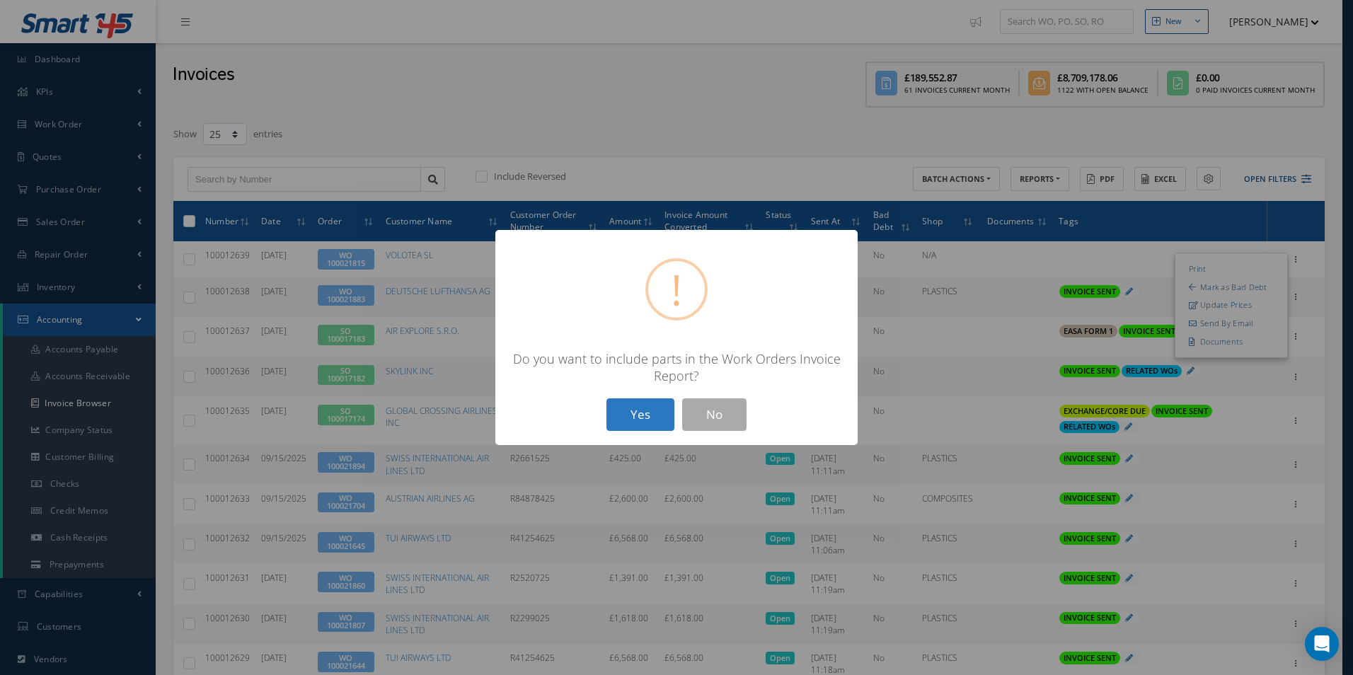
click at [651, 412] on button "Yes" at bounding box center [640, 414] width 68 height 33
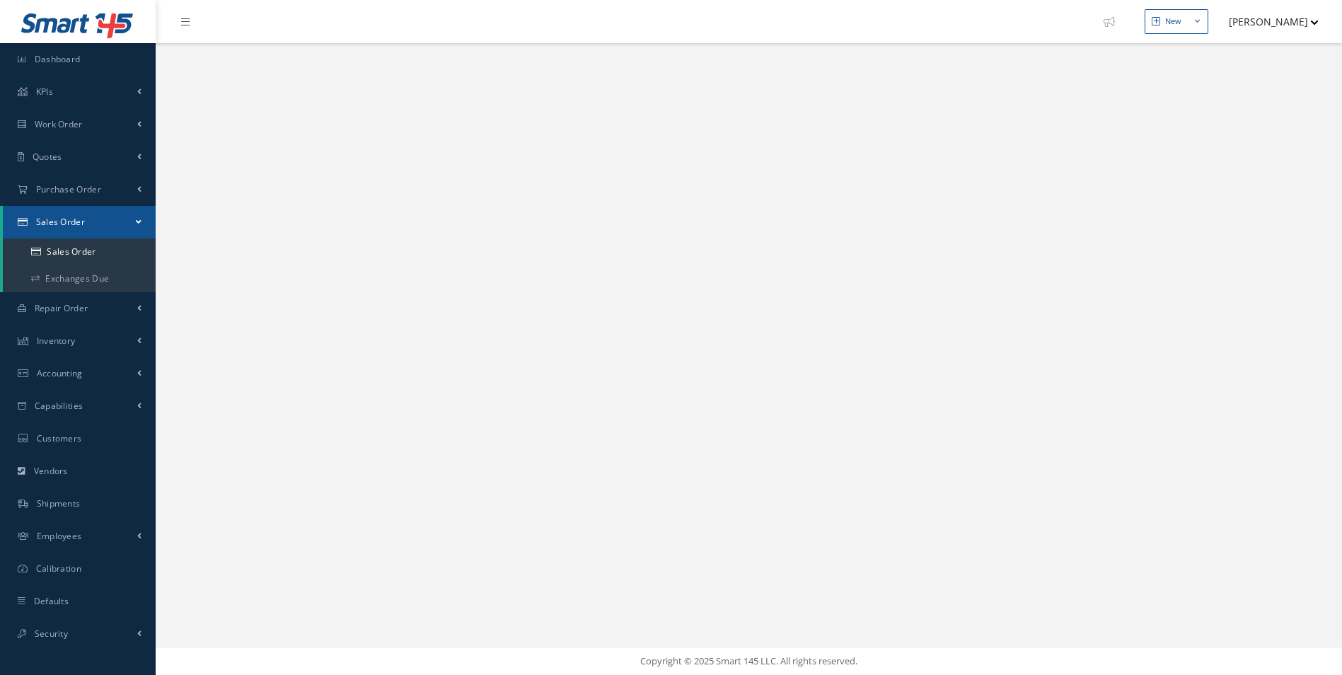
select select "25"
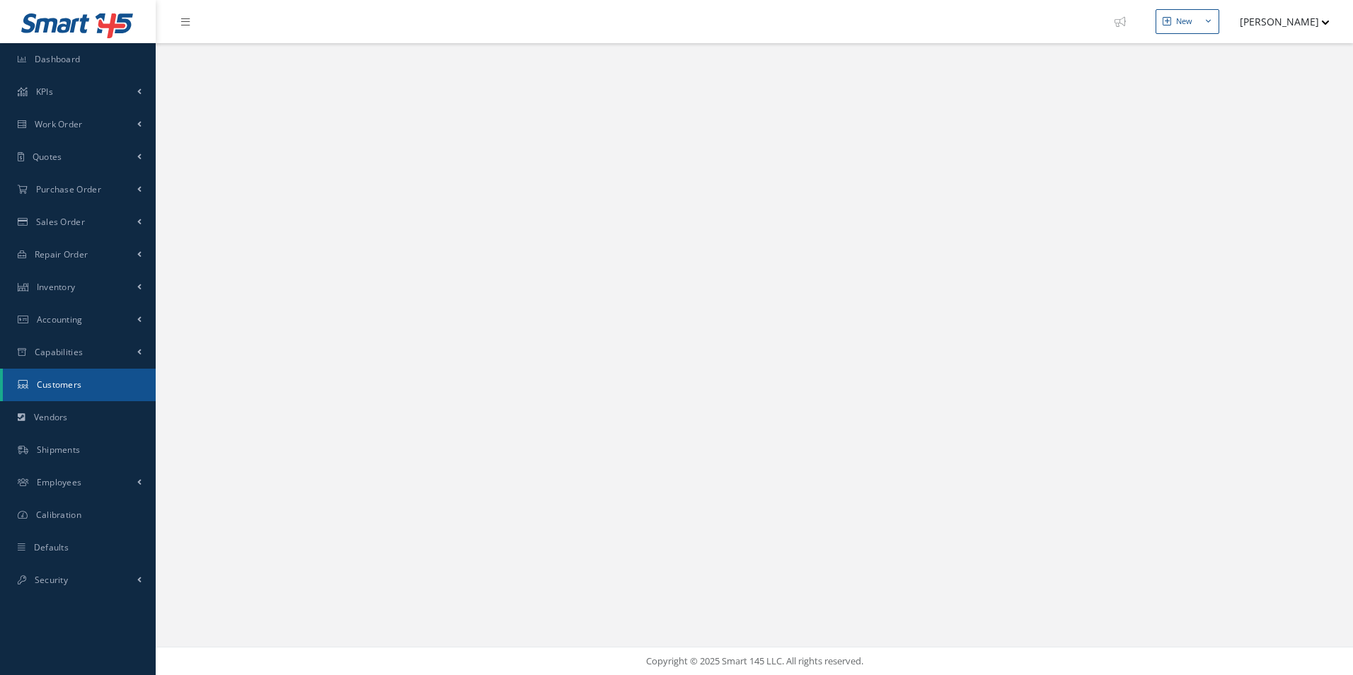
select select "25"
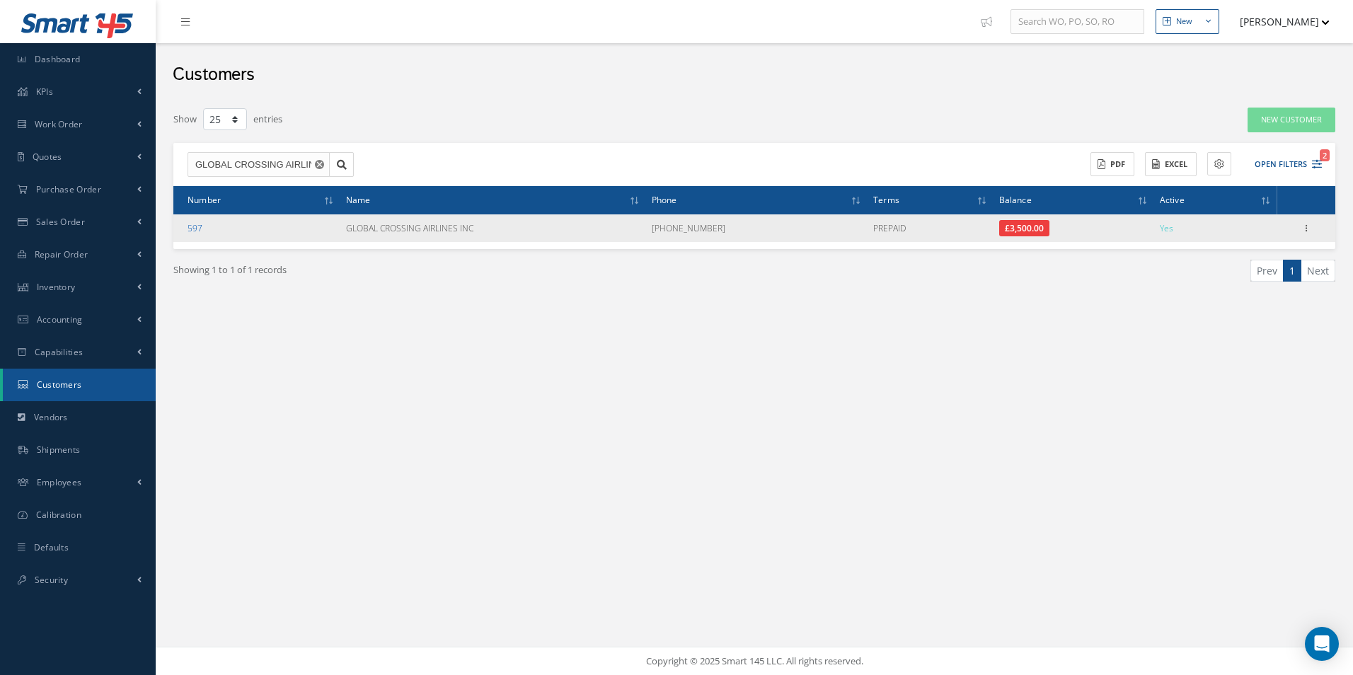
click at [193, 229] on link "597" at bounding box center [195, 228] width 15 height 12
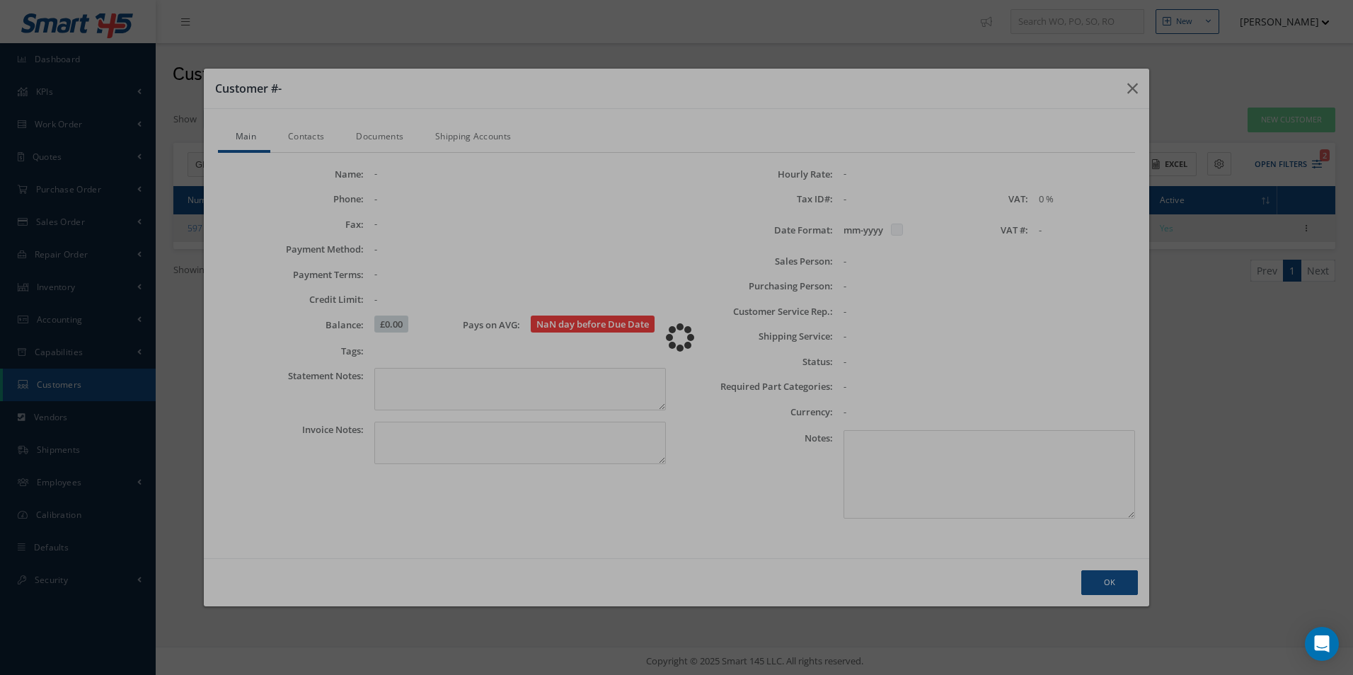
checkbox input "false"
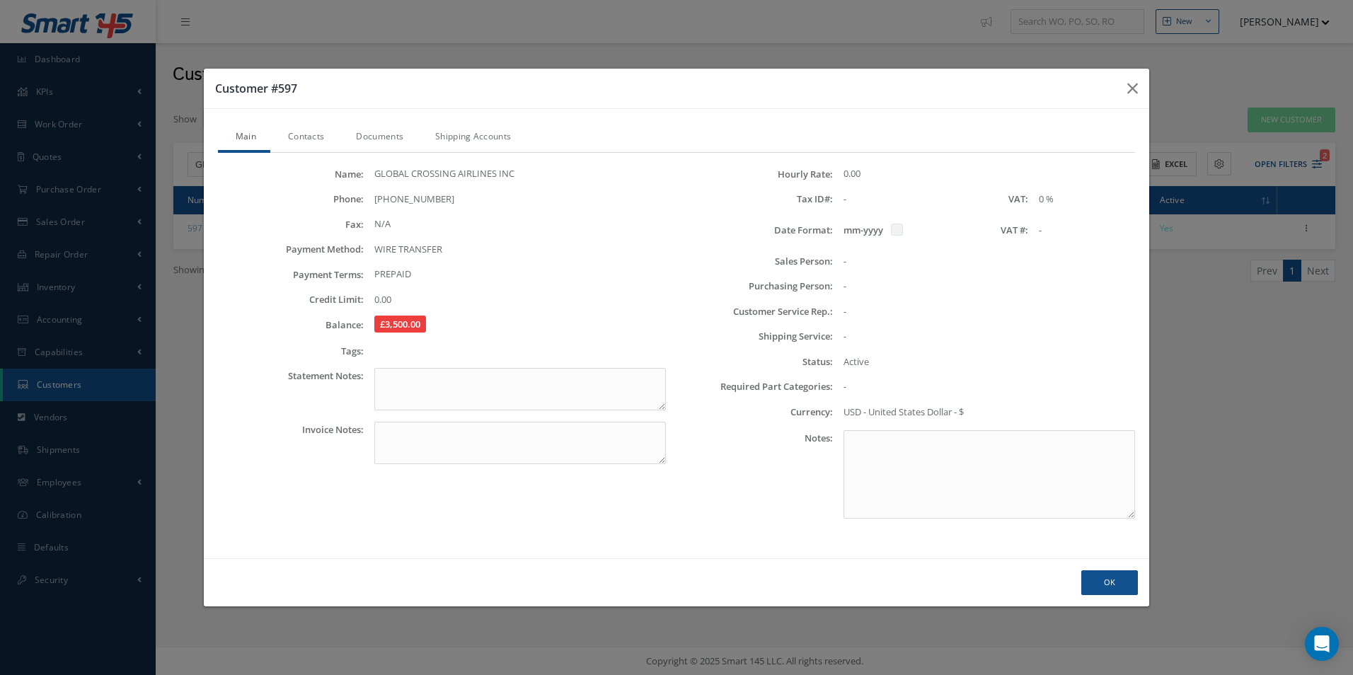
click at [317, 137] on link "Contacts" at bounding box center [304, 138] width 68 height 30
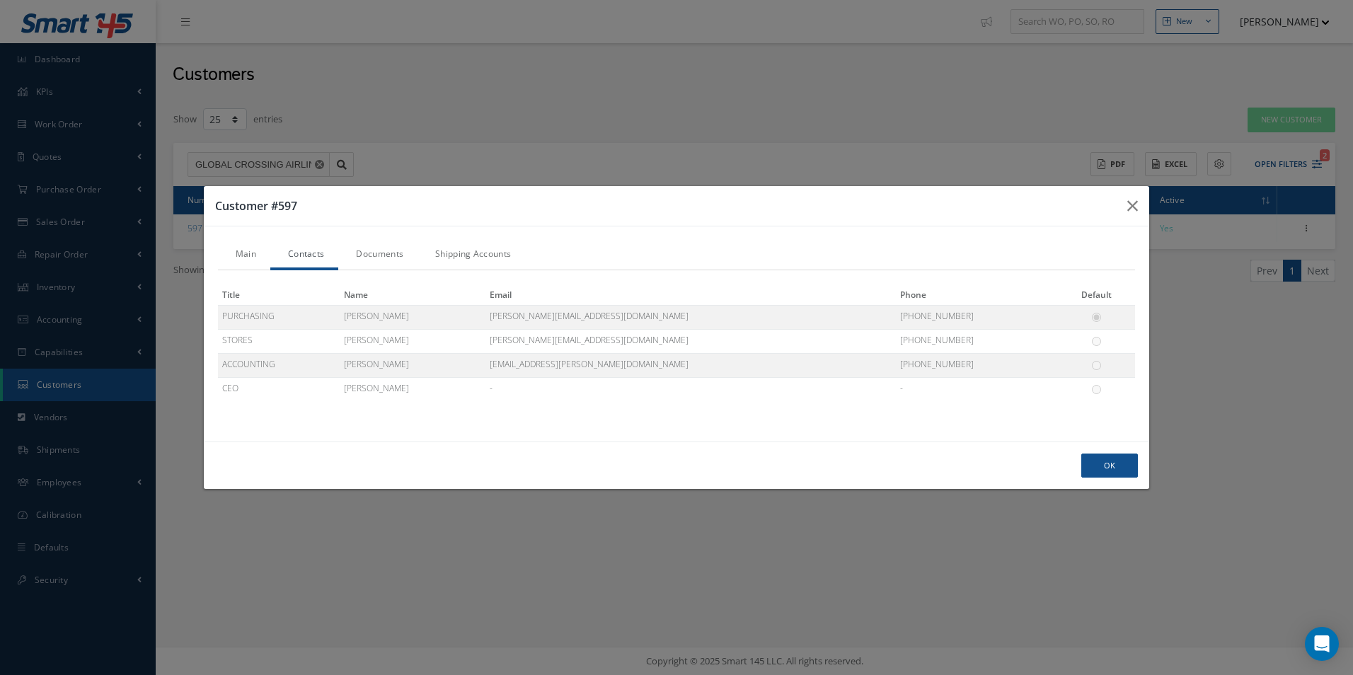
click at [377, 252] on link "Documents" at bounding box center [377, 256] width 79 height 30
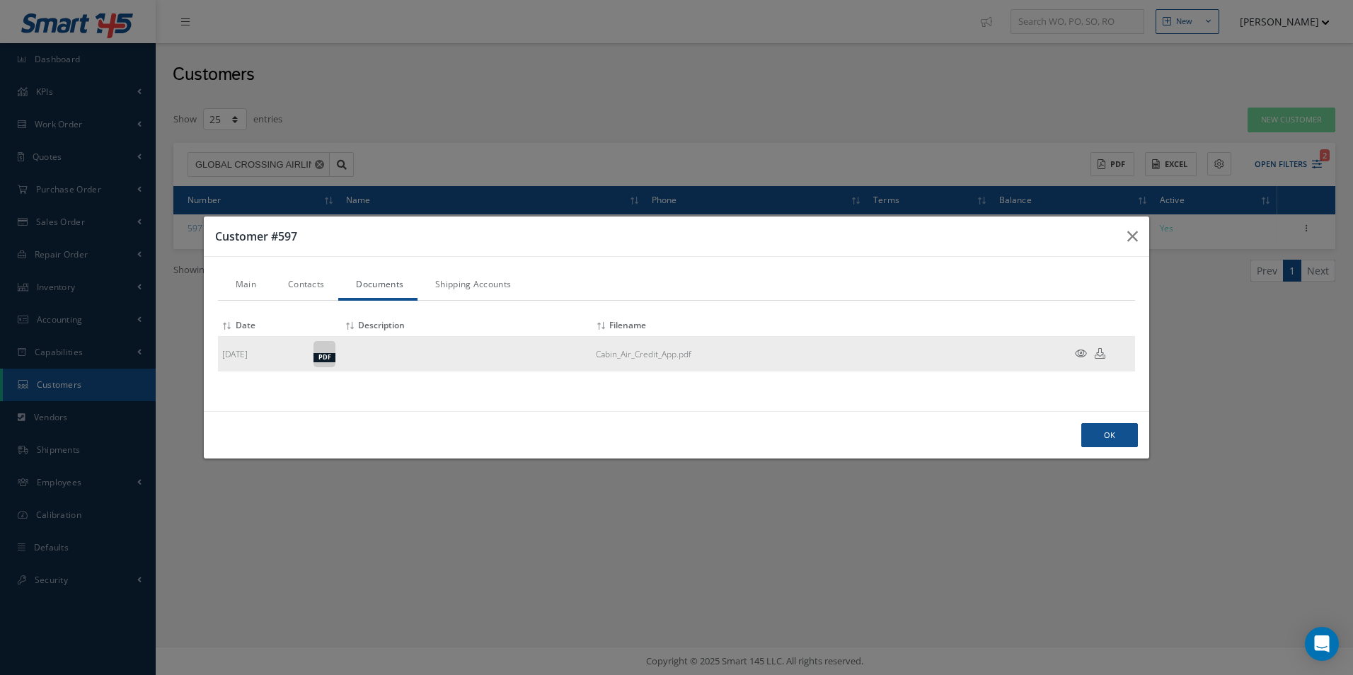
click at [1104, 356] on icon at bounding box center [1100, 353] width 11 height 11
click at [1133, 239] on icon "button" at bounding box center [1132, 236] width 11 height 17
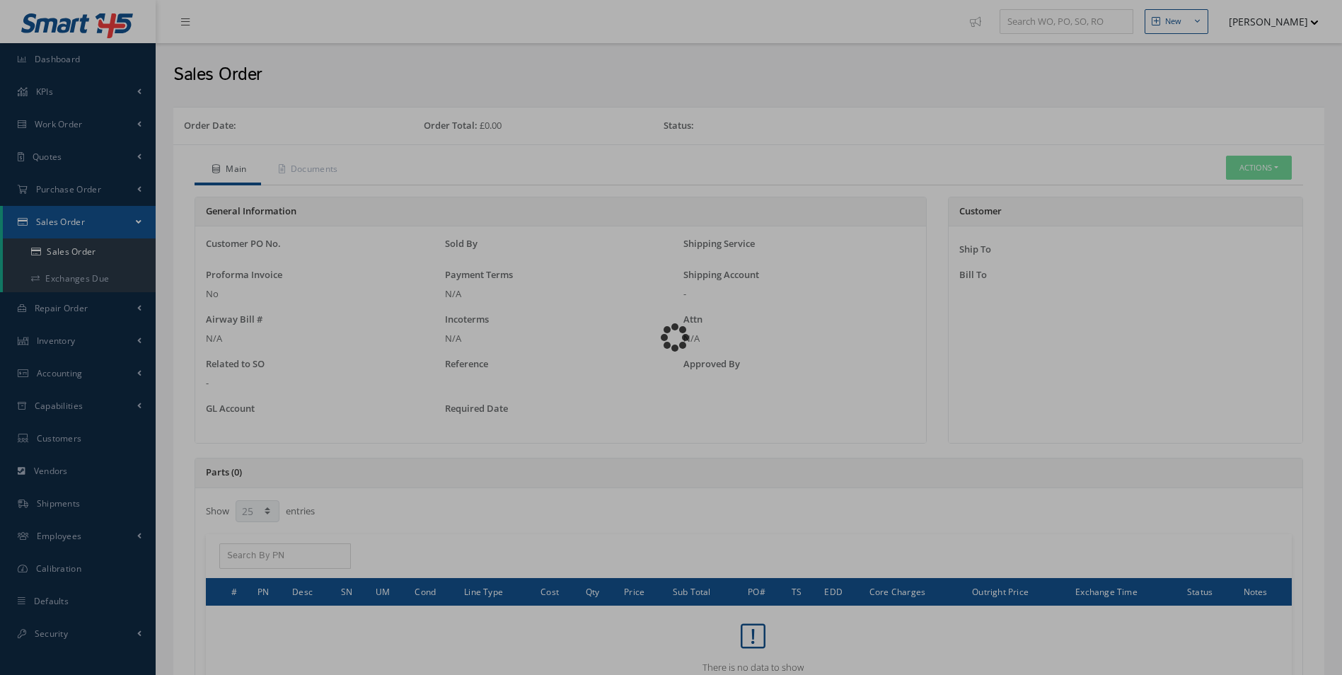
select select "25"
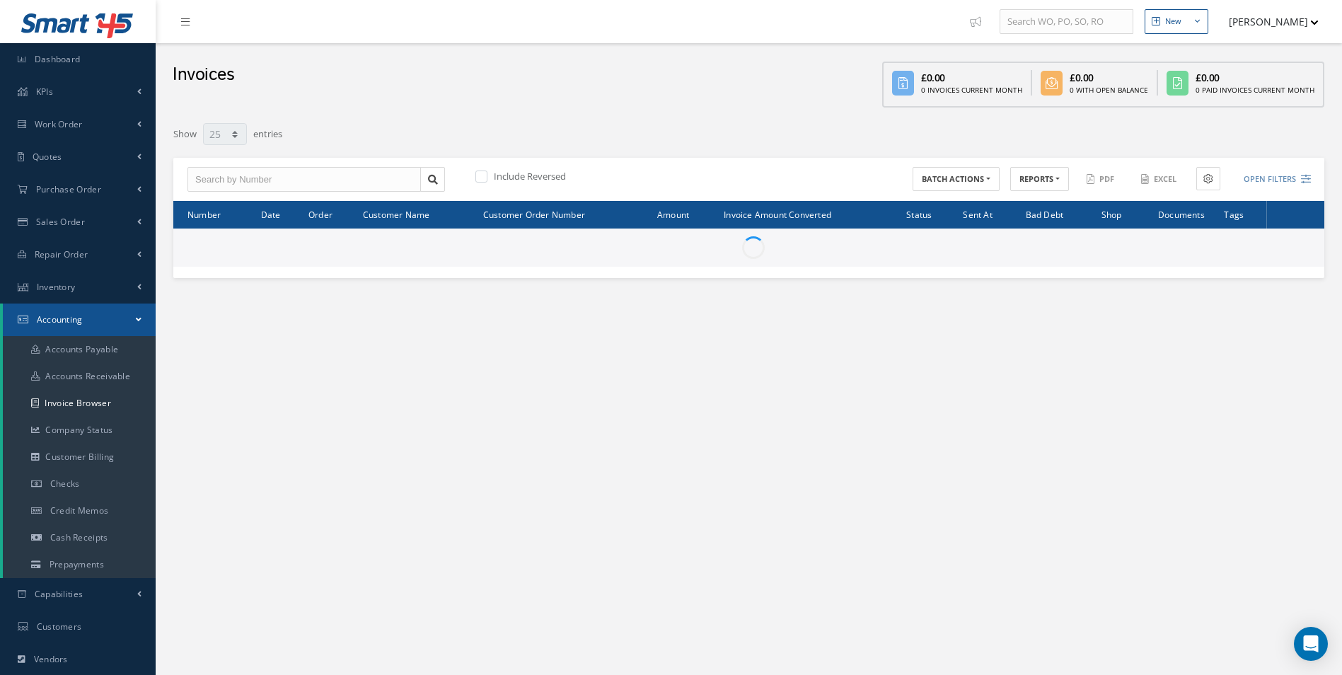
select select "25"
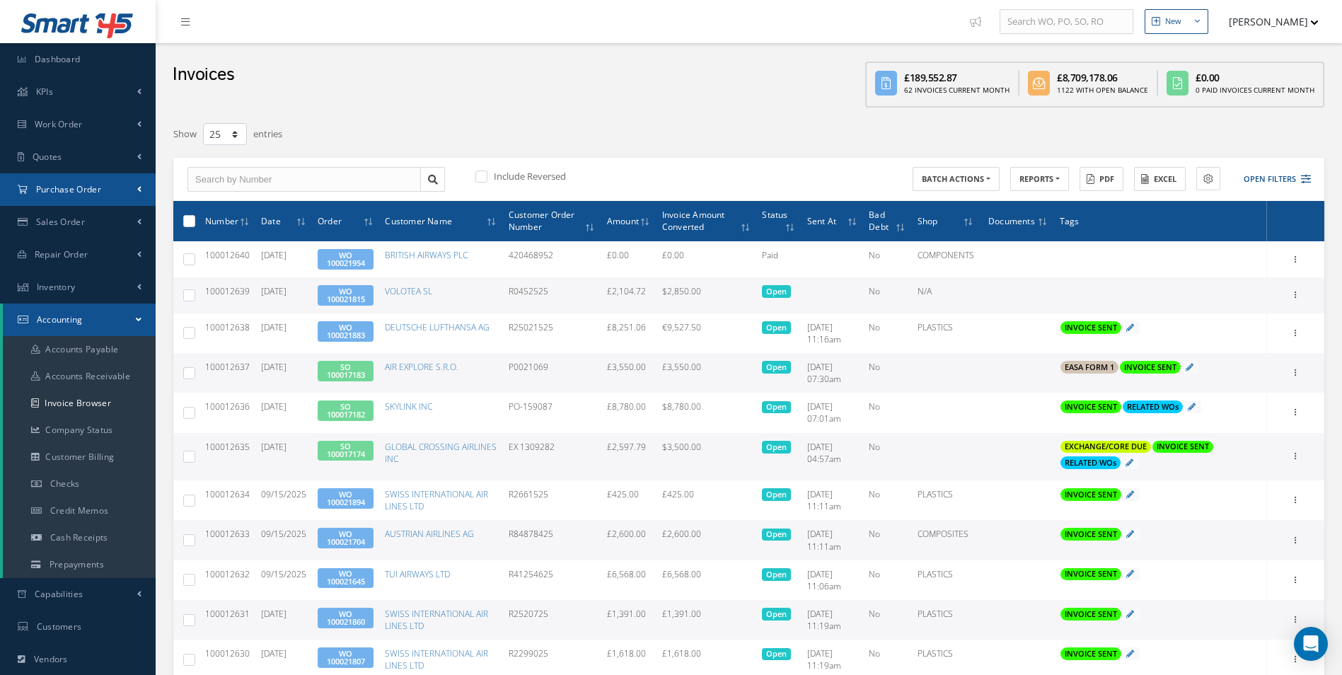
click at [93, 185] on span "Purchase Order" at bounding box center [68, 189] width 65 height 12
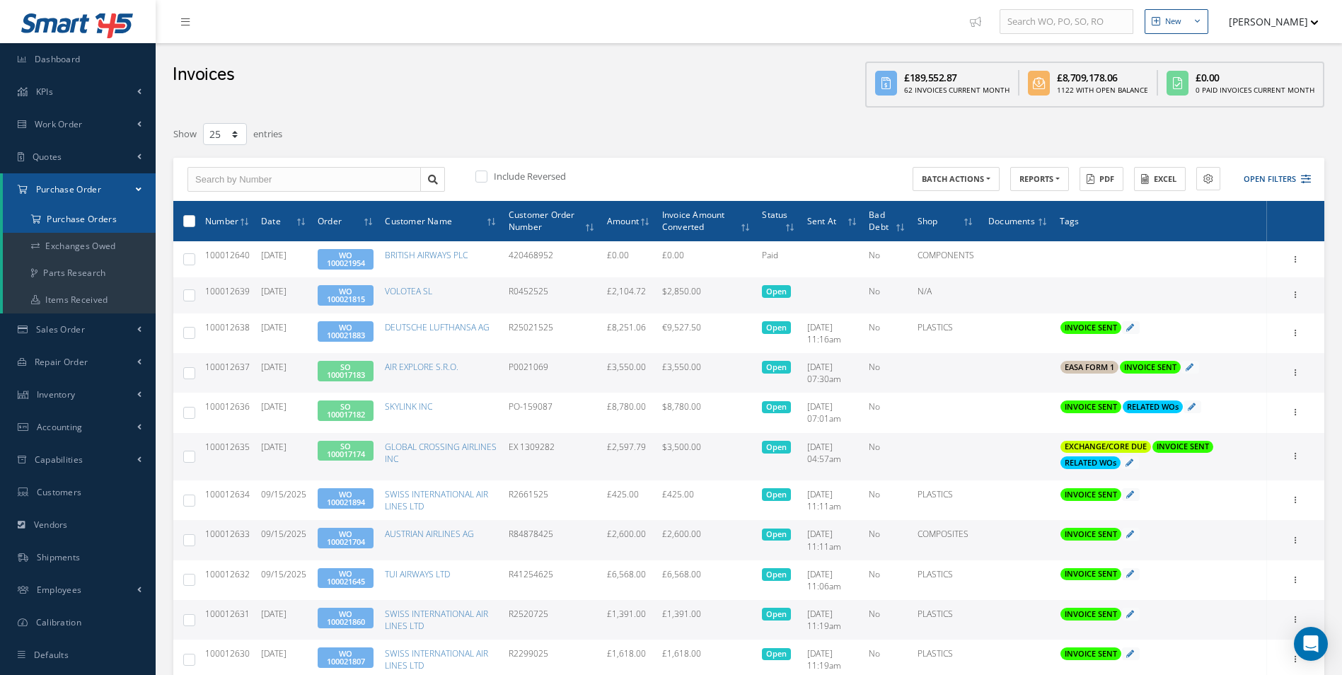
click at [89, 211] on a=1&status_id=2&status_id=3&status_id=5&collapsedFilters"] "Purchase Orders" at bounding box center [79, 219] width 153 height 27
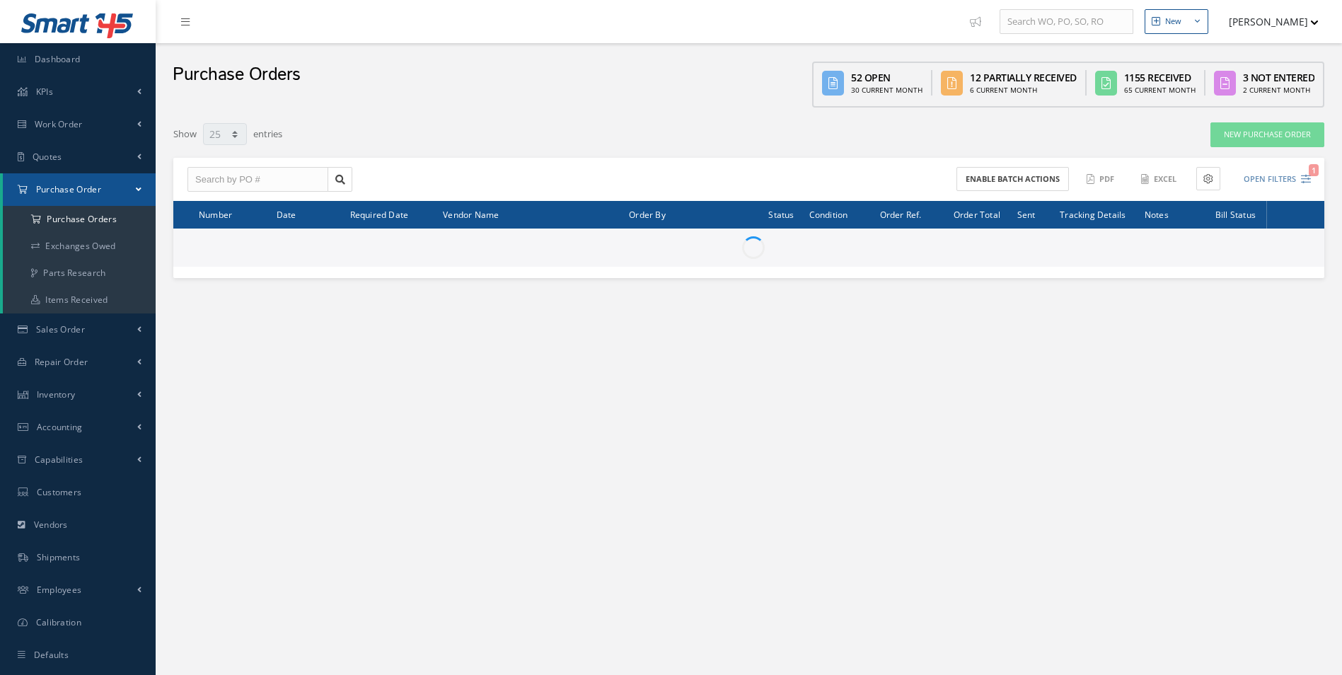
select select "25"
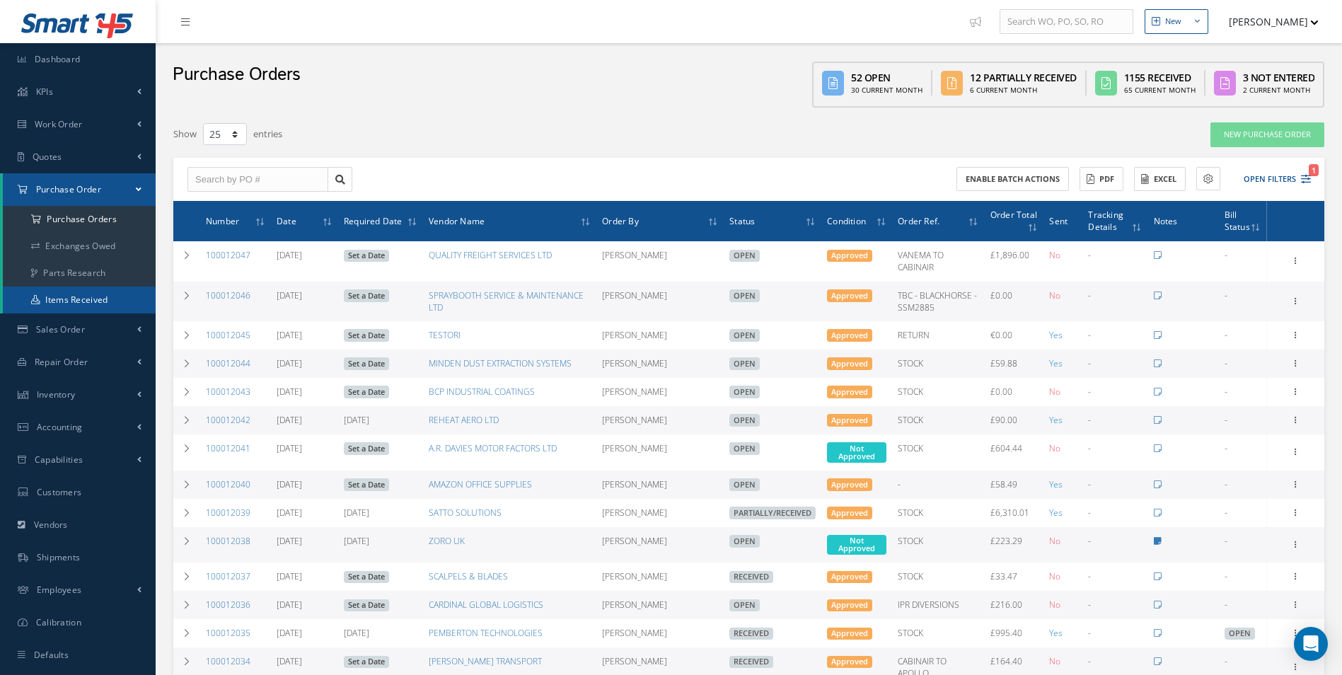
click at [101, 295] on link "Items Received" at bounding box center [79, 300] width 153 height 27
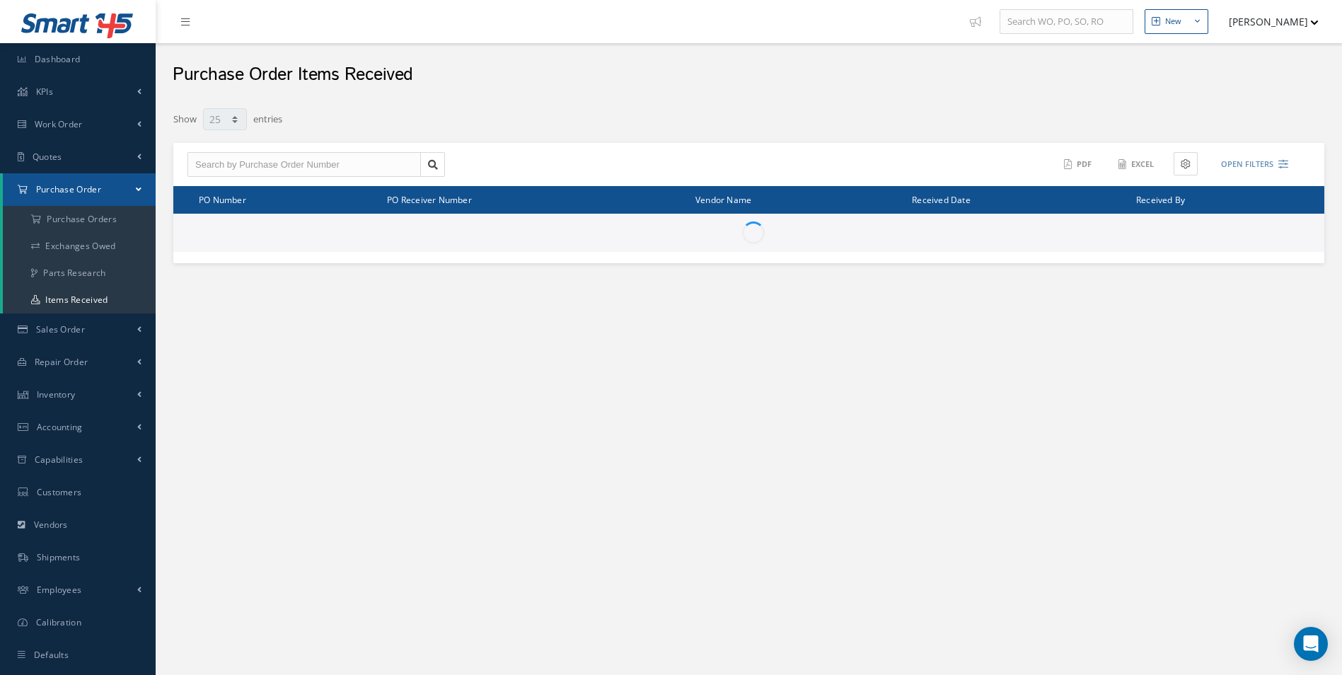
select select "25"
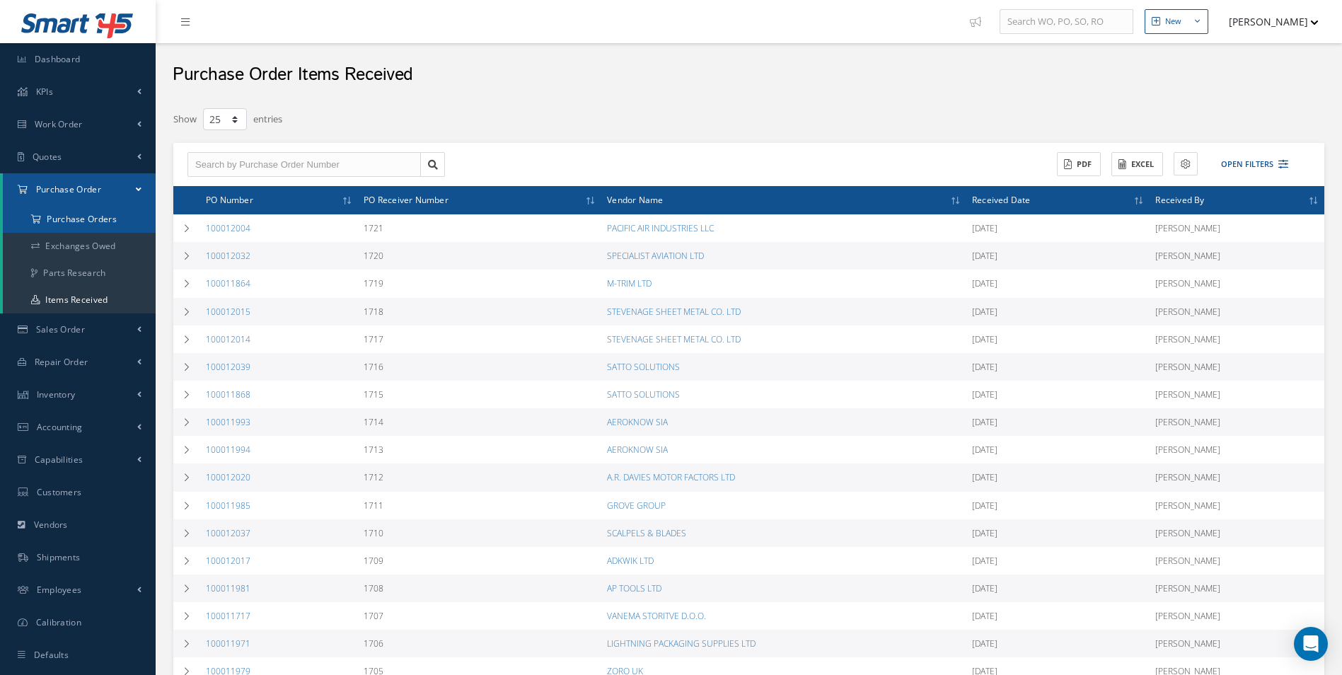
click at [102, 224] on a=1&status_id=2&status_id=3&status_id=5&collapsedFilters"] "Purchase Orders" at bounding box center [79, 219] width 153 height 27
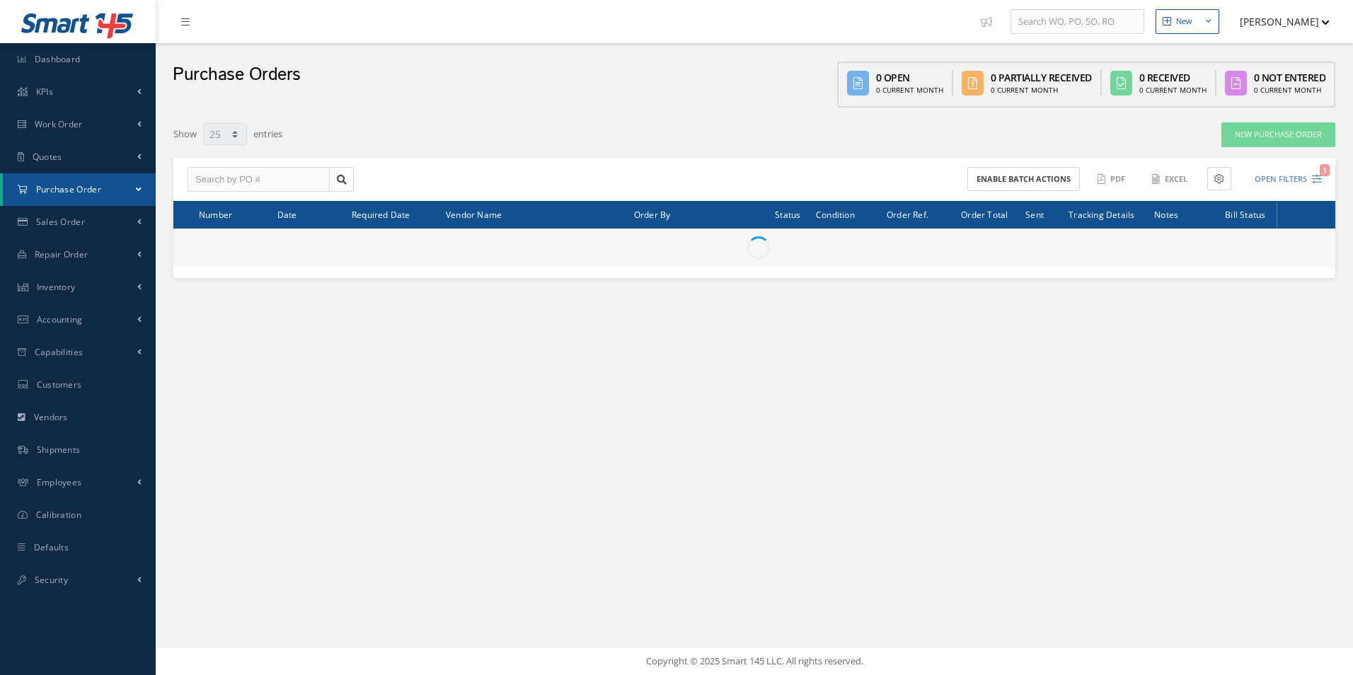
select select "25"
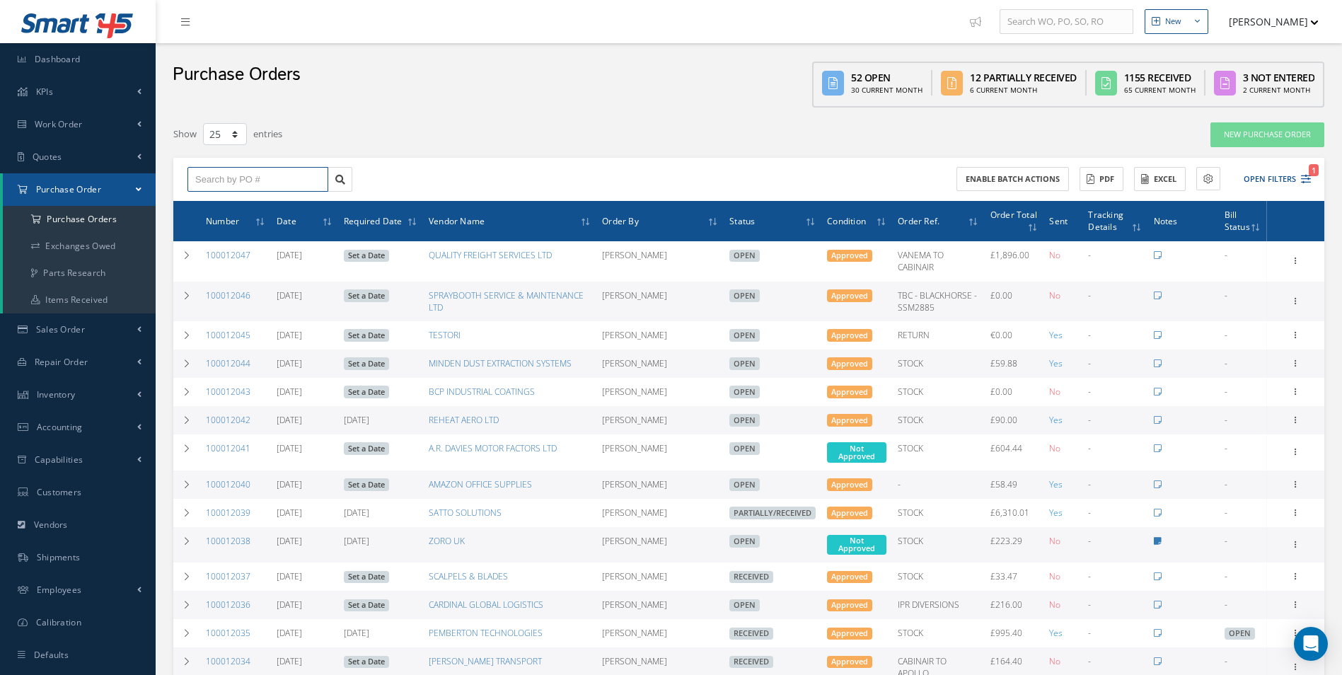
click at [244, 175] on input "text" at bounding box center [258, 179] width 141 height 25
paste input "100011971"
type input "100011971"
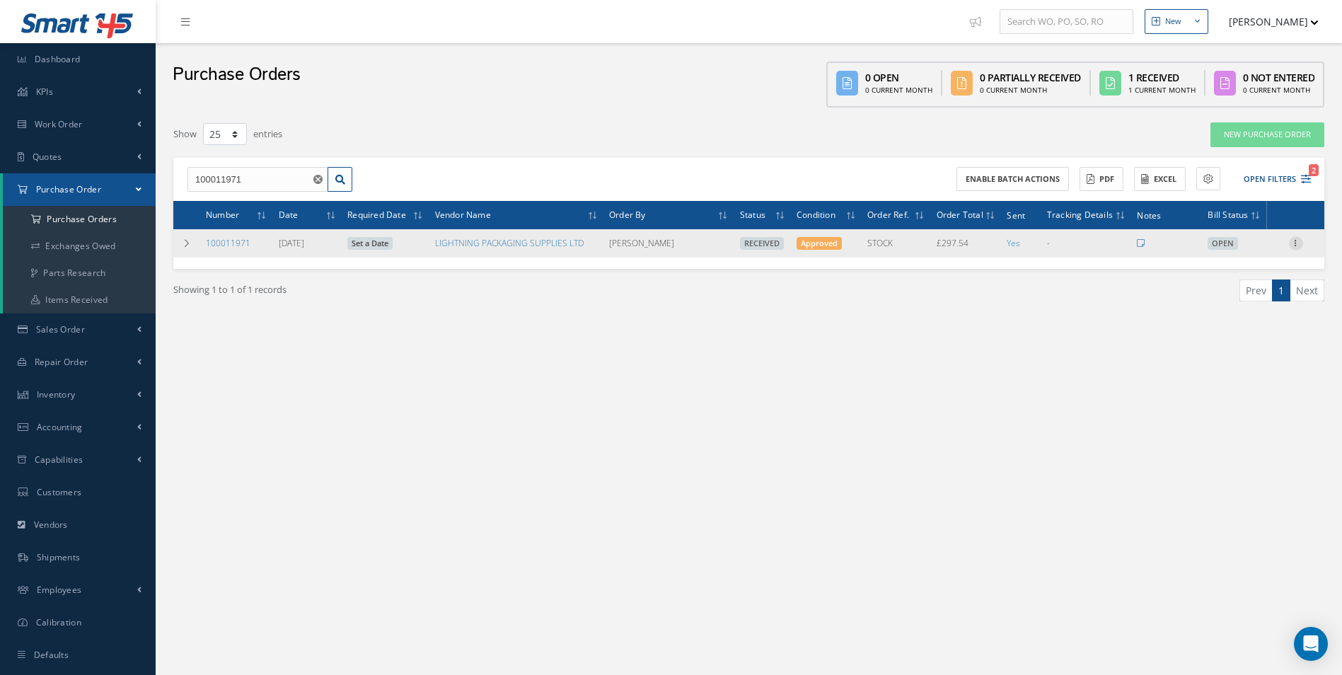
click at [1296, 242] on icon at bounding box center [1296, 241] width 14 height 11
click at [1224, 304] on link "Create Bill" at bounding box center [1231, 307] width 112 height 18
type input "49.59"
type input "0.00"
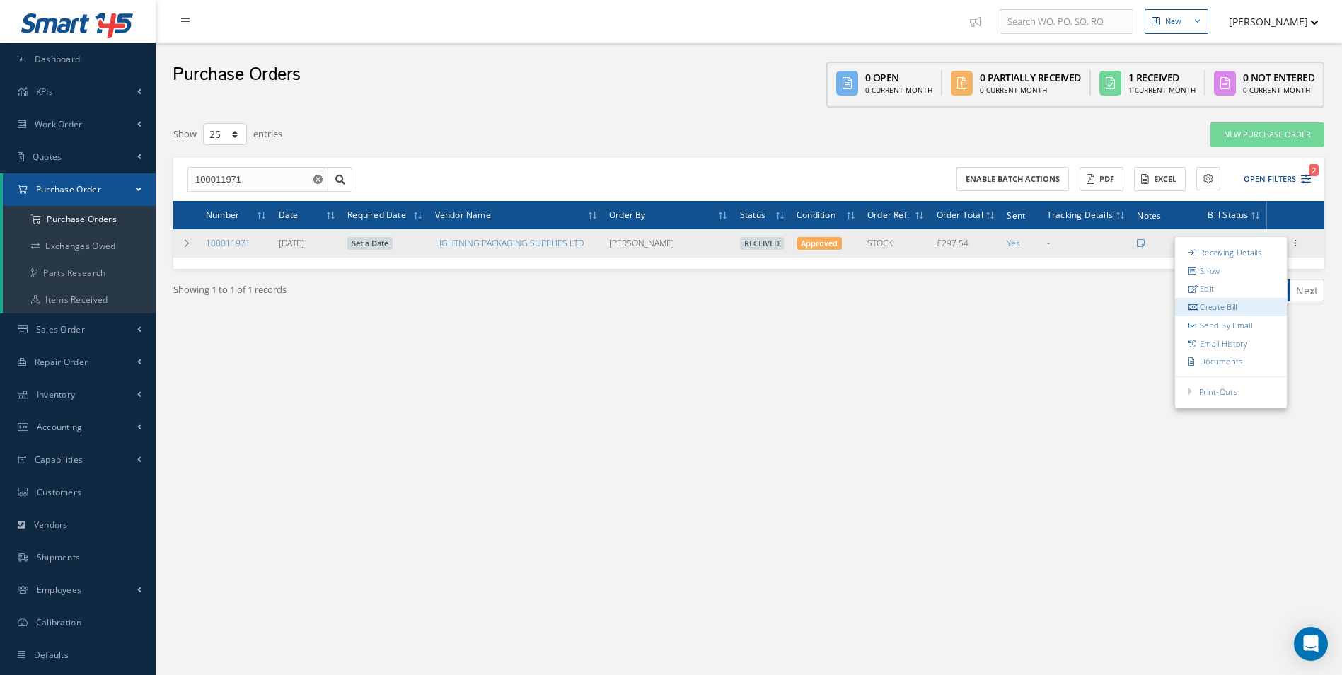
type input "0.00"
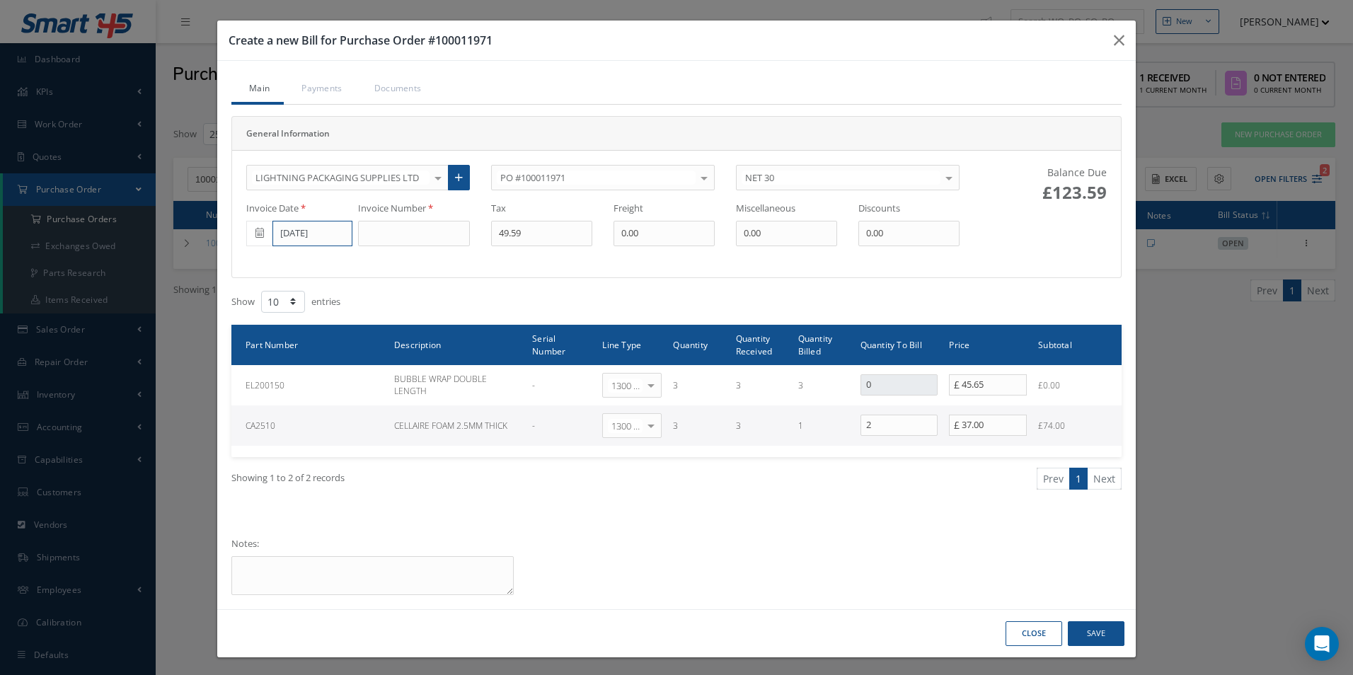
click at [316, 231] on input "[DATE]" at bounding box center [312, 233] width 80 height 25
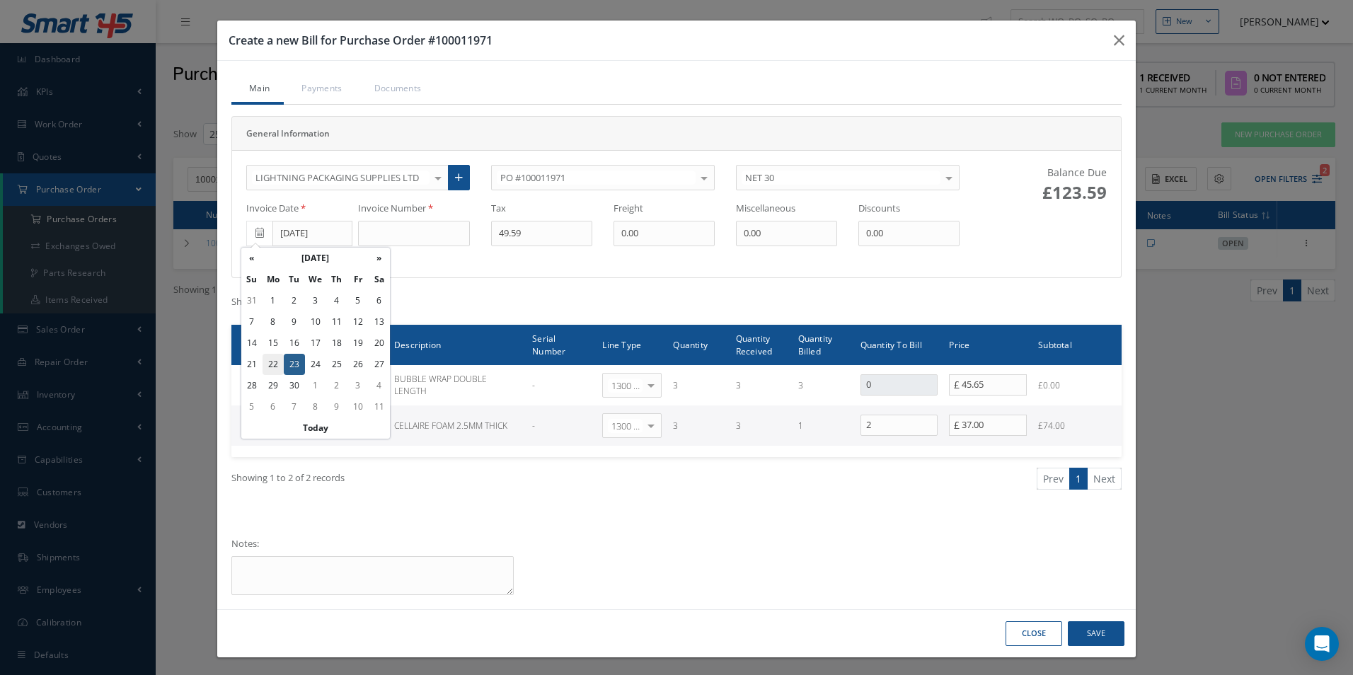
click at [280, 366] on td "22" at bounding box center [273, 364] width 21 height 21
type input "[DATE]"
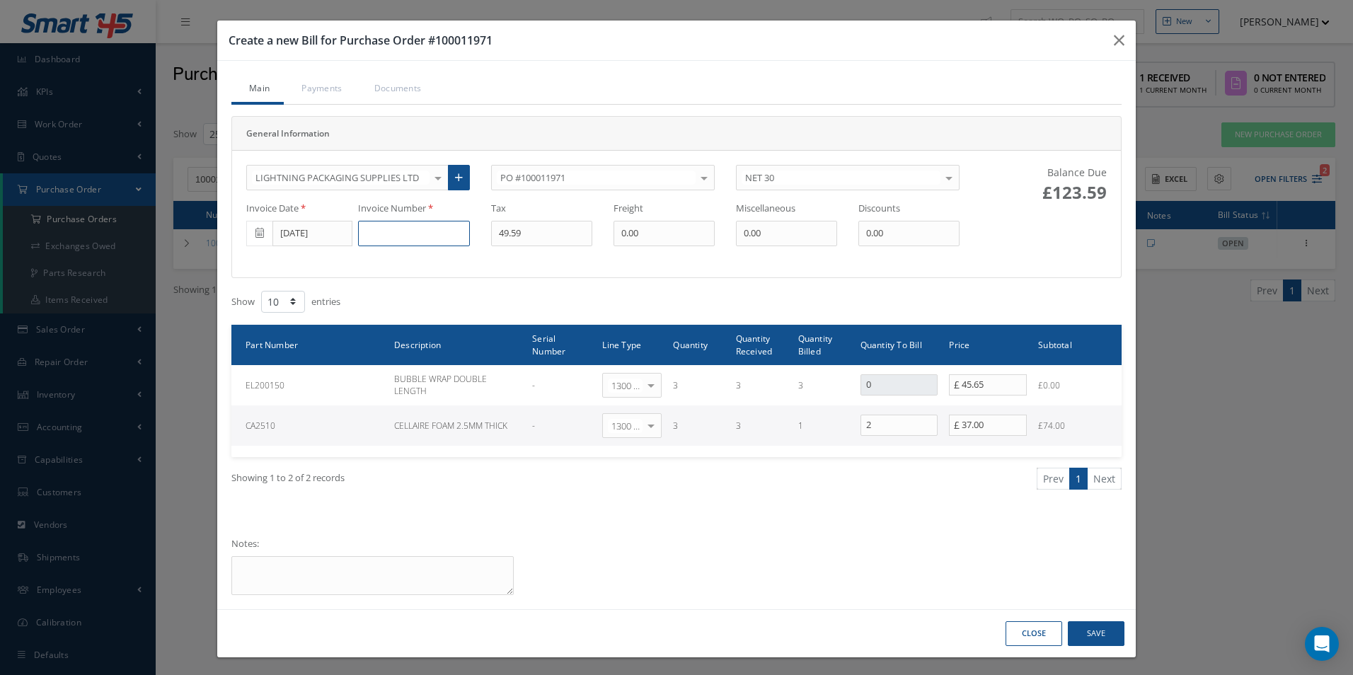
click at [405, 240] on input at bounding box center [414, 233] width 112 height 25
click at [408, 228] on input at bounding box center [414, 233] width 112 height 25
paste input "OP/I176264"
type input "OP/I176264"
type input "14.80"
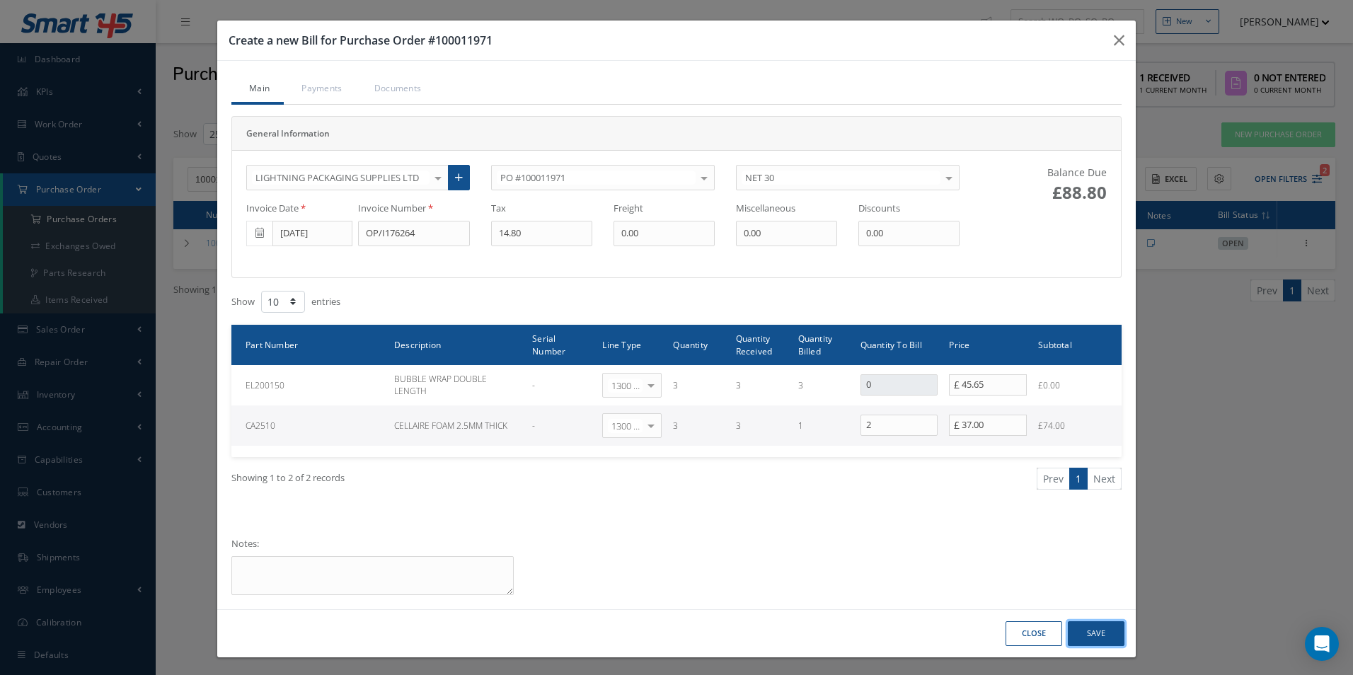
click at [1096, 639] on button "Save" at bounding box center [1096, 633] width 57 height 25
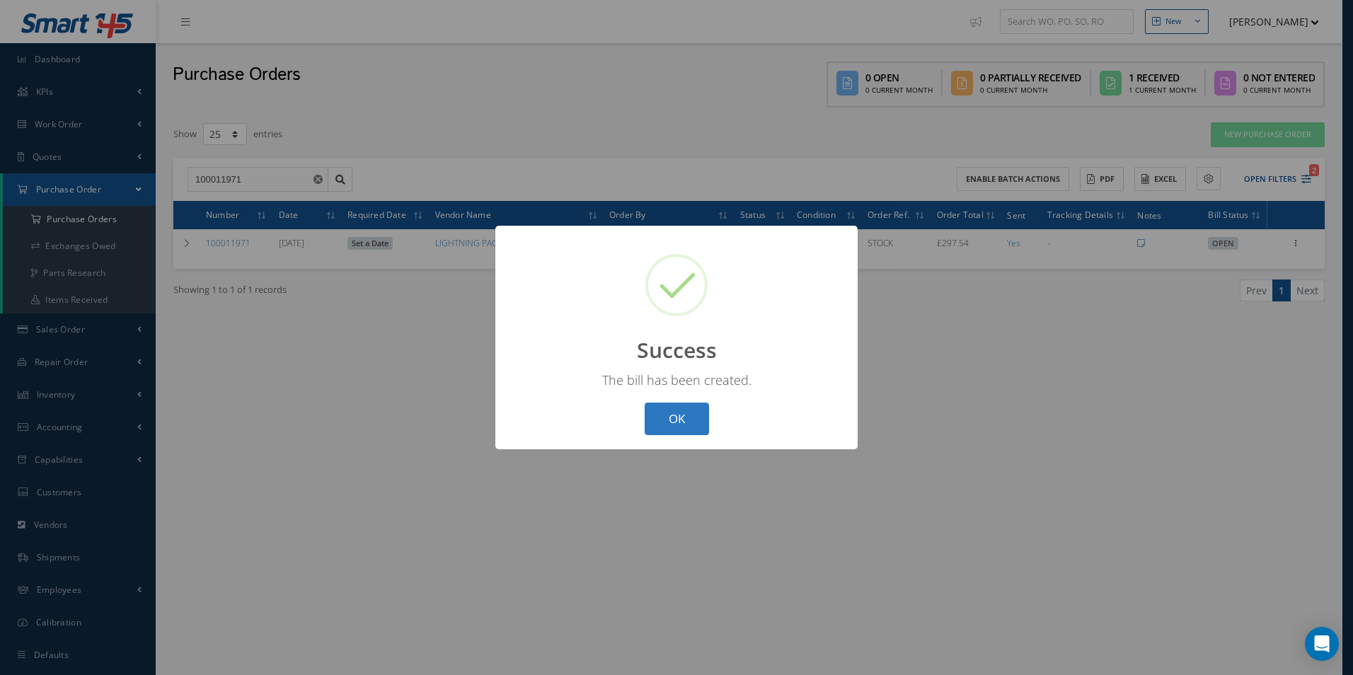
click at [678, 413] on button "OK" at bounding box center [677, 419] width 64 height 33
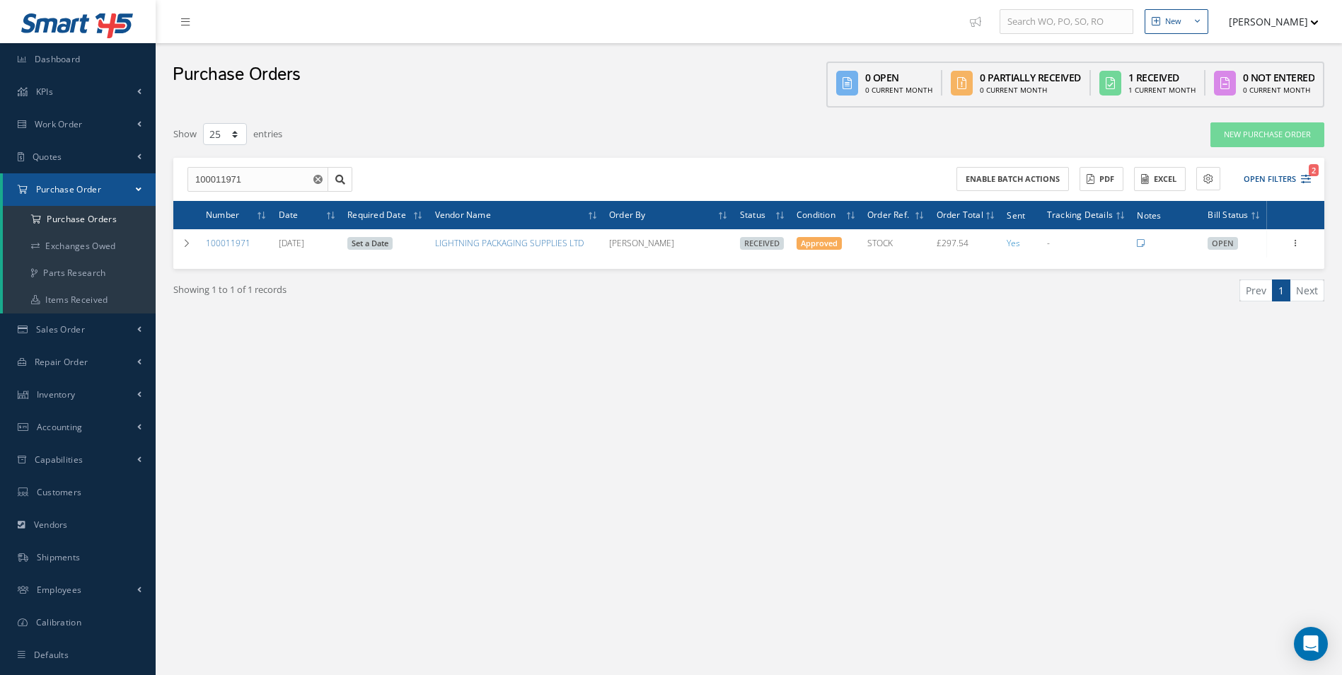
click at [315, 181] on use "Reset" at bounding box center [317, 179] width 9 height 9
